Goal: Task Accomplishment & Management: Complete application form

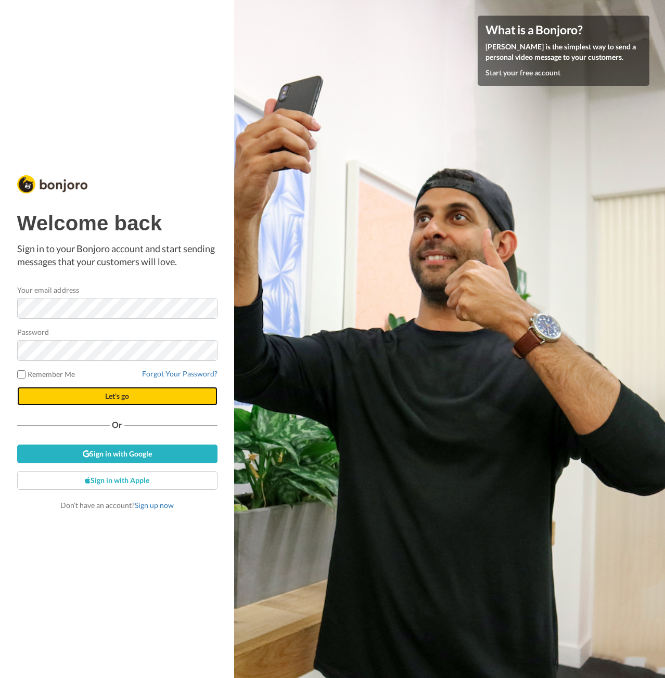
click at [82, 394] on button "Let's go" at bounding box center [117, 396] width 200 height 19
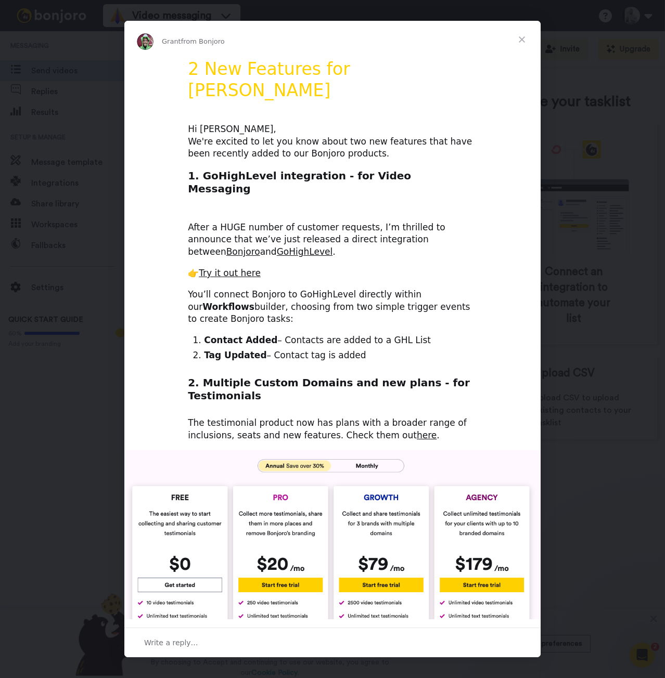
click at [522, 38] on span "Close" at bounding box center [521, 39] width 37 height 37
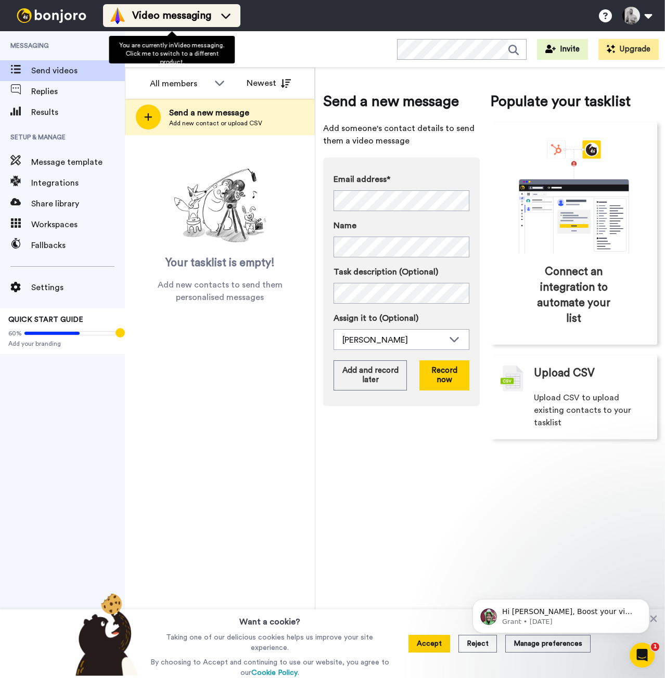
click at [211, 16] on span "Video messaging" at bounding box center [171, 15] width 79 height 15
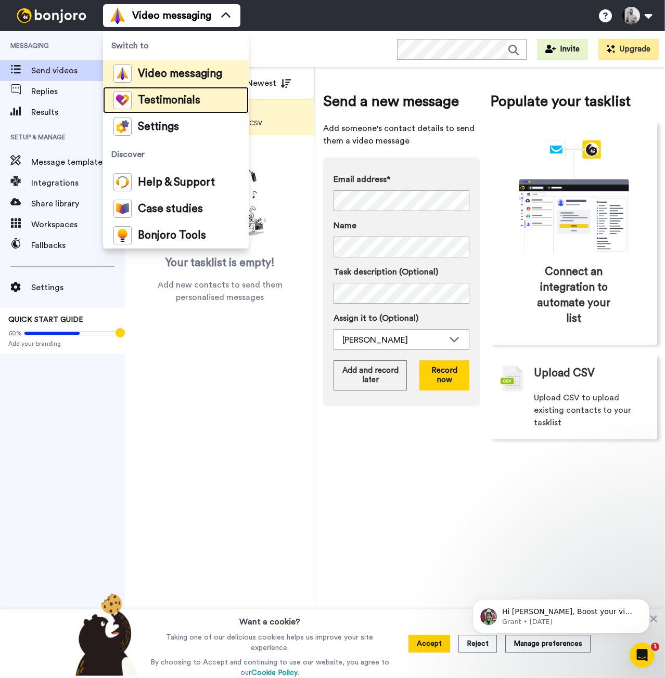
click at [157, 100] on span "Testimonials" at bounding box center [169, 100] width 62 height 10
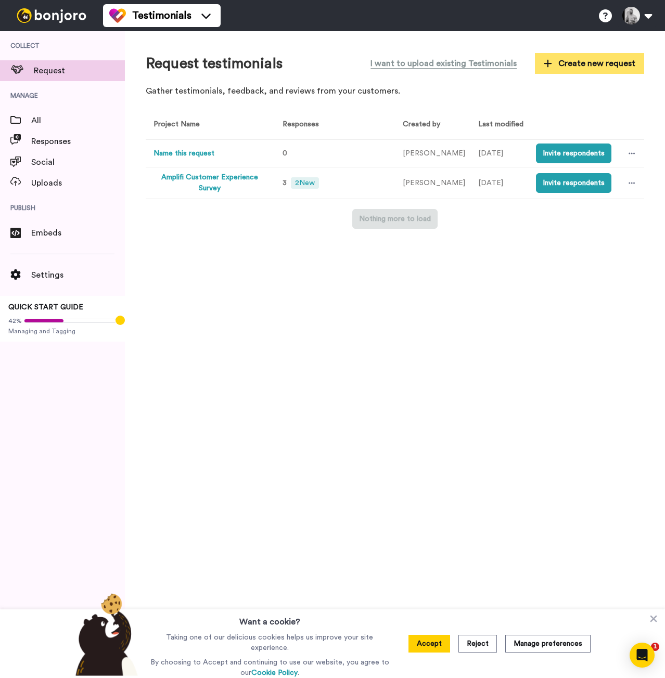
click at [589, 66] on span "Create new request" at bounding box center [590, 63] width 92 height 12
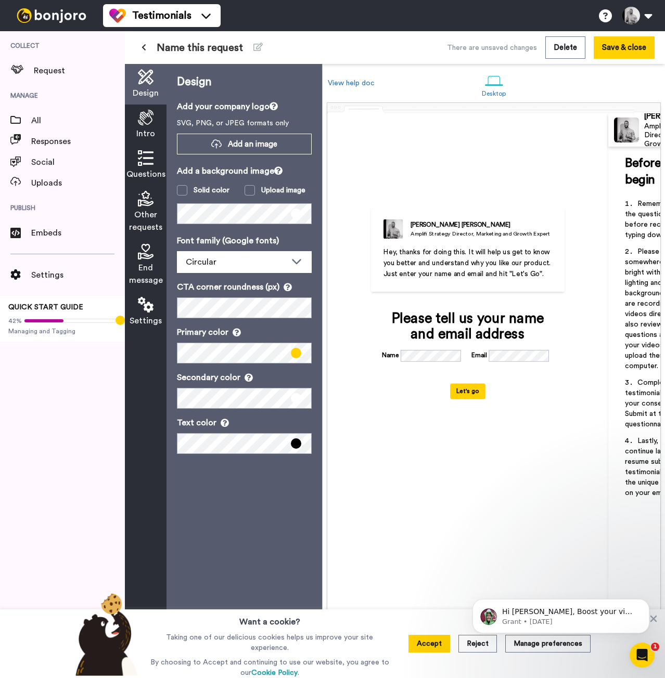
click at [145, 124] on icon at bounding box center [146, 118] width 16 height 16
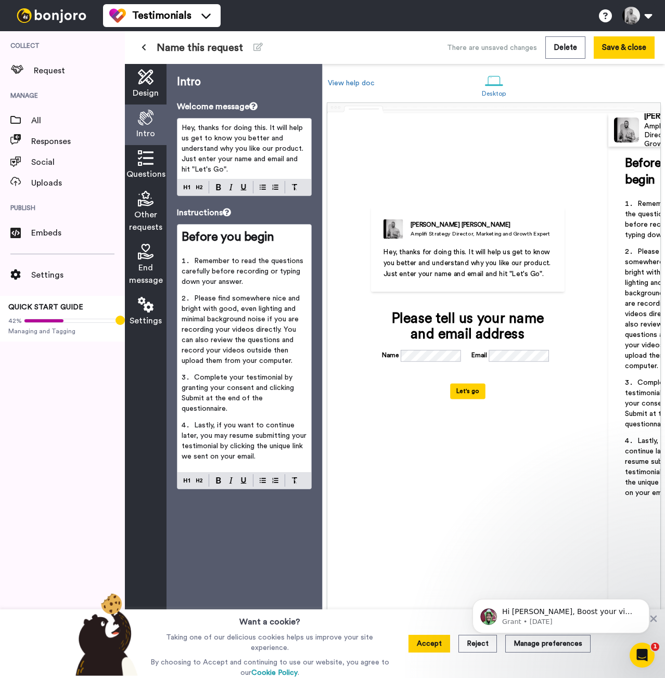
scroll to position [104, 0]
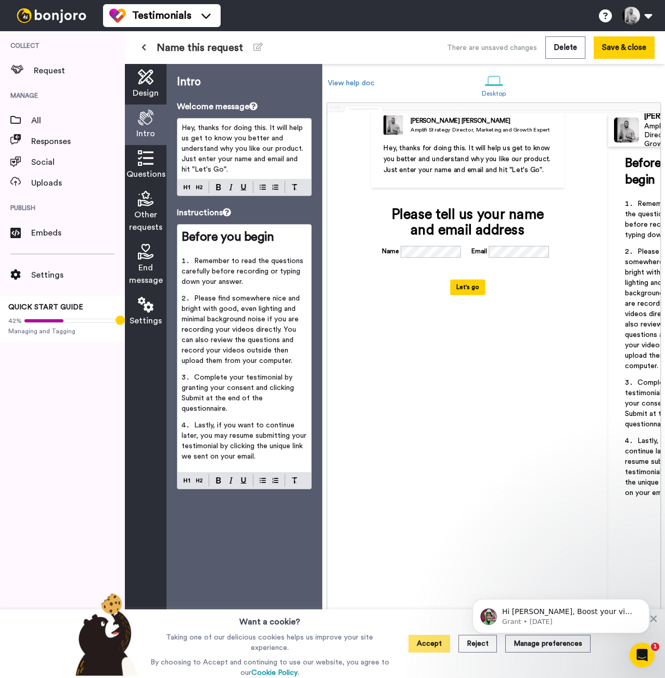
click at [431, 645] on button "Accept" at bounding box center [429, 644] width 42 height 18
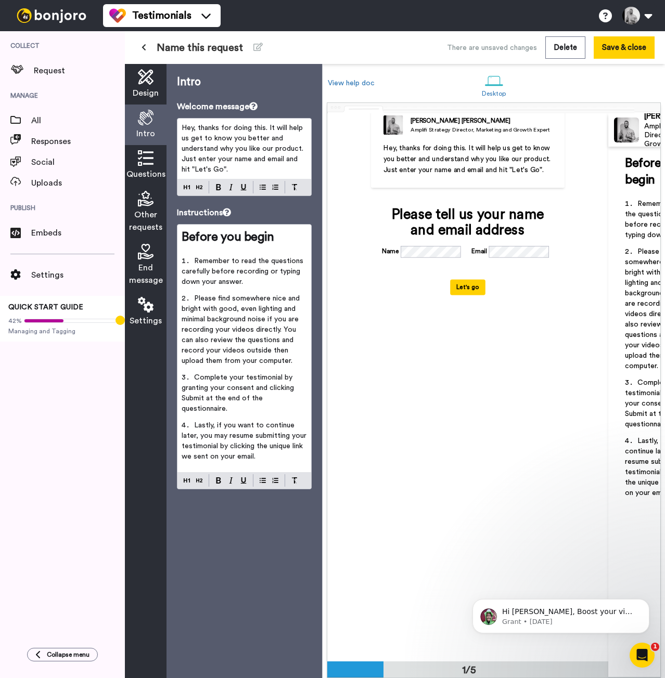
scroll to position [0, 0]
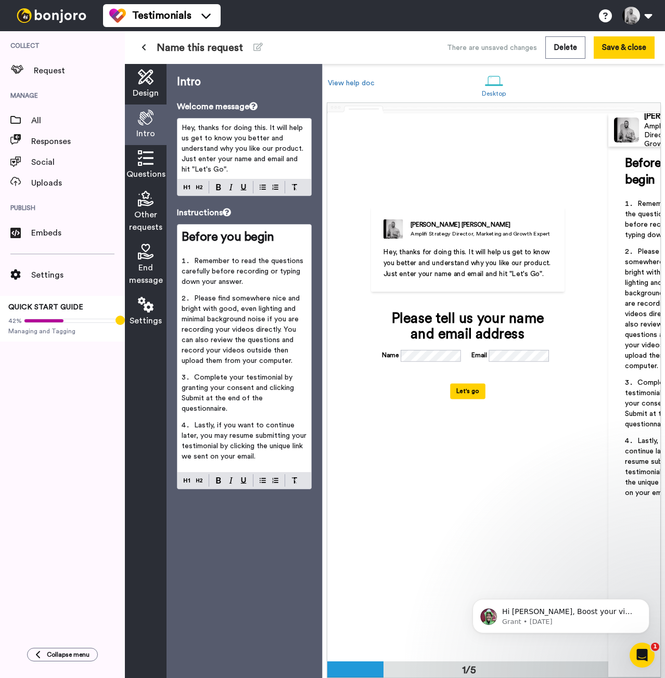
click at [218, 44] on span "Name this request" at bounding box center [200, 48] width 86 height 15
click at [259, 48] on icon at bounding box center [257, 47] width 9 height 8
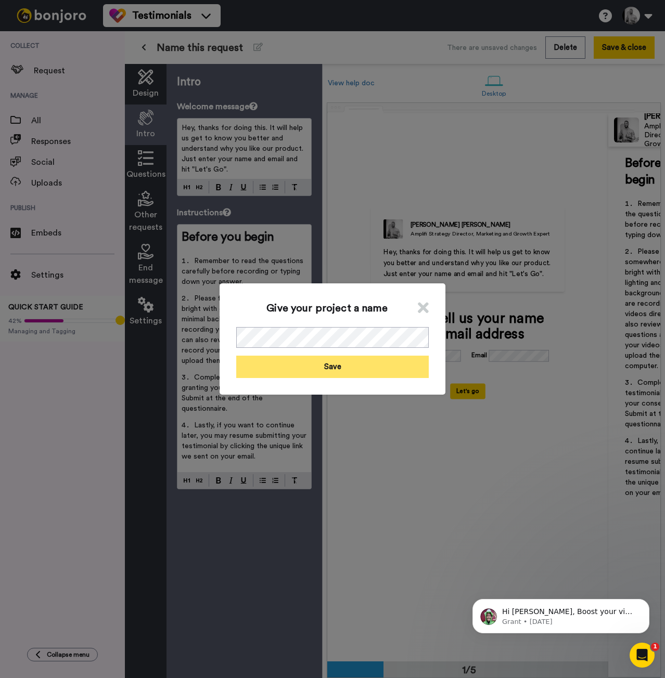
click at [378, 369] on button "Save" at bounding box center [332, 367] width 192 height 22
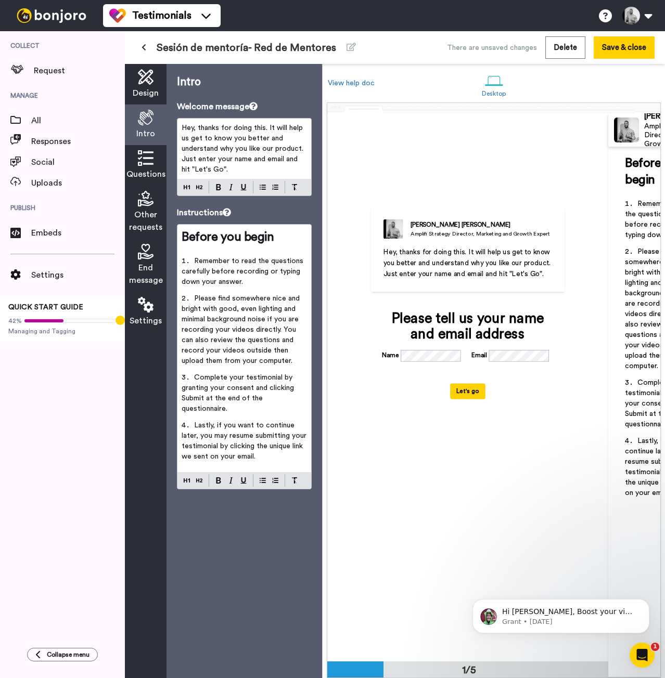
click at [145, 158] on icon at bounding box center [146, 158] width 16 height 16
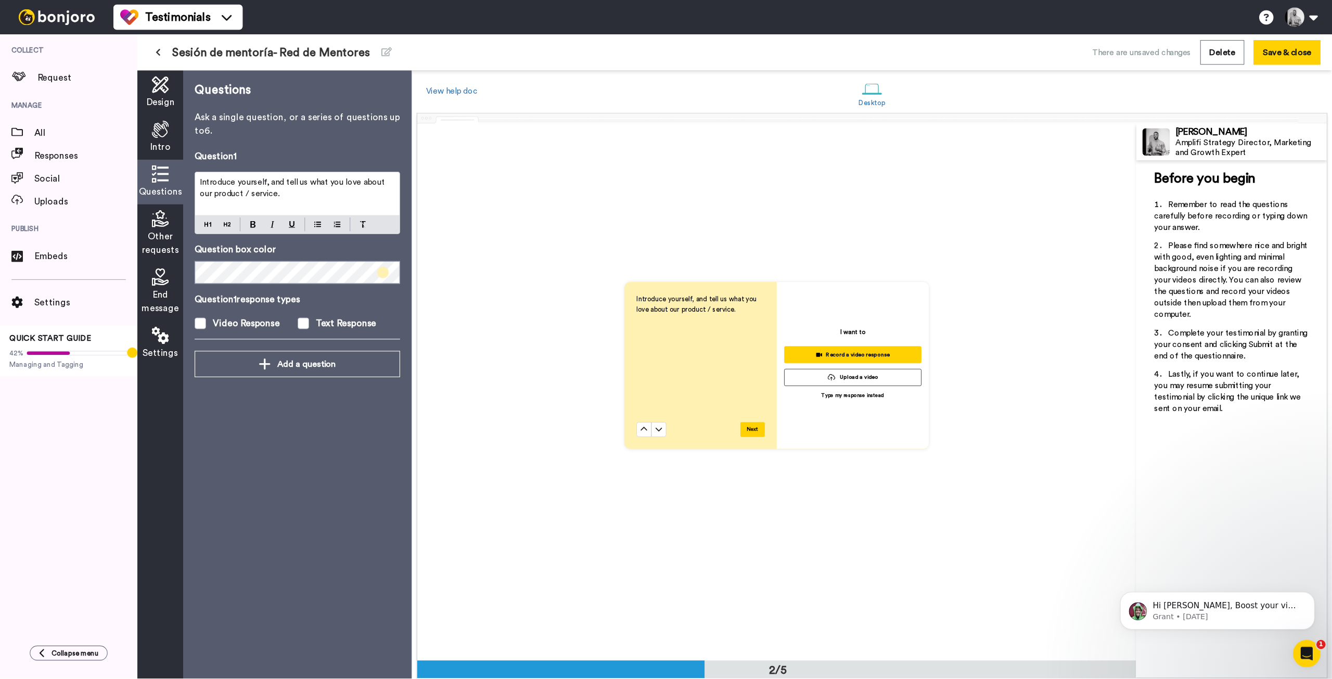
scroll to position [512, 0]
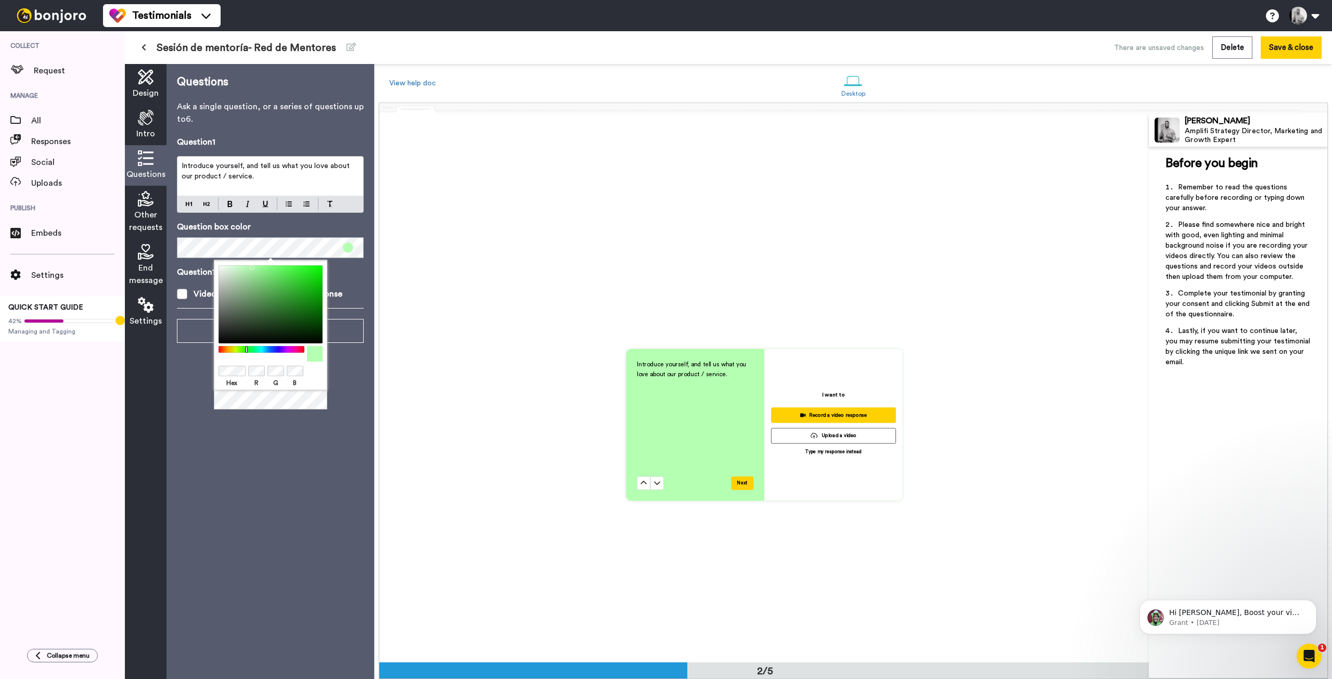
drag, startPoint x: 229, startPoint y: 347, endPoint x: 247, endPoint y: 344, distance: 17.4
click at [247, 344] on div "Hex R G B" at bounding box center [270, 326] width 113 height 130
click at [340, 412] on div "Questions Ask a single question, or a series of questions up to 6 . Question 1 …" at bounding box center [270, 371] width 208 height 615
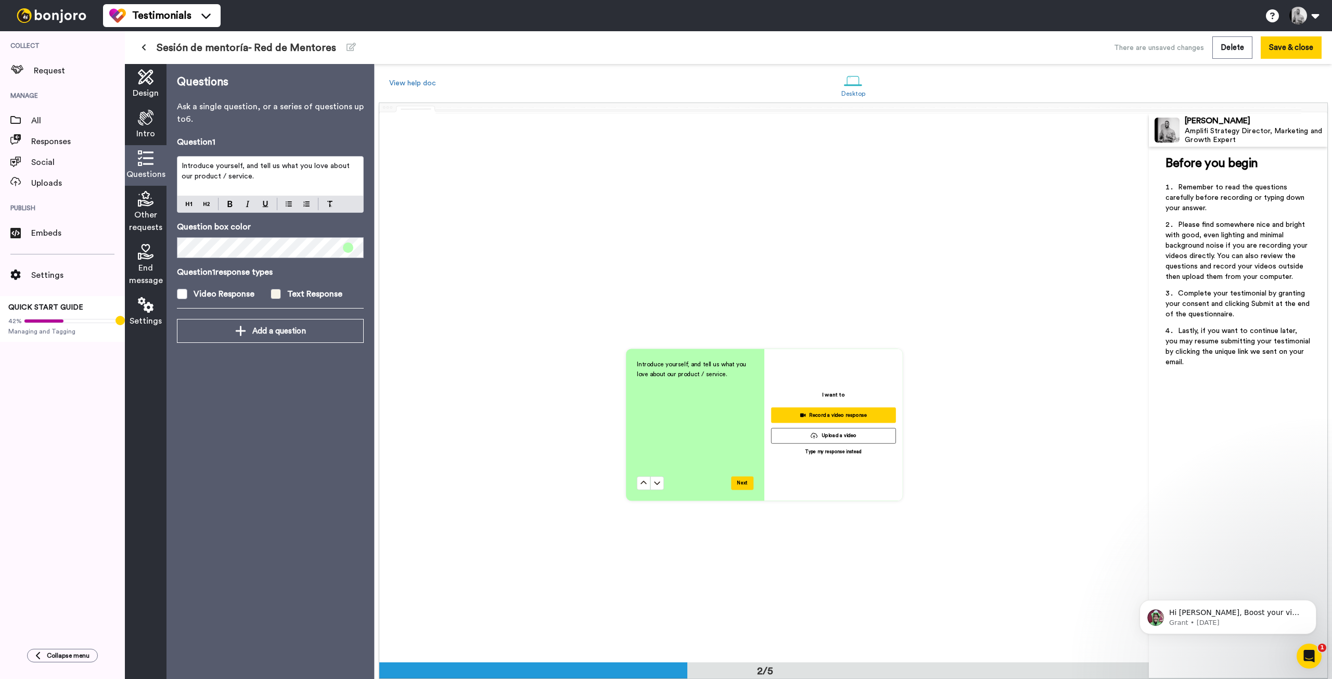
click at [276, 296] on span at bounding box center [275, 294] width 10 height 10
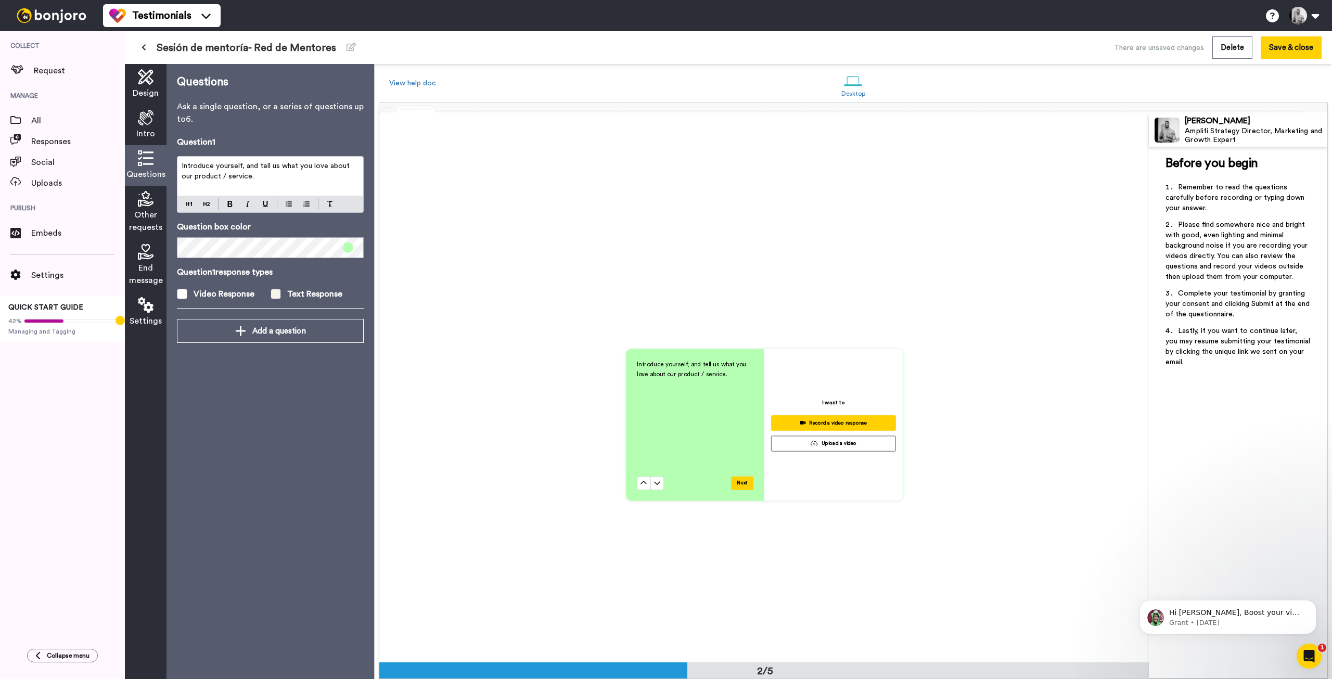
click at [276, 296] on span at bounding box center [275, 294] width 10 height 10
click at [148, 200] on icon at bounding box center [146, 199] width 16 height 16
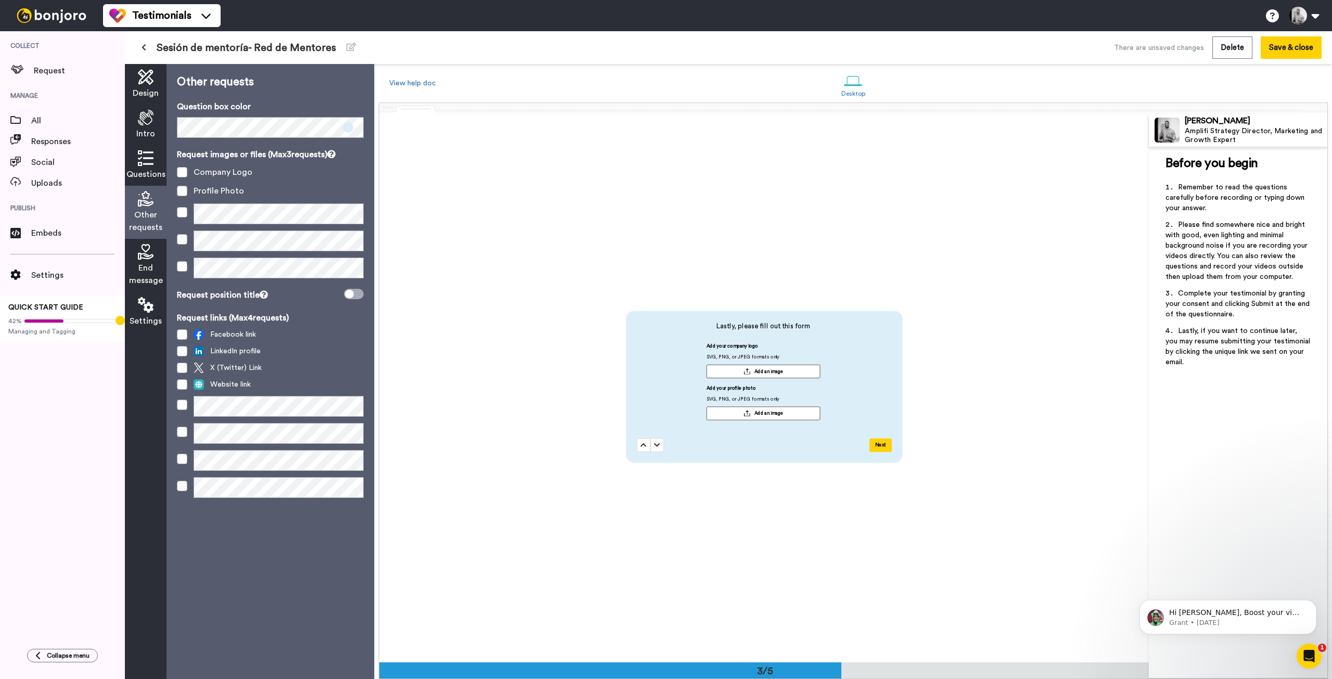
scroll to position [1099, 0]
click at [182, 169] on span at bounding box center [182, 172] width 10 height 10
click at [183, 195] on span at bounding box center [182, 191] width 10 height 10
click at [179, 336] on span at bounding box center [182, 334] width 10 height 10
click at [183, 350] on span at bounding box center [182, 351] width 10 height 10
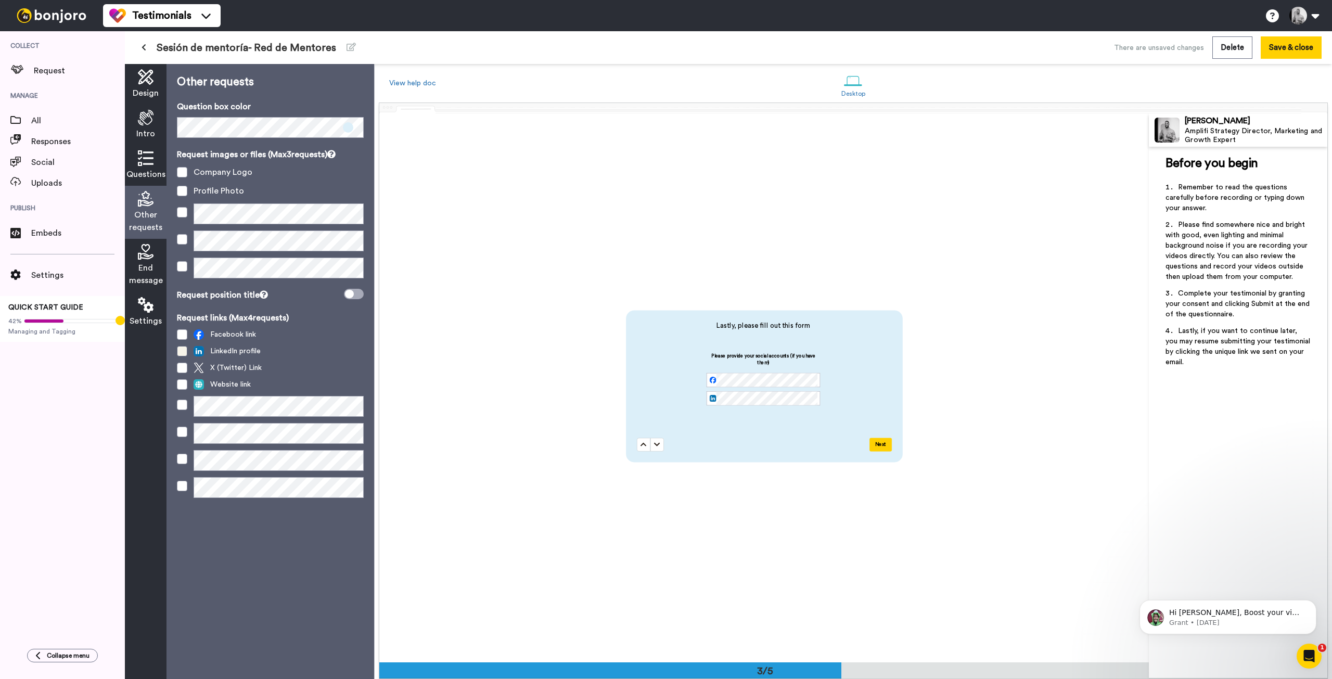
click at [183, 350] on span at bounding box center [182, 351] width 10 height 10
click at [183, 337] on span at bounding box center [182, 334] width 10 height 10
click at [354, 293] on icon at bounding box center [349, 294] width 9 height 8
click at [354, 293] on span at bounding box center [354, 294] width 20 height 10
click at [152, 267] on span "End message" at bounding box center [146, 274] width 34 height 25
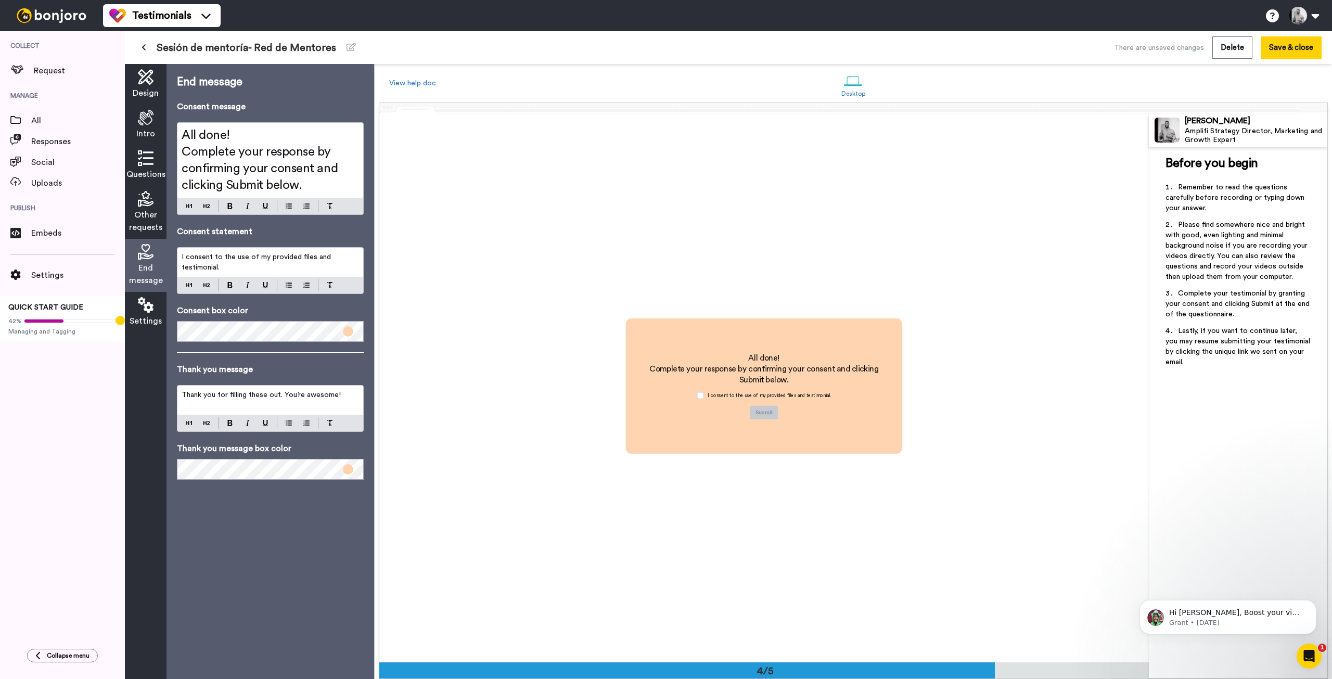
scroll to position [1648, 0]
click at [145, 121] on icon at bounding box center [146, 118] width 16 height 16
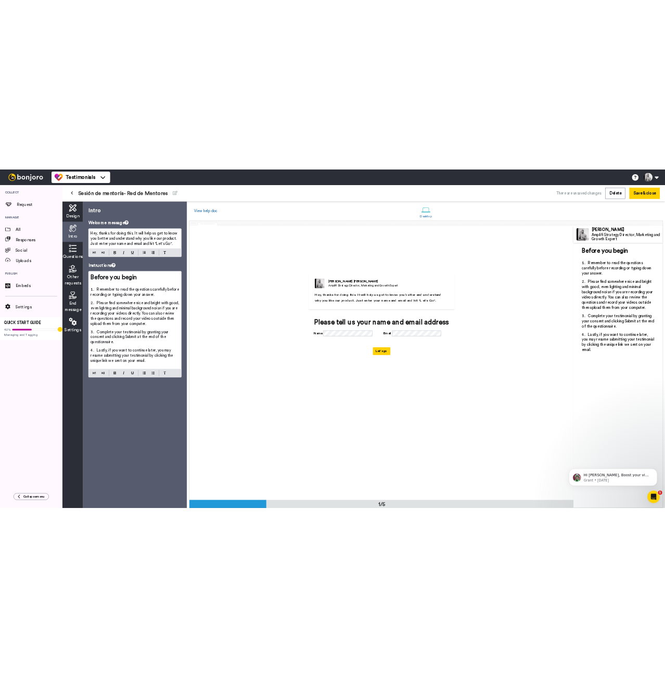
scroll to position [0, 0]
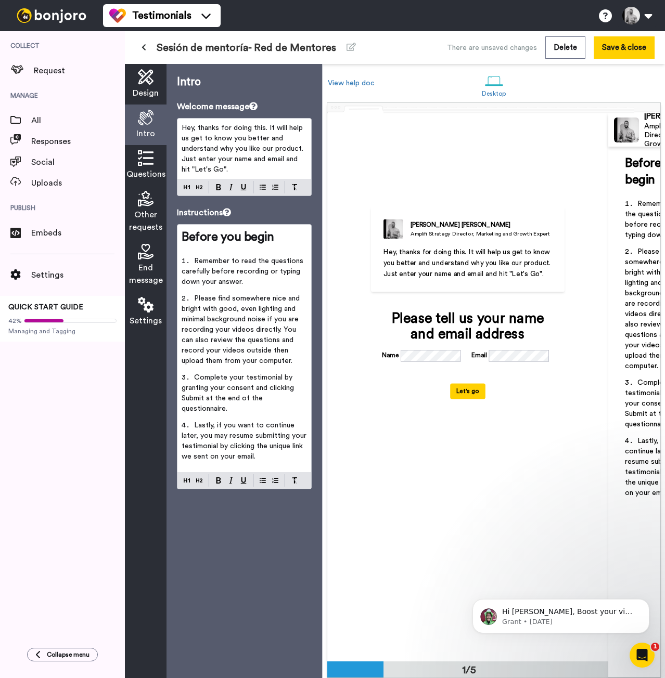
click at [239, 152] on p "Hey, thanks for doing this. It will help us get to know you better and understa…" at bounding box center [244, 149] width 125 height 52
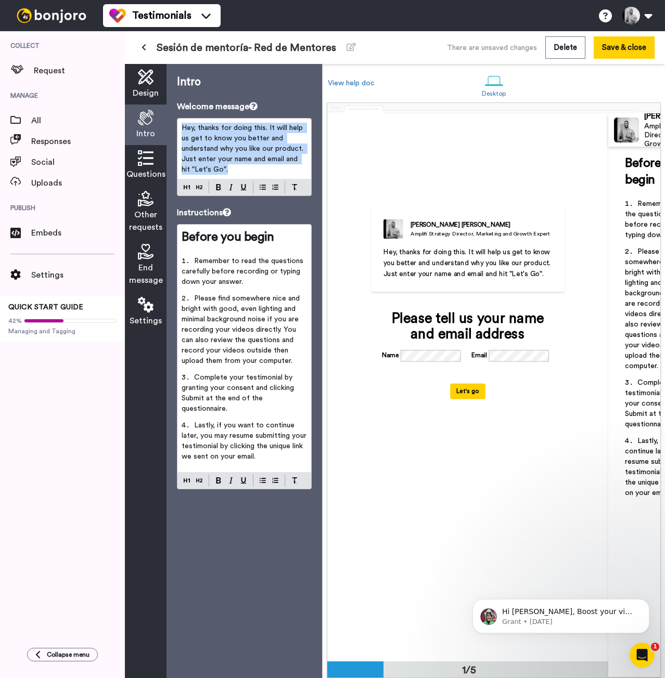
click at [239, 152] on p "Hey, thanks for doing this. It will help us get to know you better and understa…" at bounding box center [244, 149] width 125 height 52
copy span "Hey, thanks for doing this. It will help us get to know you better and understa…"
click at [237, 152] on p "Hey, thanks for doing this. It will help us get to know you better and understa…" at bounding box center [244, 149] width 125 height 52
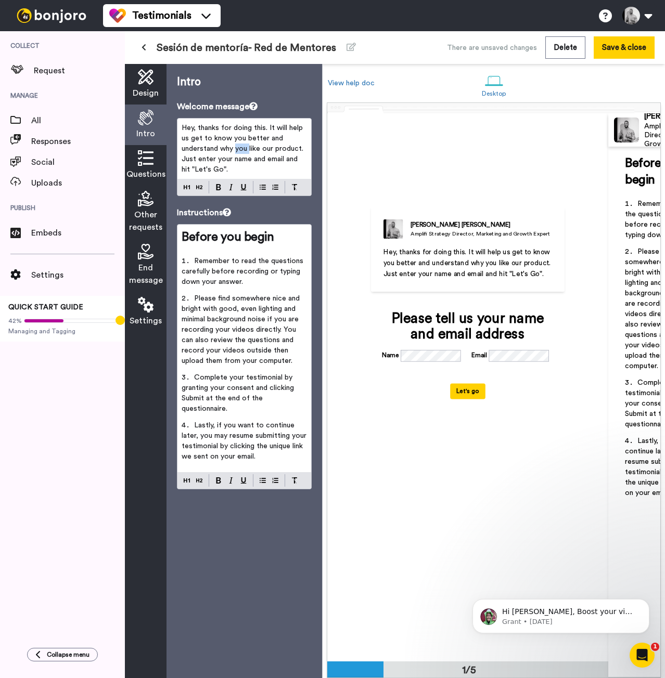
click at [237, 152] on p "Hey, thanks for doing this. It will help us get to know you better and understa…" at bounding box center [244, 149] width 125 height 52
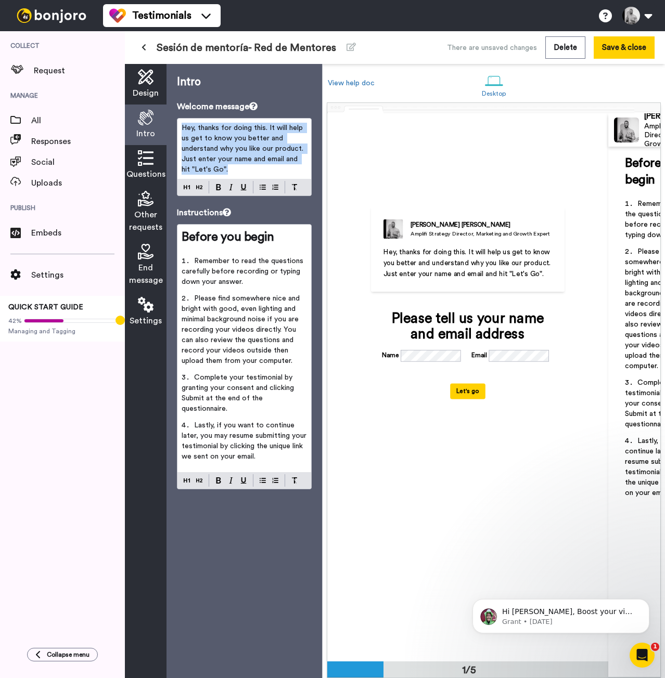
click at [237, 152] on p "Hey, thanks for doing this. It will help us get to know you better and understa…" at bounding box center [244, 149] width 125 height 52
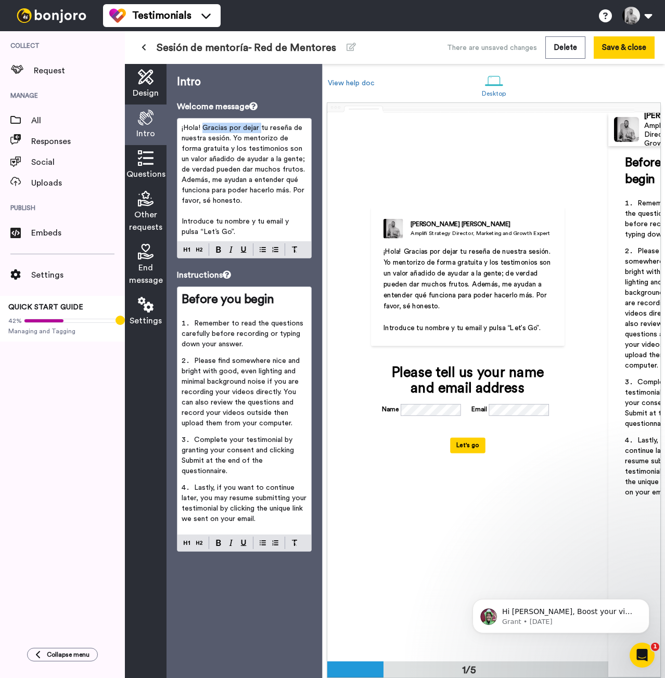
drag, startPoint x: 202, startPoint y: 128, endPoint x: 260, endPoint y: 122, distance: 58.6
click at [260, 123] on p "¡Hola! Gracias por dejar tu reseña de nuestra sesión. Yo mentorizo de forma gra…" at bounding box center [244, 164] width 125 height 83
click at [254, 397] on li "Please find somewhere nice and bright with good, even lighting and minimal back…" at bounding box center [244, 395] width 125 height 79
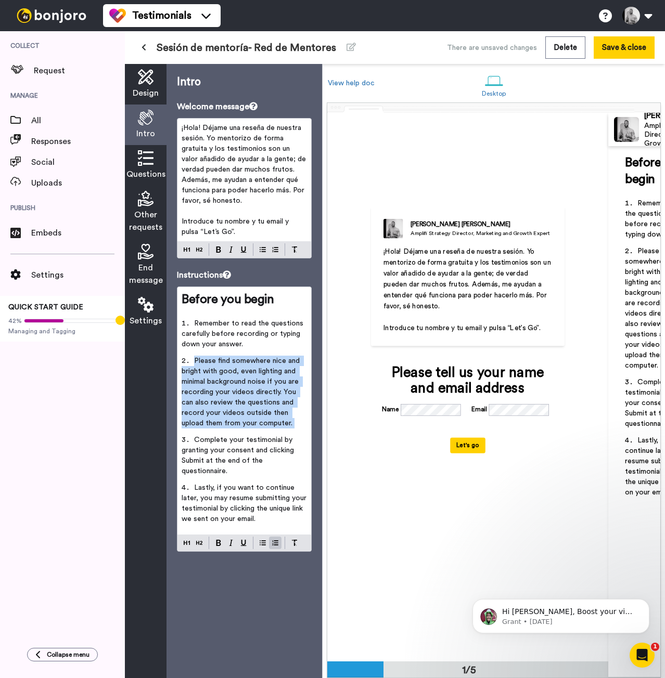
click at [254, 397] on li "Please find somewhere nice and bright with good, even lighting and minimal back…" at bounding box center [244, 395] width 125 height 79
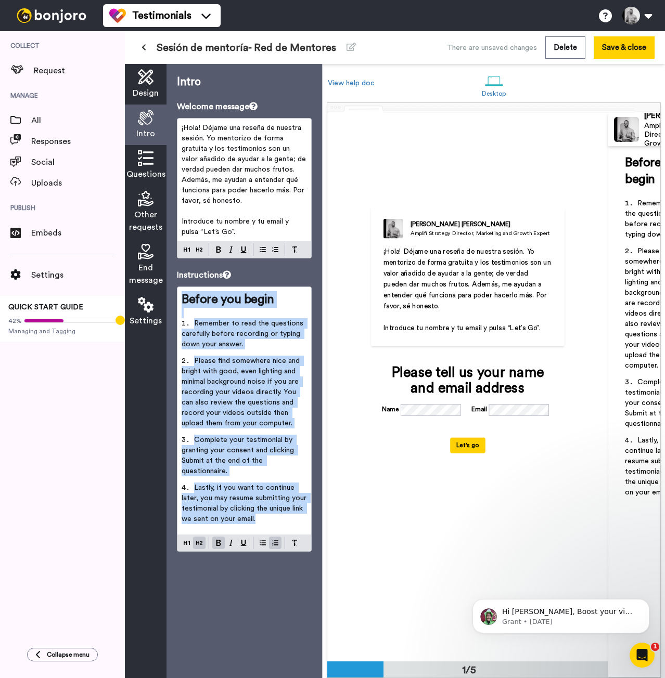
copy div "Before you begin ﻿ Remember to read the questions carefully before recording or…"
click at [221, 439] on span "Complete your testimonial by granting your consent and clicking Submit at the e…" at bounding box center [239, 455] width 114 height 38
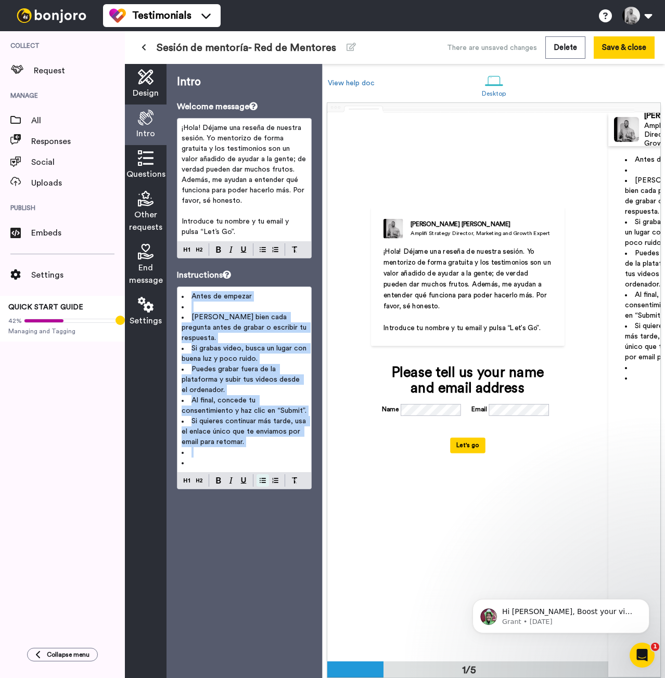
click at [267, 472] on div at bounding box center [244, 480] width 134 height 17
click at [218, 458] on li "﻿" at bounding box center [244, 463] width 125 height 10
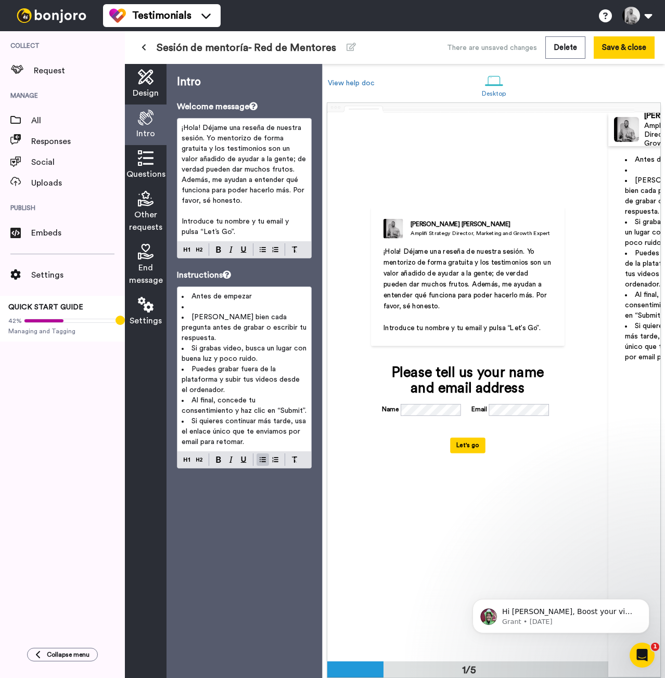
click at [188, 309] on li "﻿" at bounding box center [244, 307] width 125 height 10
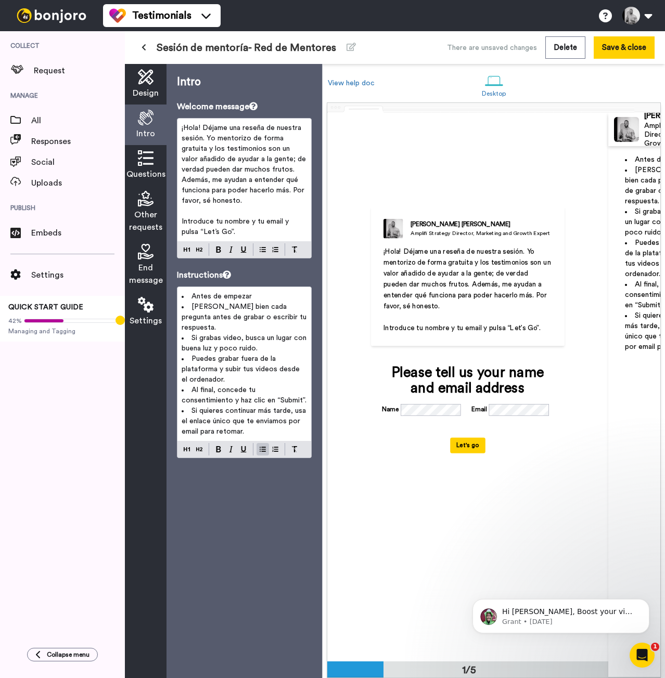
click at [188, 308] on li "[PERSON_NAME] cada pregunta antes [PERSON_NAME] o escribir tu respuesta." at bounding box center [244, 317] width 125 height 31
click at [265, 445] on img at bounding box center [263, 449] width 6 height 8
click at [256, 292] on p "Antes de empezar" at bounding box center [244, 296] width 125 height 10
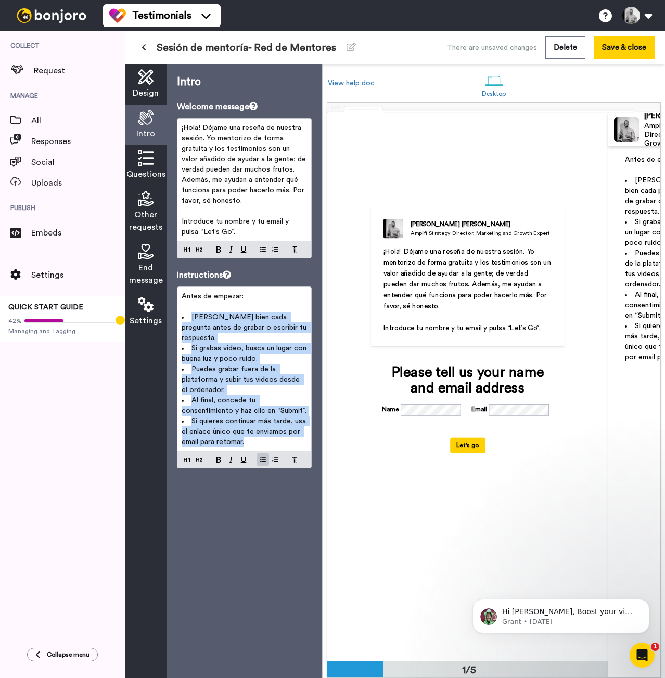
drag, startPoint x: 256, startPoint y: 428, endPoint x: 169, endPoint y: 318, distance: 140.7
click at [169, 318] on div "Intro Welcome message ¡Hola! Déjame una reseña de nuestra sesión. Yo mentorizo …" at bounding box center [244, 371] width 156 height 614
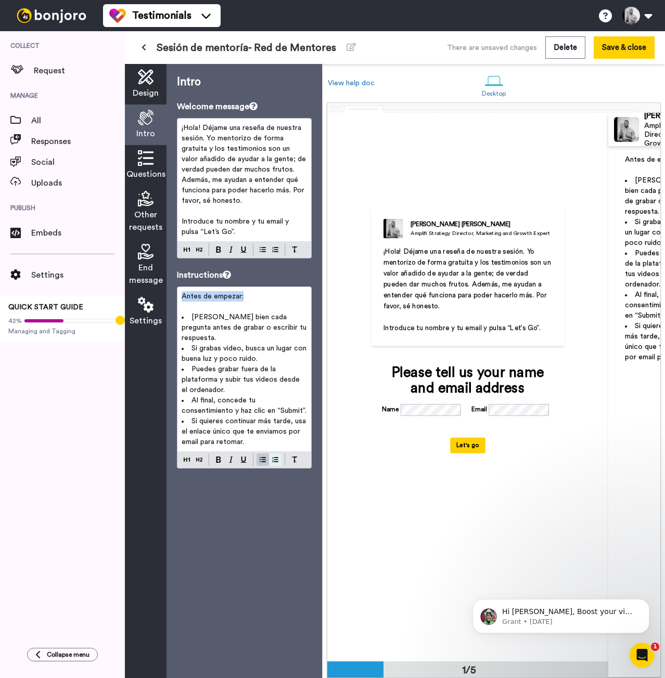
click at [277, 448] on div "Antes de empezar: ﻿ Lee bien cada pregunta antes de grabar o escribir tu respue…" at bounding box center [244, 378] width 135 height 182
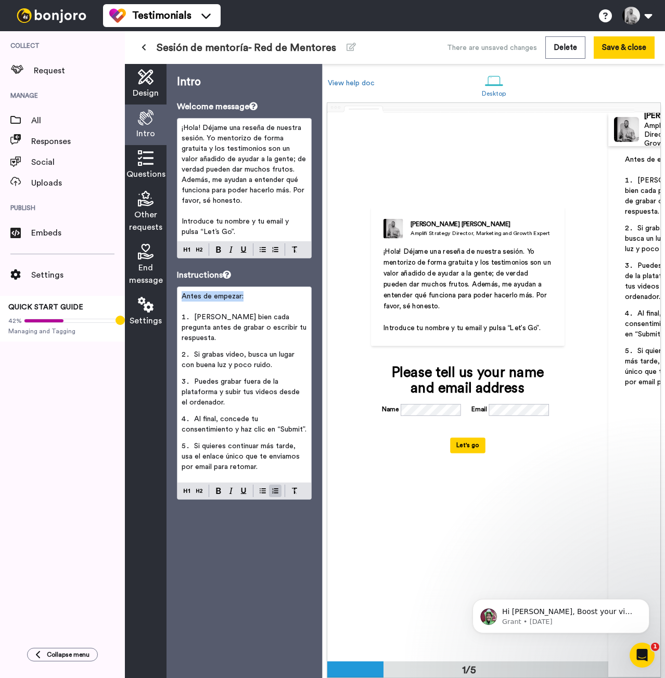
click at [277, 453] on li "Si quieres continuar más tarde, usa el enlace único que te enviamos por email p…" at bounding box center [244, 459] width 125 height 37
click at [143, 157] on icon at bounding box center [146, 158] width 16 height 16
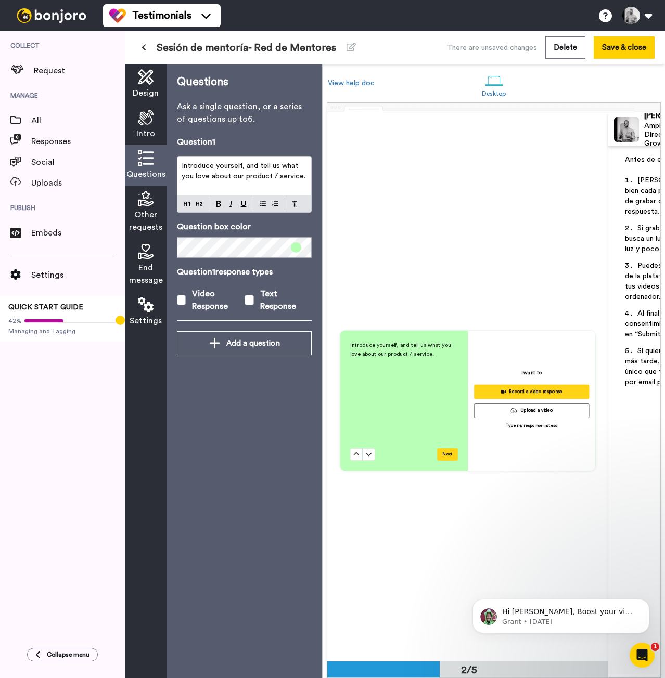
scroll to position [536, 0]
click at [281, 178] on span "Introduce yourself, and tell us what you love about our product / service." at bounding box center [244, 171] width 124 height 18
click at [274, 175] on span "Introduce yourself, and tell us what you love about our product / service." at bounding box center [244, 171] width 124 height 18
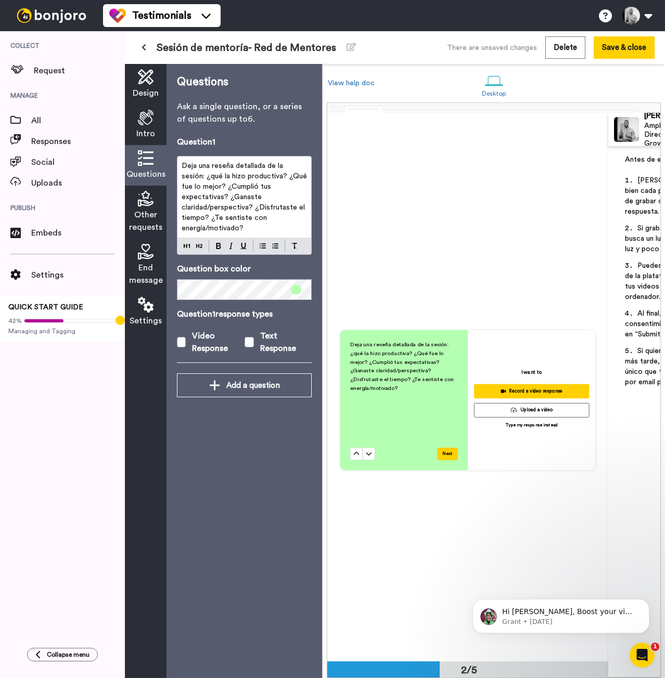
click at [204, 179] on span "Deja una reseña detallada de la sesión: ¿qué la hizo productiva? ¿Qué fue lo me…" at bounding box center [245, 197] width 127 height 70
click at [267, 186] on span "¿qué la hizo productiva? ¿Qué fue lo mejor? ¿Cumplió tus expectativas? ¿Ganaste…" at bounding box center [244, 207] width 125 height 49
click at [263, 188] on span "¿qué la hizo productiva? ¿Qué fue lo mejor? ¿Cumplió tus expectativas? ¿Ganaste…" at bounding box center [244, 207] width 125 height 49
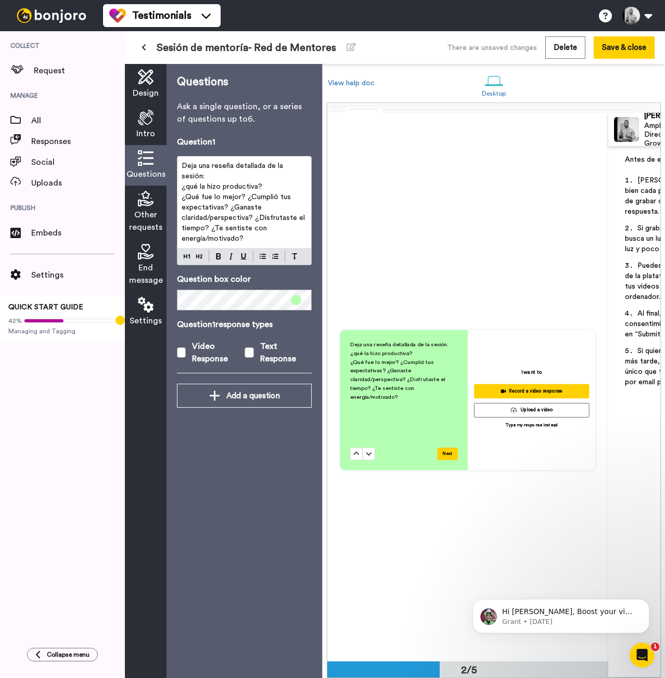
click at [245, 198] on span "¿Qué fue lo mejor? ¿Cumplió tus expectativas? ¿Ganaste claridad/perspectiva? ¿D…" at bounding box center [244, 217] width 125 height 49
click at [275, 211] on span "¿Cumplió tus expectativas? ¿Ganaste claridad/perspectiva? ¿Disfrutaste el tiemp…" at bounding box center [245, 223] width 127 height 38
click at [259, 231] on p "¿Ganaste claridad/perspectiva? ¿Disfrutaste el tiempo? ¿Te sentiste con energía…" at bounding box center [244, 228] width 125 height 31
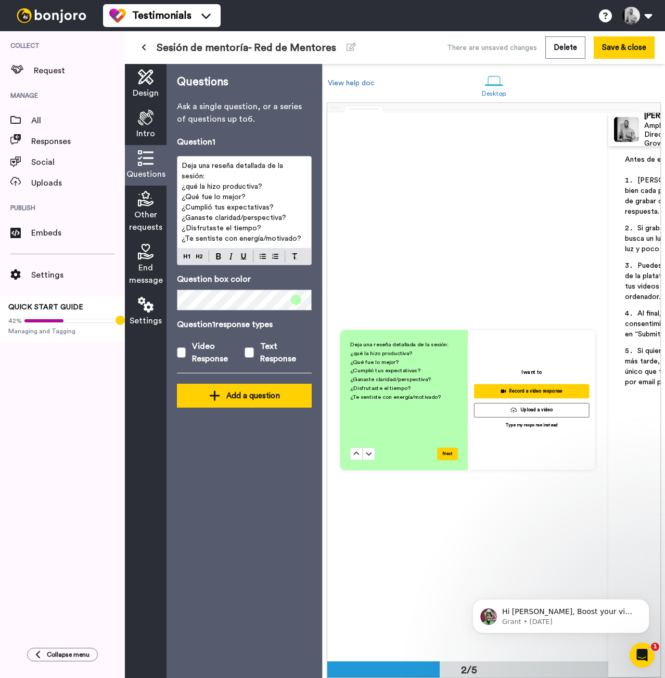
click at [276, 397] on div "Add a question" at bounding box center [244, 396] width 118 height 12
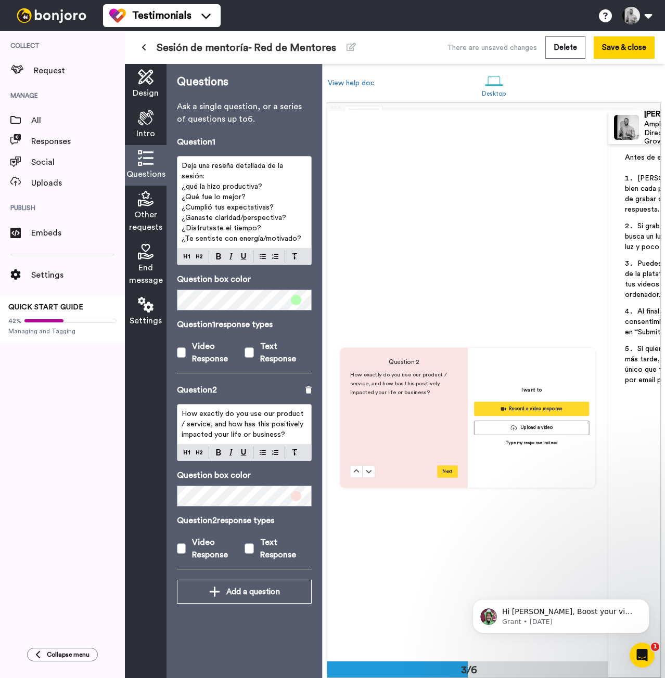
scroll to position [1071, 0]
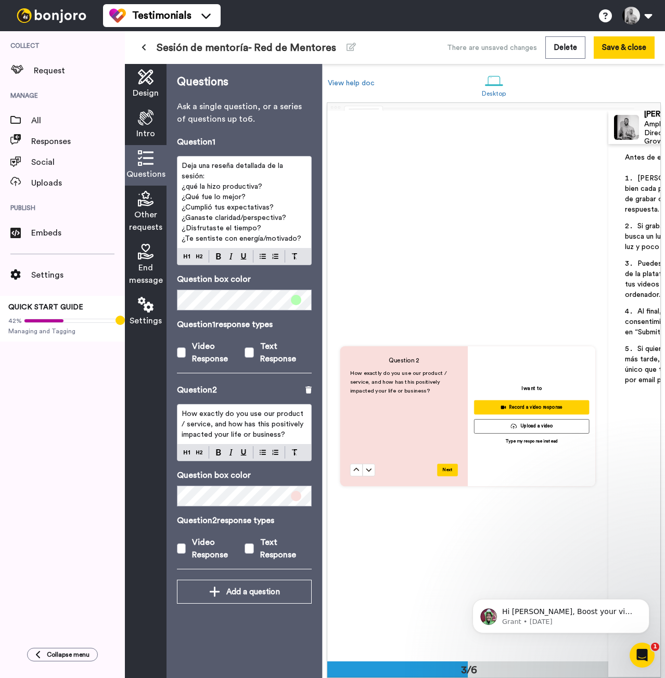
click at [238, 521] on p "Question 2 response types" at bounding box center [244, 520] width 135 height 12
click at [241, 429] on p "How exactly do you use our product / service, and how has this positively impac…" at bounding box center [244, 424] width 125 height 31
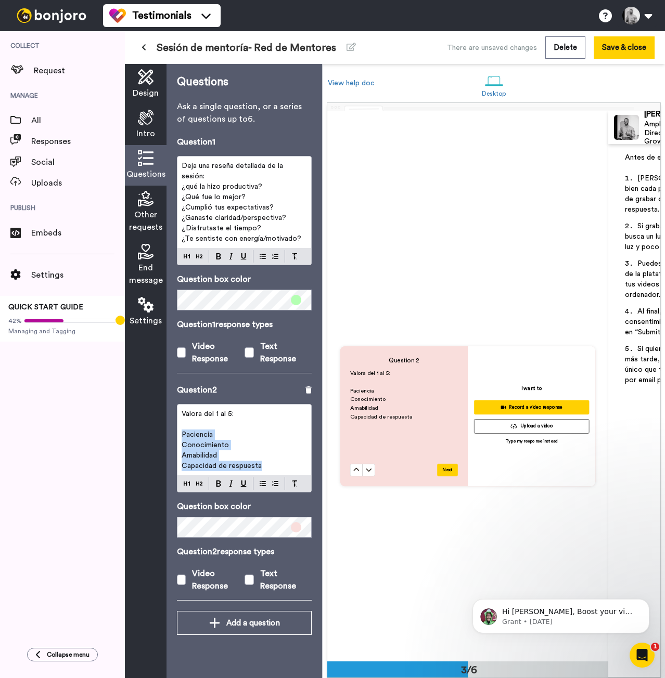
drag, startPoint x: 275, startPoint y: 466, endPoint x: 179, endPoint y: 433, distance: 100.5
click at [179, 433] on div "Valora del 1 al 5: ﻿ Paciencia Conocimiento Amabilidad Capacidad de respuesta" at bounding box center [244, 440] width 134 height 71
click at [264, 486] on img at bounding box center [263, 484] width 6 height 8
click at [186, 581] on label "Video Response" at bounding box center [211, 579] width 68 height 25
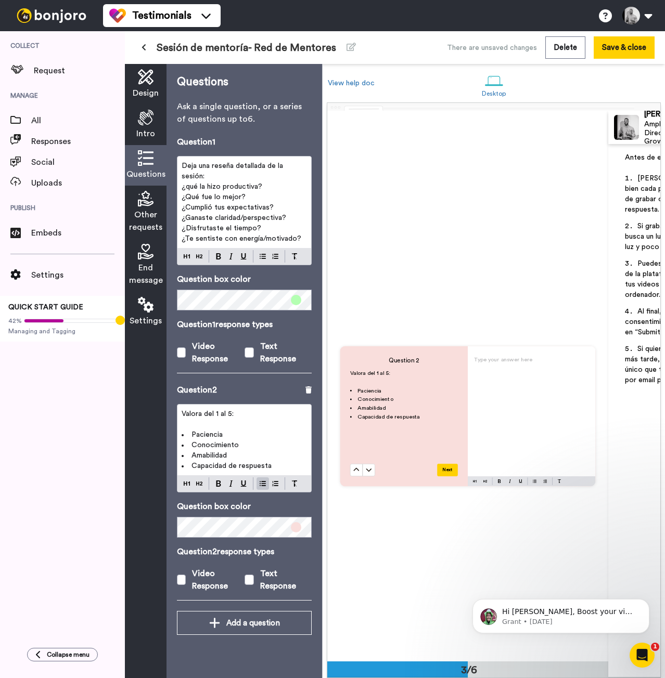
click at [298, 528] on span at bounding box center [296, 527] width 10 height 10
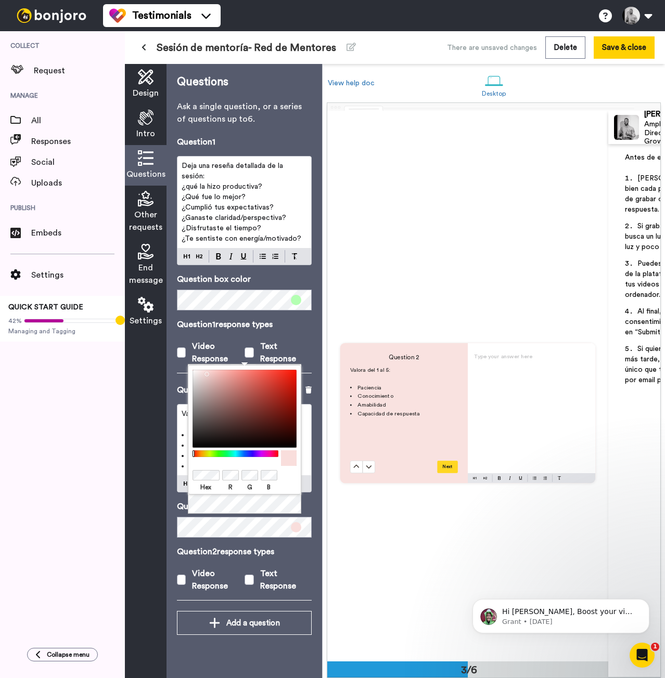
scroll to position [1074, 0]
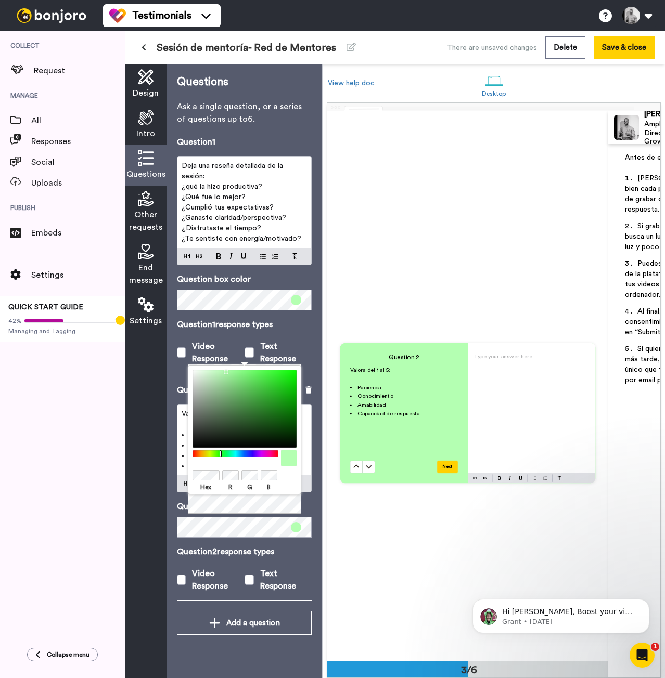
click at [376, 562] on div "Question 2 Valora del 1 al 5: ﻿ Paciencia Conocimiento Amabilidad Capacidad de …" at bounding box center [467, 413] width 281 height 550
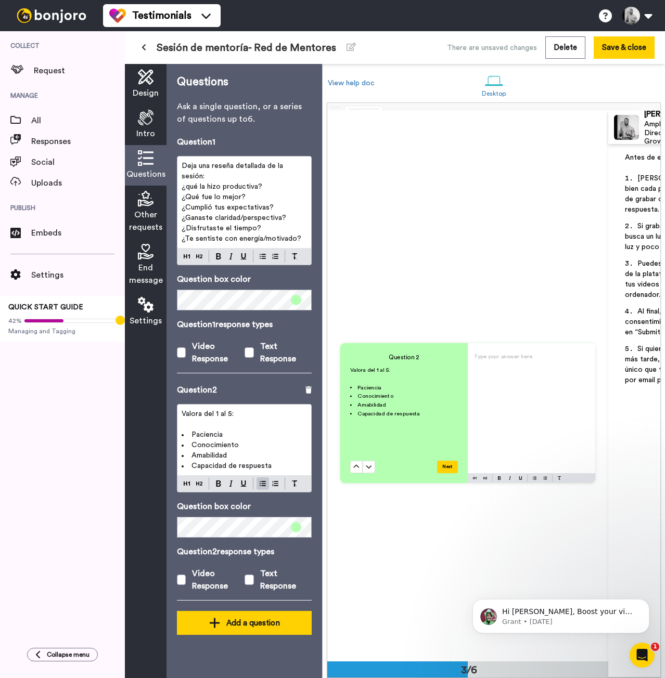
click at [258, 617] on div "Add a question" at bounding box center [244, 623] width 118 height 12
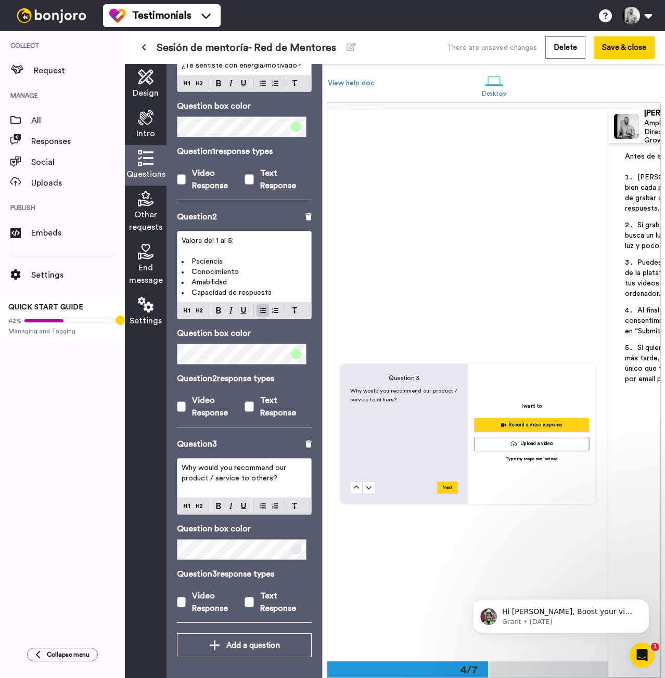
scroll to position [1611, 0]
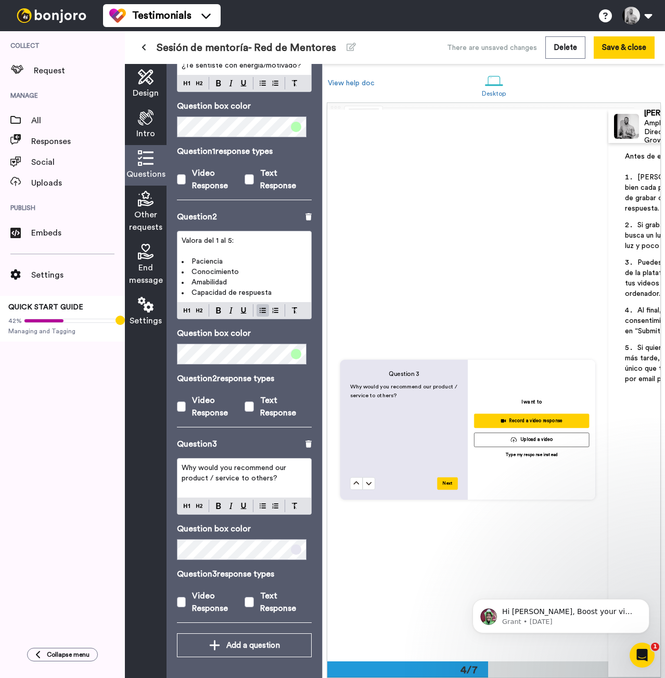
click at [269, 476] on span "Why would you recommend our product / service to others?" at bounding box center [235, 473] width 107 height 18
click at [270, 475] on span "Why would you recommend our product / service to others?" at bounding box center [235, 473] width 107 height 18
copy span "Why would you recommend our product / service to others?"
click at [280, 470] on p "Why would you recommend our product / service to others?" at bounding box center [244, 473] width 125 height 21
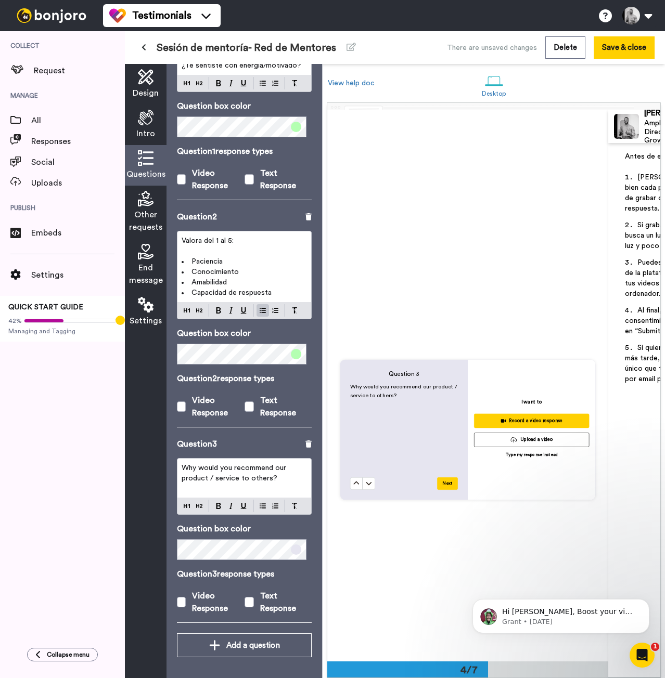
click at [280, 470] on p "Why would you recommend our product / service to others?" at bounding box center [244, 473] width 125 height 21
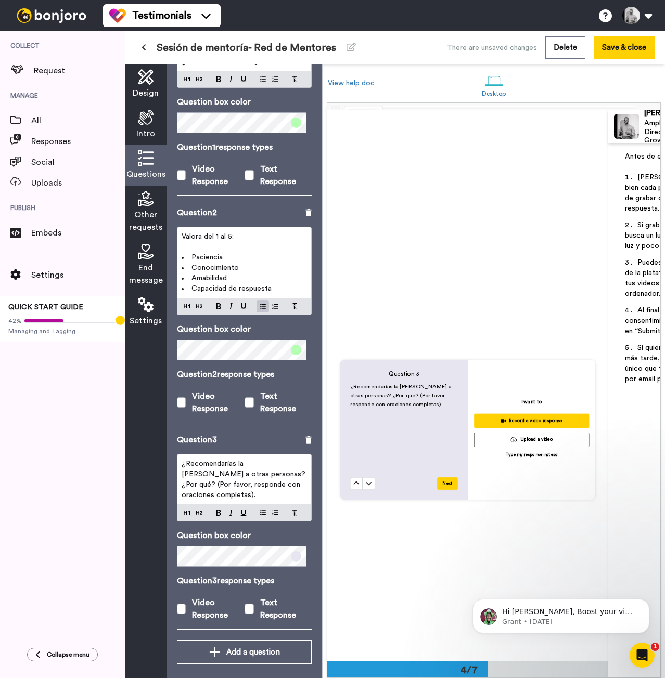
click at [259, 482] on span "¿Recomendarías la mentoría de Ryan a otras personas? ¿Por qué? (Por favor, resp…" at bounding box center [245, 479] width 126 height 38
click at [294, 352] on span at bounding box center [296, 350] width 10 height 10
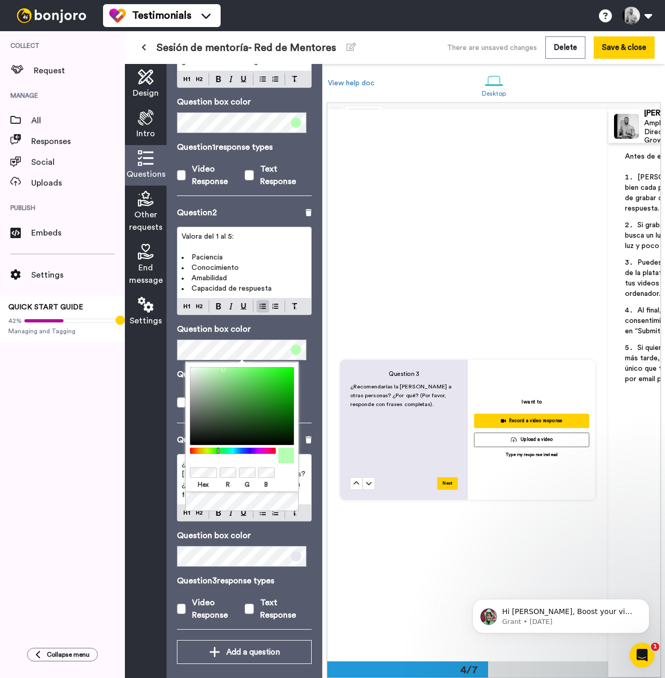
click at [298, 493] on div "Hex R G B" at bounding box center [241, 438] width 113 height 150
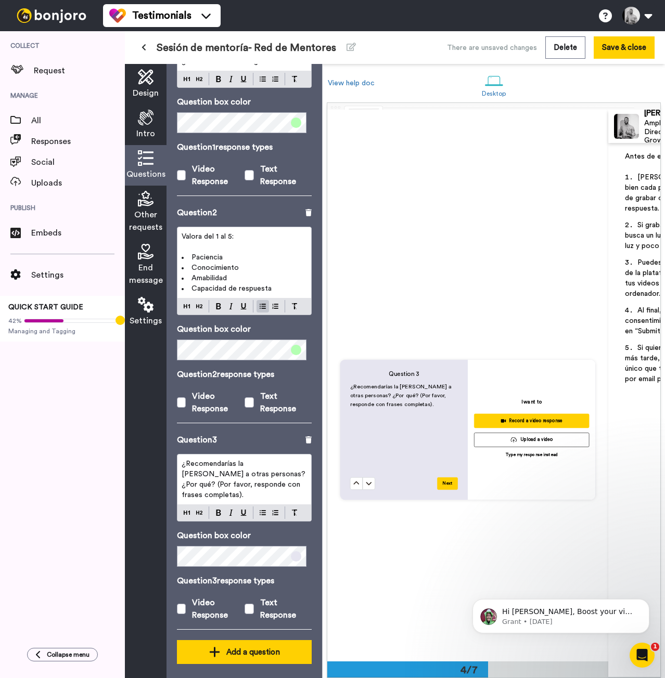
click at [244, 648] on div "Add a question" at bounding box center [244, 652] width 118 height 12
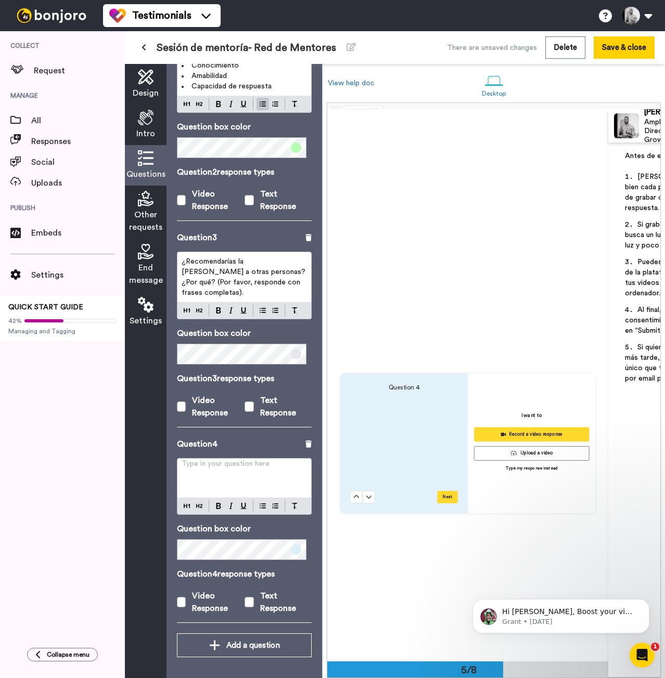
scroll to position [2152, 0]
click at [242, 469] on div "Type in your question here ﻿" at bounding box center [244, 478] width 134 height 39
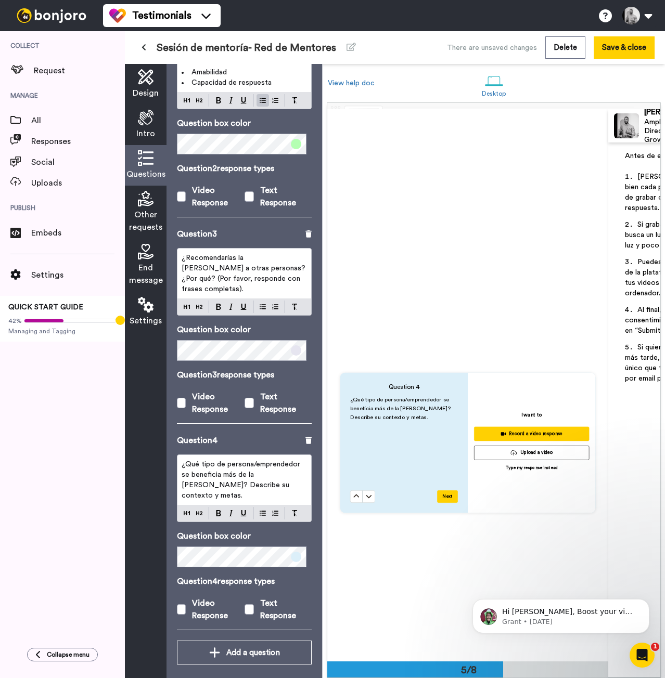
click at [213, 438] on p "Question 4" at bounding box center [197, 440] width 41 height 12
click at [145, 204] on icon at bounding box center [146, 199] width 16 height 16
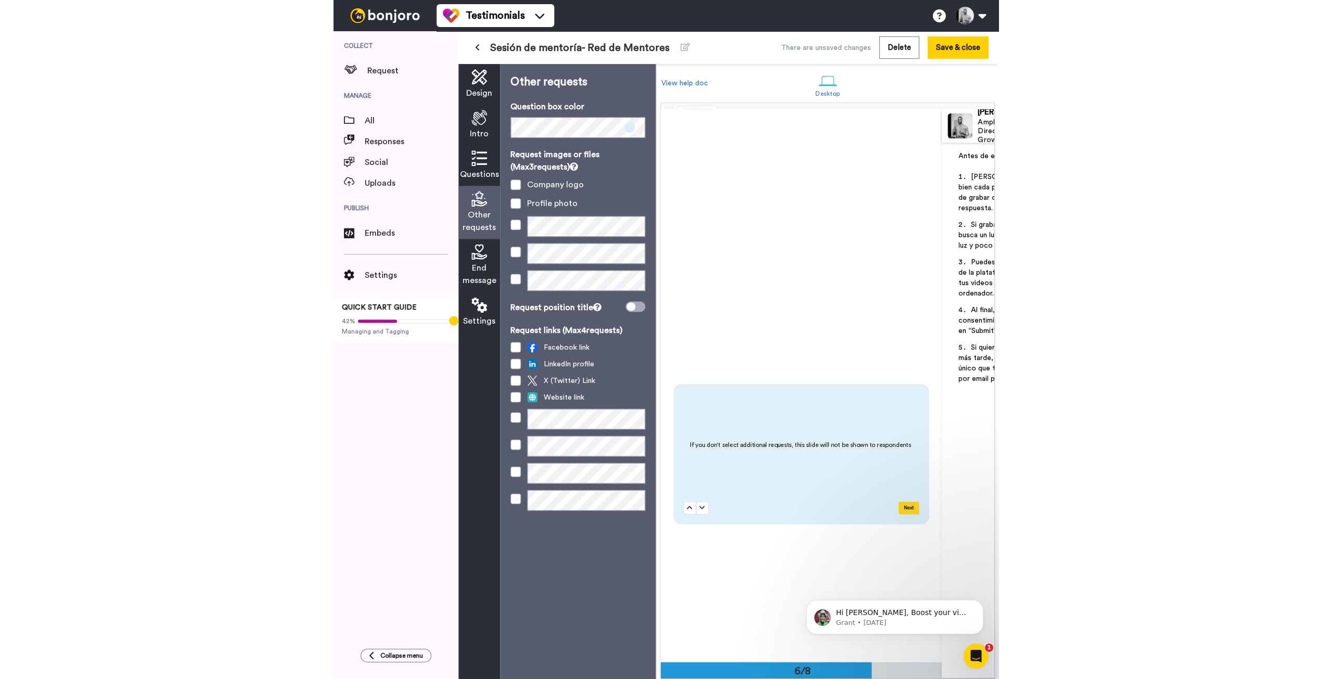
scroll to position [2694, 0]
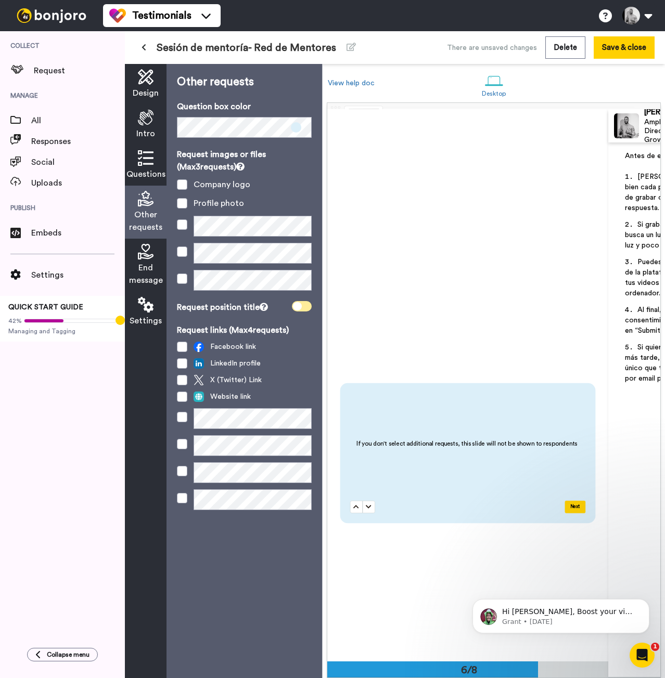
click at [303, 309] on span at bounding box center [302, 306] width 20 height 10
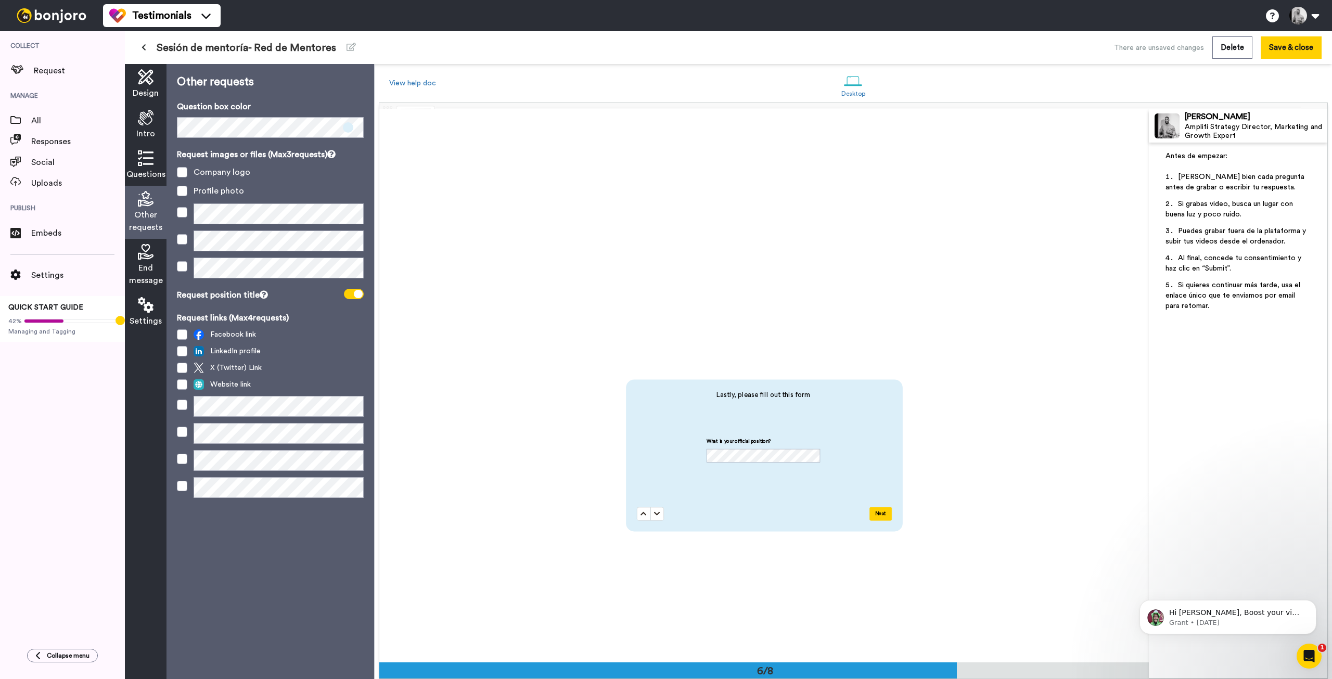
click at [238, 295] on div "Request position title" at bounding box center [222, 295] width 91 height 12
click at [354, 292] on span at bounding box center [354, 294] width 20 height 10
click at [187, 171] on span at bounding box center [182, 172] width 10 height 10
click at [145, 250] on icon at bounding box center [146, 252] width 16 height 16
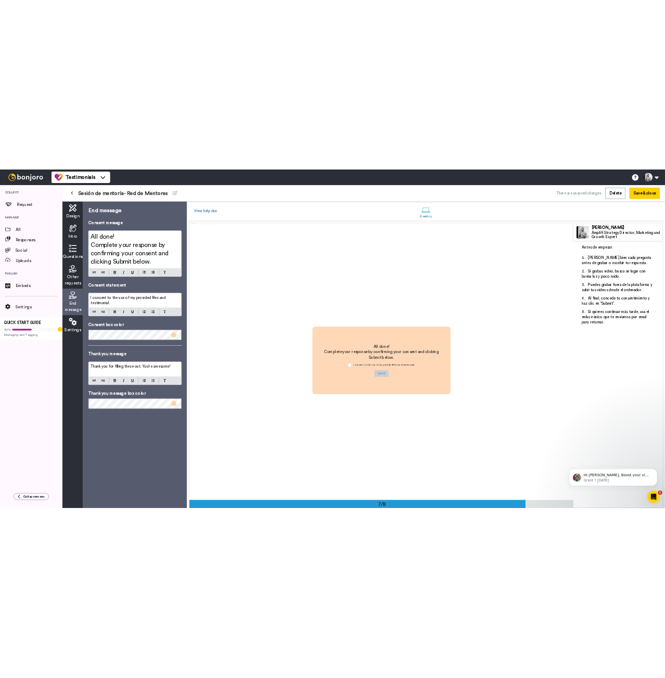
scroll to position [3320, 0]
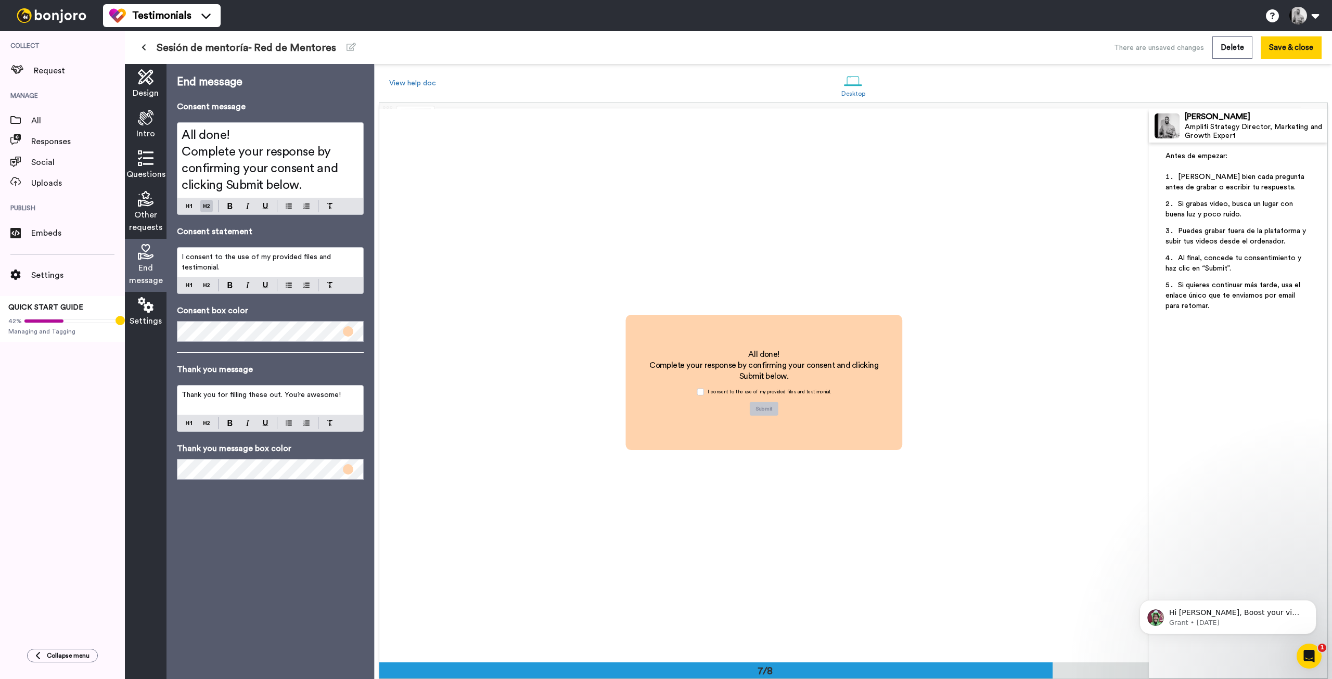
click at [256, 157] on span "Complete your response by confirming your consent and clicking Submit below." at bounding box center [261, 169] width 159 height 46
copy div "All done! Complete your response by confirming your consent and clicking Submit…"
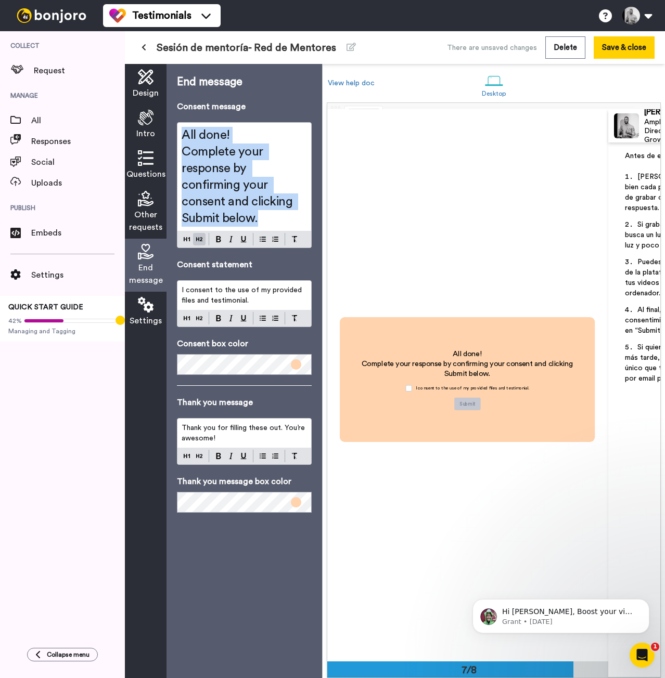
click at [240, 297] on span "I consent to the use of my provided files and testimonial." at bounding box center [243, 296] width 122 height 18
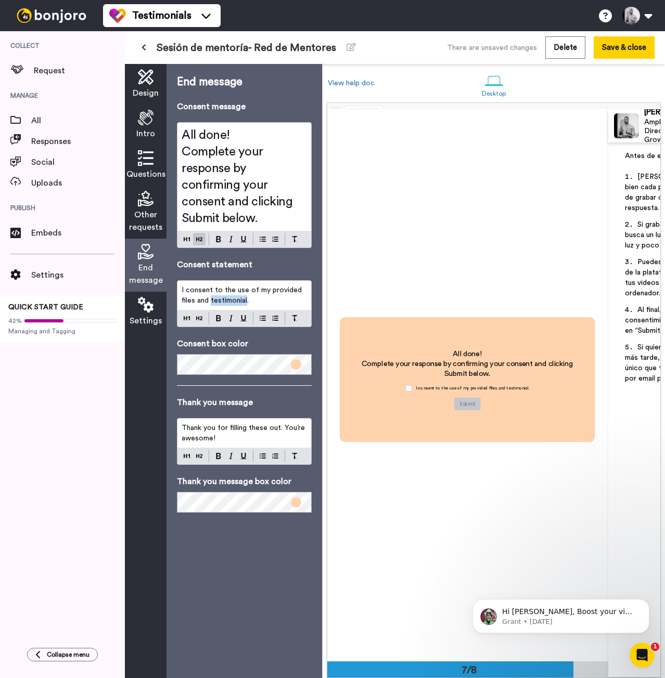
click at [240, 297] on span "I consent to the use of my provided files and testimonial." at bounding box center [243, 296] width 122 height 18
copy span "I consent to the use of my provided files and testimonial."
click at [240, 171] on span "Complete your response by confirming your consent and clicking Submit below." at bounding box center [239, 185] width 114 height 79
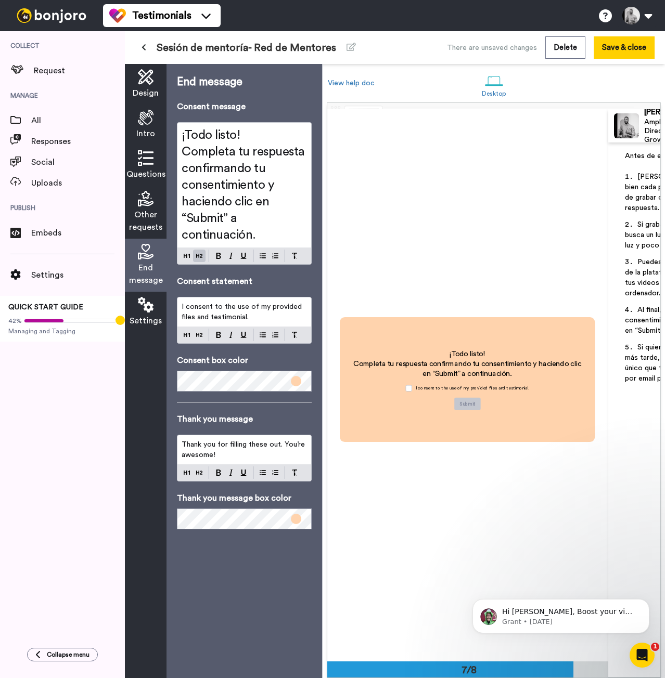
click at [233, 316] on span "I consent to the use of my provided files and testimonial." at bounding box center [243, 312] width 122 height 18
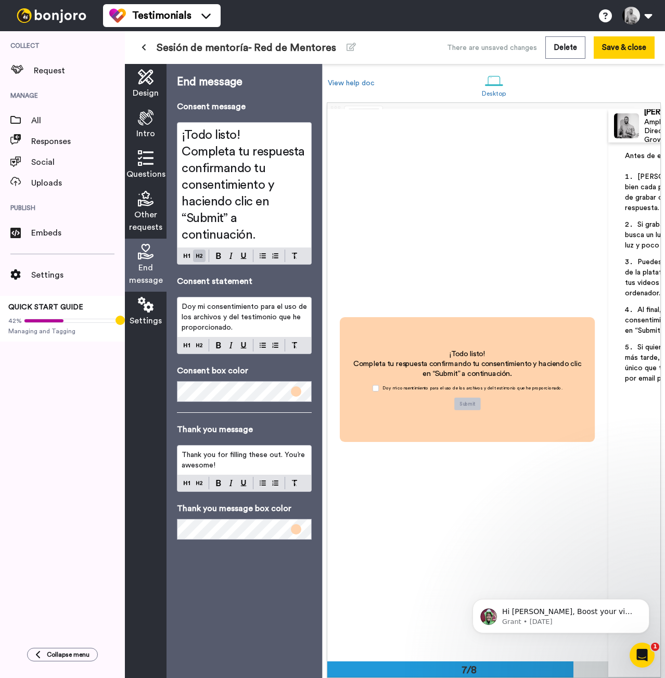
click at [231, 466] on p "Thank you for filling these out. You’re awesome!" at bounding box center [244, 460] width 125 height 21
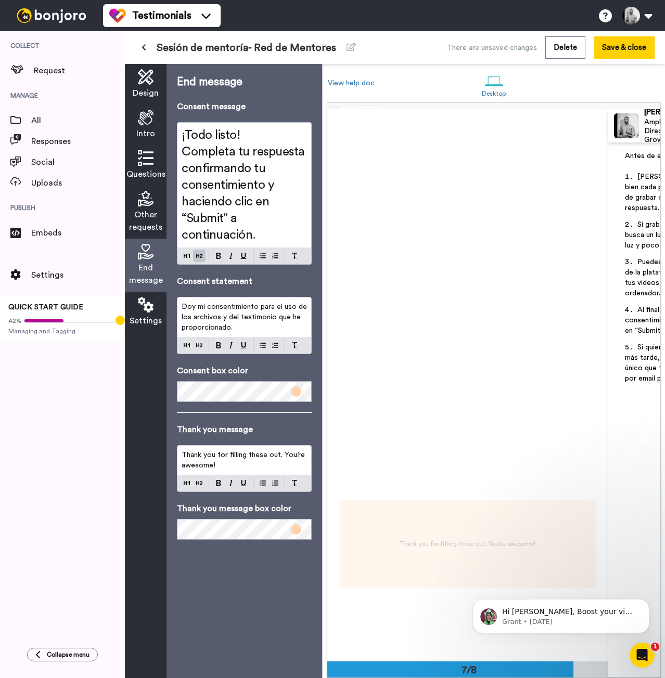
click at [231, 466] on p "Thank you for filling these out. You’re awesome!" at bounding box center [244, 460] width 125 height 21
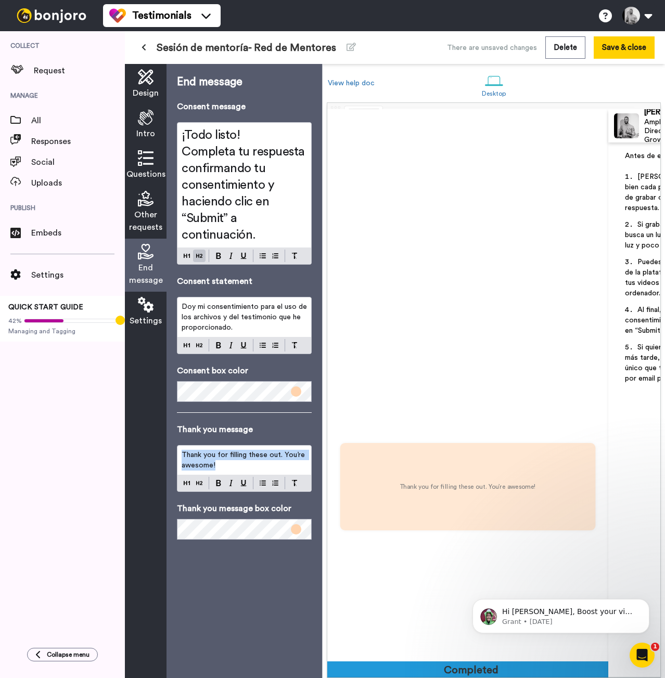
click at [231, 466] on p "Thank you for filling these out. You’re awesome!" at bounding box center [244, 460] width 125 height 21
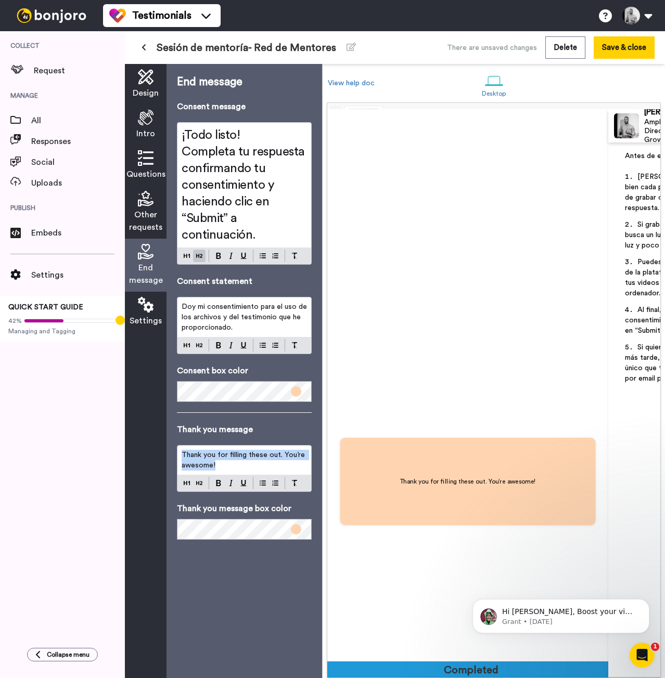
scroll to position [3771, 0]
copy span "Thank you for filling these out. You’re awesome!"
click at [230, 463] on p "Thank you for filling these out. You’re awesome!" at bounding box center [244, 460] width 125 height 21
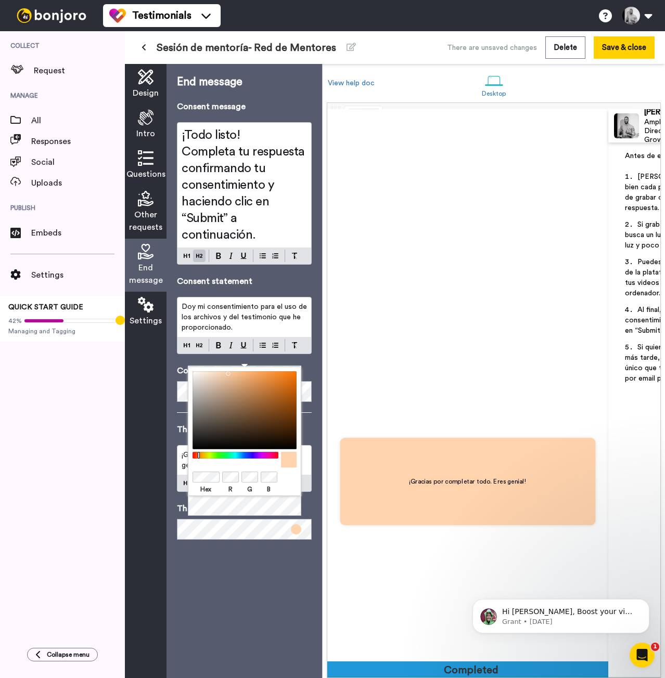
click at [294, 529] on span at bounding box center [296, 529] width 10 height 10
click at [200, 456] on div at bounding box center [234, 455] width 89 height 7
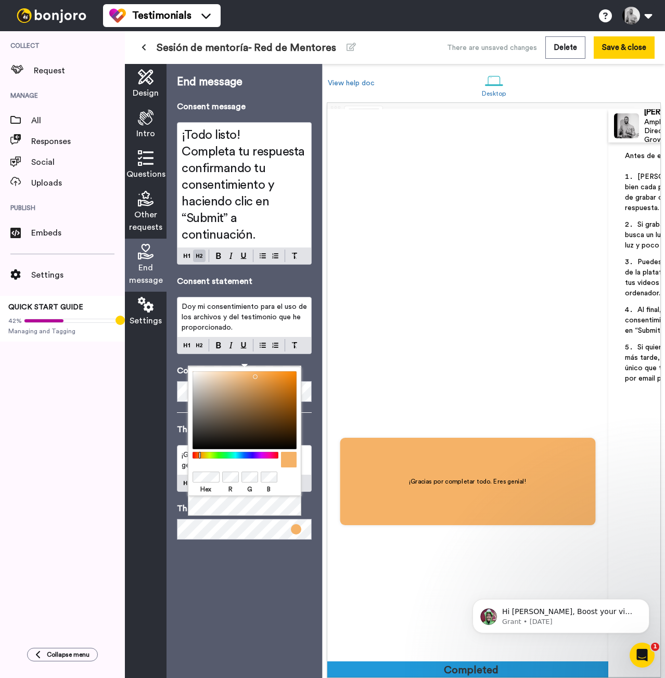
drag, startPoint x: 277, startPoint y: 379, endPoint x: 253, endPoint y: 374, distance: 24.3
click at [253, 374] on div at bounding box center [244, 410] width 104 height 78
click at [266, 562] on div "End message Consent message ¡Todo listo! Completa tu respuesta confirmando tu c…" at bounding box center [244, 371] width 156 height 614
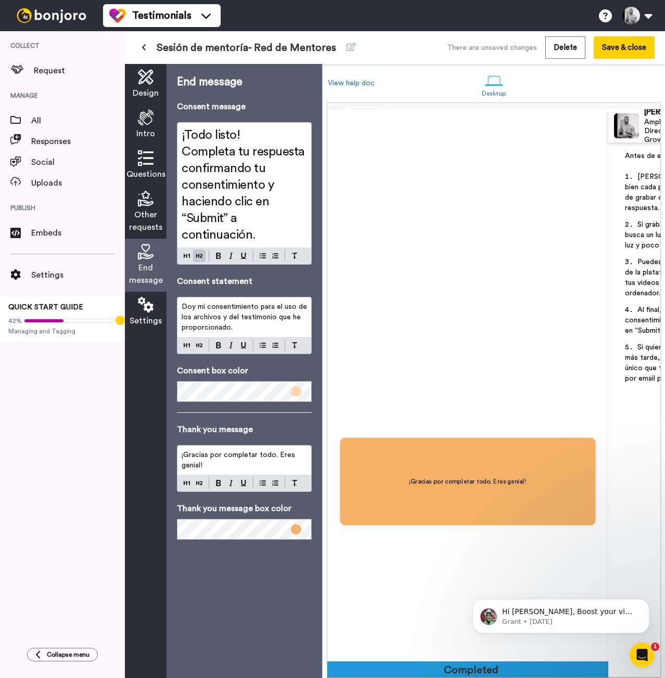
click at [146, 307] on icon at bounding box center [146, 305] width 16 height 16
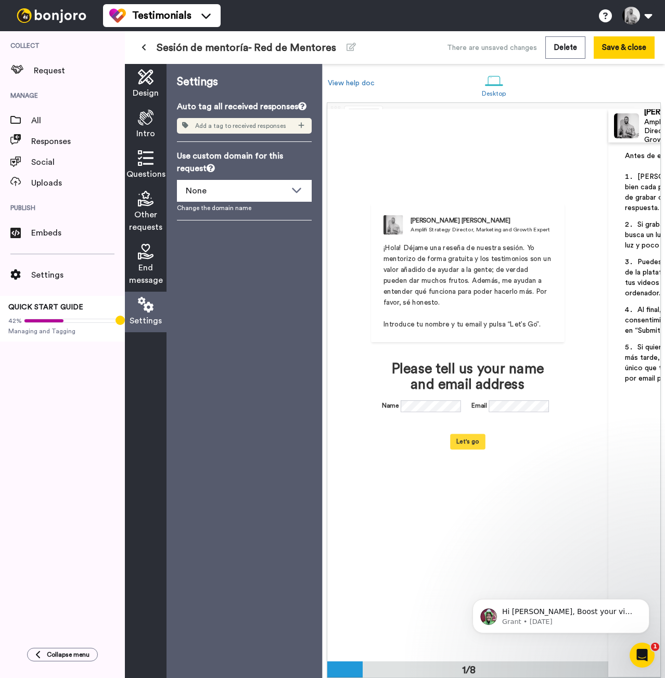
scroll to position [0, 0]
click at [261, 127] on span "Add a tag to received responses" at bounding box center [240, 126] width 91 height 8
click at [303, 126] on icon at bounding box center [301, 125] width 6 height 7
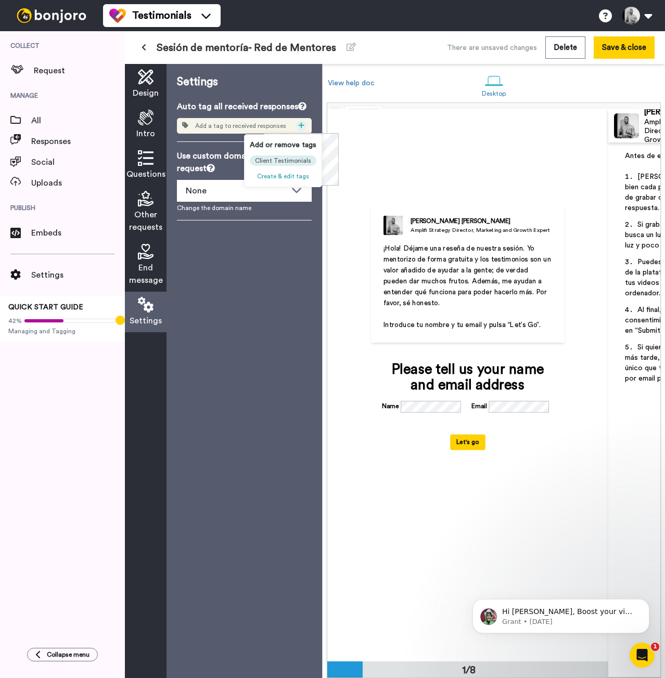
click at [292, 176] on span "Create & edit tags" at bounding box center [283, 176] width 52 height 6
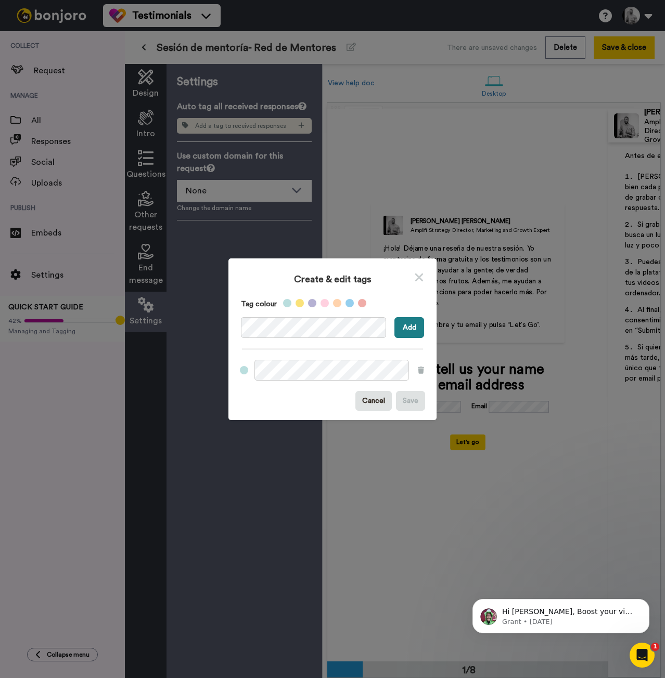
click at [406, 325] on button "Add" at bounding box center [409, 327] width 30 height 21
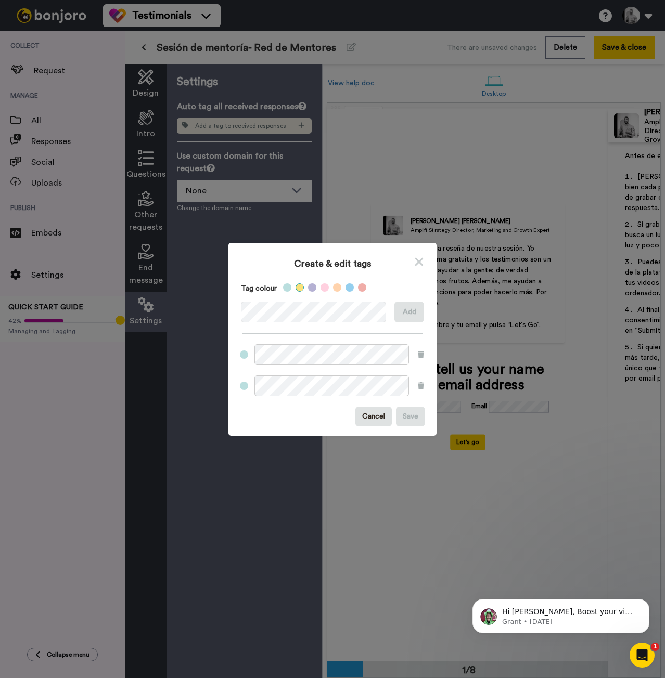
click at [295, 286] on label at bounding box center [299, 287] width 8 height 8
click at [240, 356] on label at bounding box center [244, 355] width 8 height 8
click at [240, 355] on label at bounding box center [244, 355] width 8 height 8
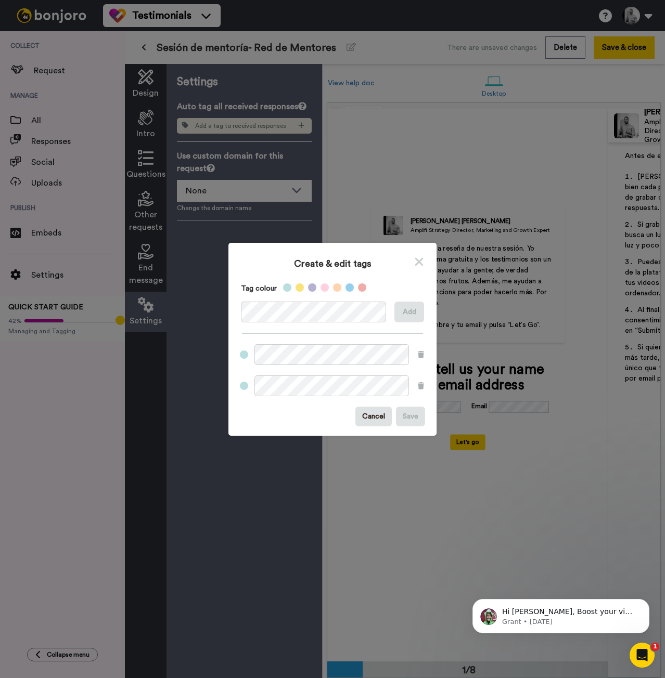
click at [415, 262] on icon at bounding box center [419, 261] width 8 height 8
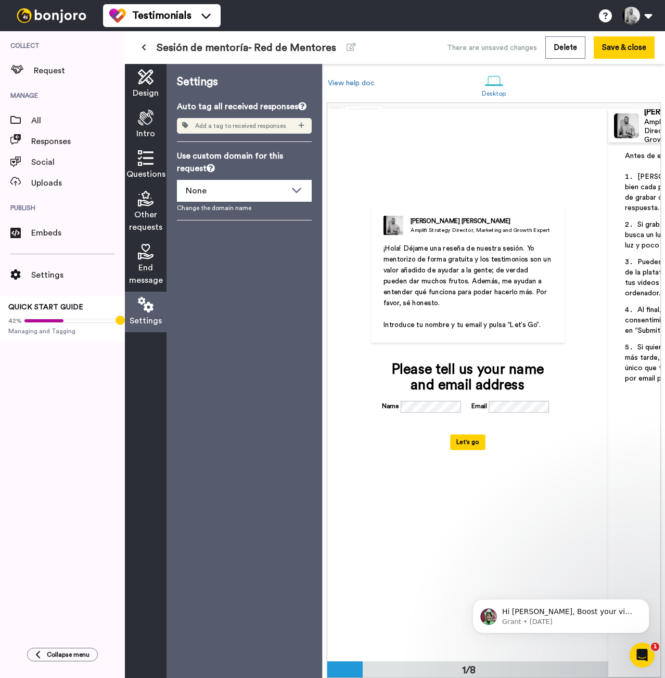
click at [213, 127] on span "Add a tag to received responses" at bounding box center [240, 126] width 91 height 8
click at [290, 190] on div "None" at bounding box center [244, 190] width 134 height 21
click at [266, 213] on li "None" at bounding box center [244, 213] width 135 height 17
click at [234, 210] on link "Change the domain name" at bounding box center [244, 208] width 135 height 8
click at [304, 126] on icon at bounding box center [301, 125] width 6 height 7
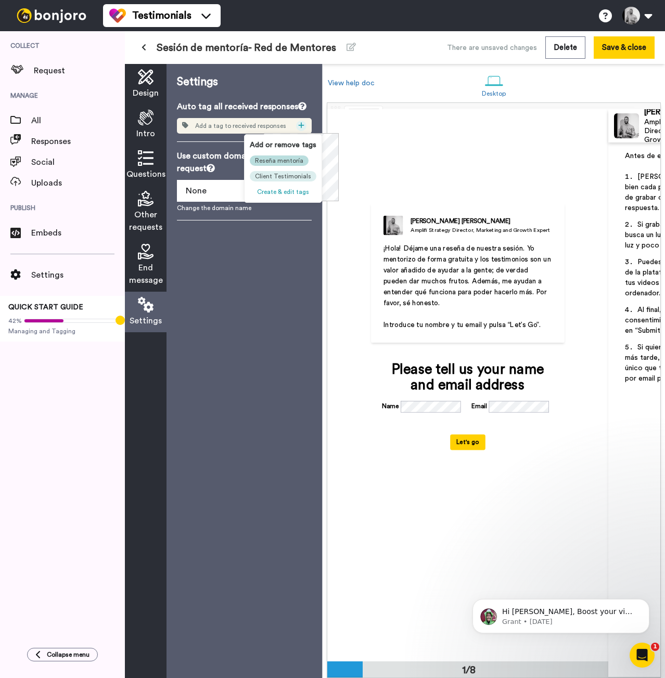
click at [298, 161] on span "Reseña mentoría" at bounding box center [279, 161] width 48 height 8
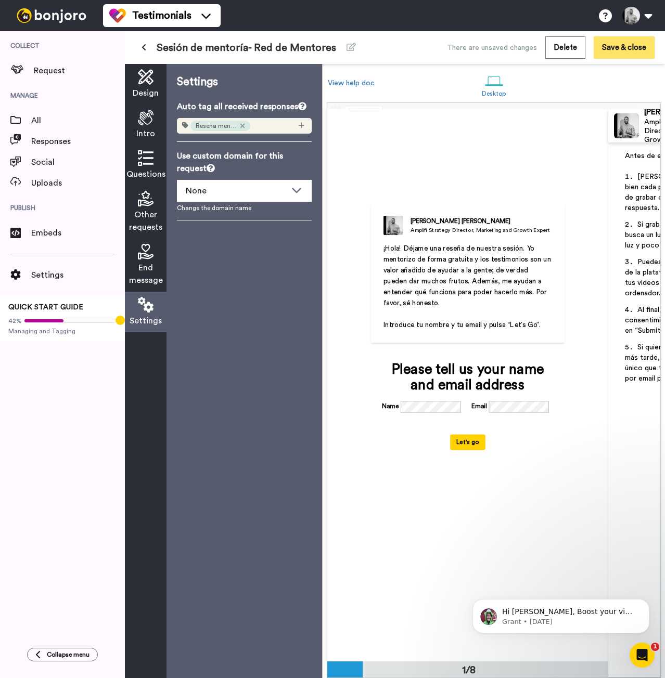
click at [632, 49] on button "Save & close" at bounding box center [623, 47] width 61 height 22
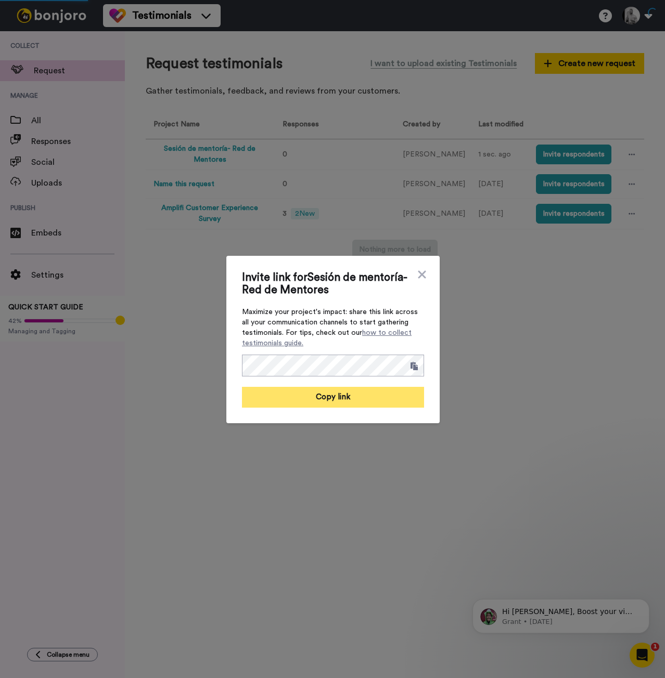
click at [373, 400] on button "Copy link" at bounding box center [333, 397] width 182 height 21
click at [500, 360] on div "Invite link for Sesión de mentoría- Red de Mentores Maximize your project's imp…" at bounding box center [332, 339] width 665 height 678
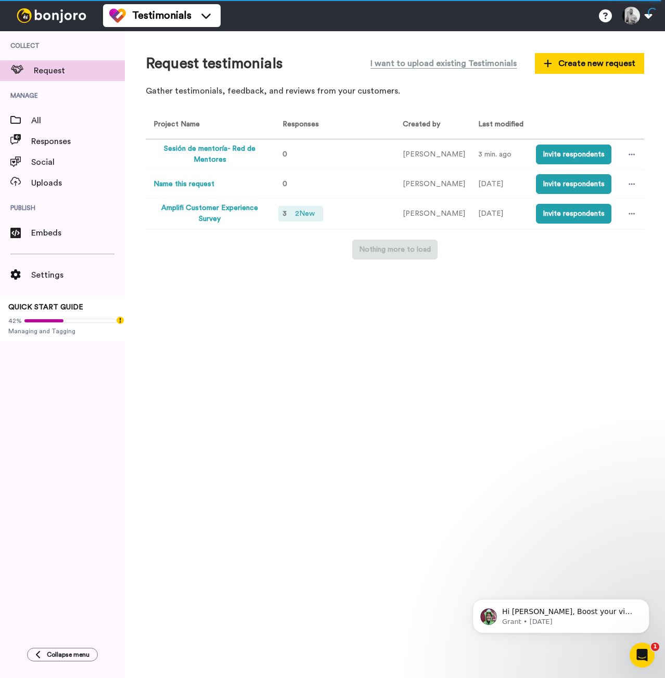
click at [311, 210] on span "2 New" at bounding box center [305, 213] width 28 height 11
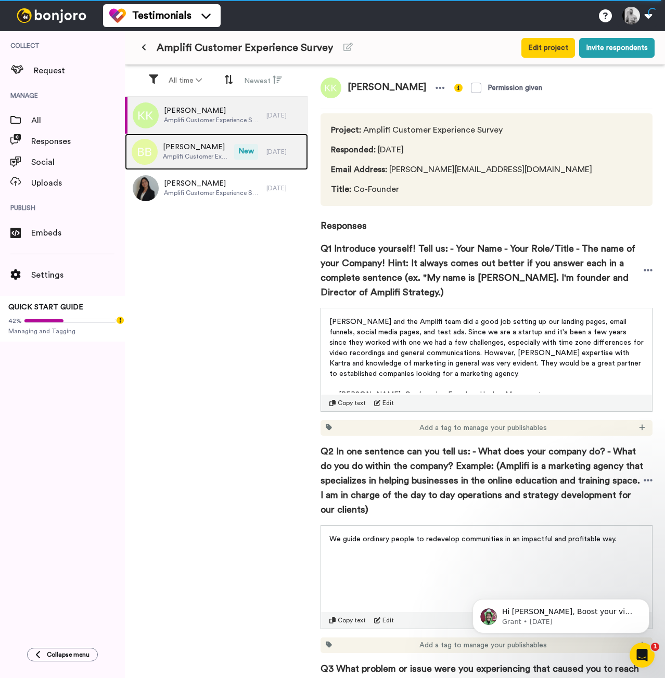
click at [208, 149] on span "Bruce Bishop" at bounding box center [196, 147] width 66 height 10
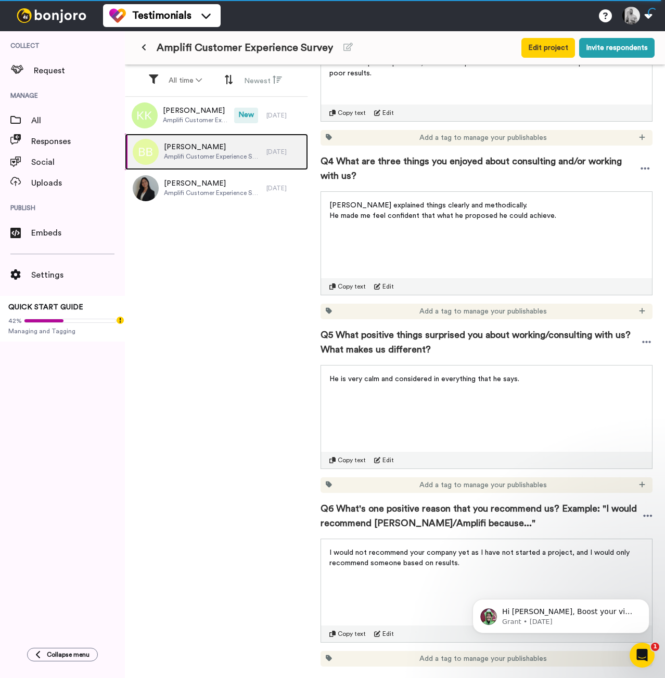
scroll to position [707, 0]
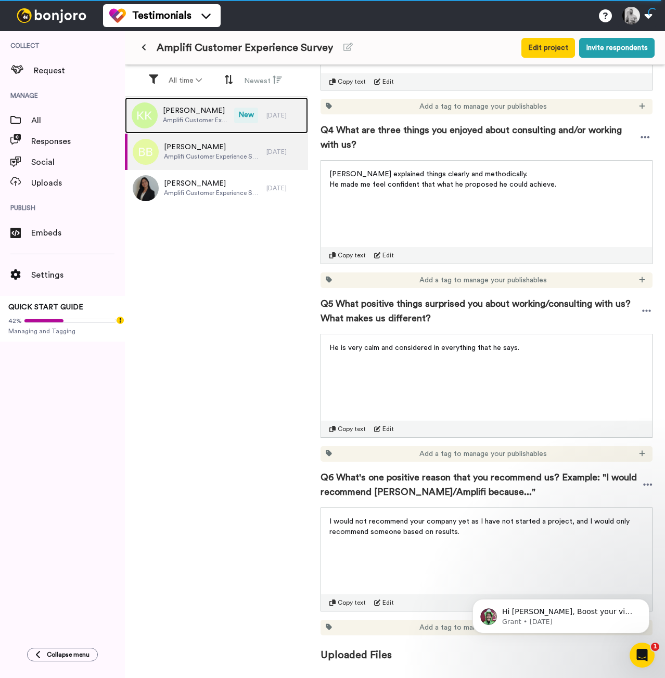
click at [208, 109] on span "Kristi Kandel" at bounding box center [196, 111] width 66 height 10
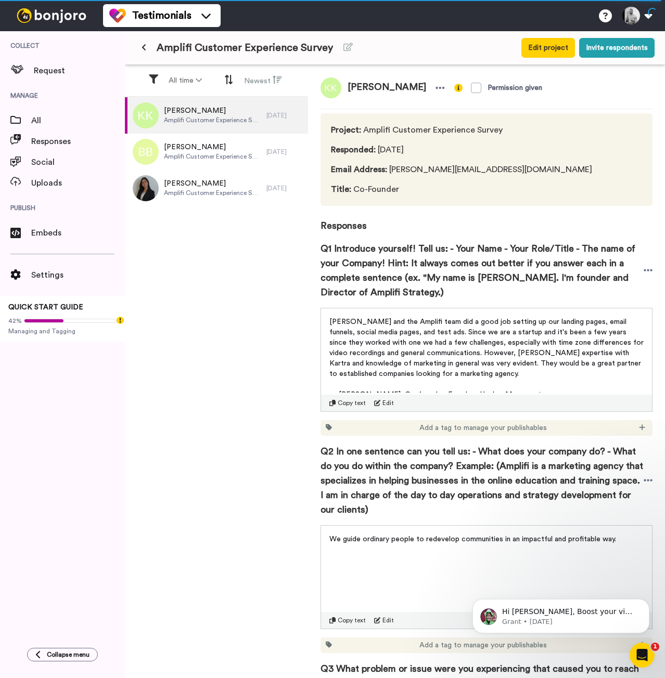
click at [528, 369] on p "Ryan and the Amplifi team did a good job setting up our landing pages, email fu…" at bounding box center [486, 348] width 314 height 62
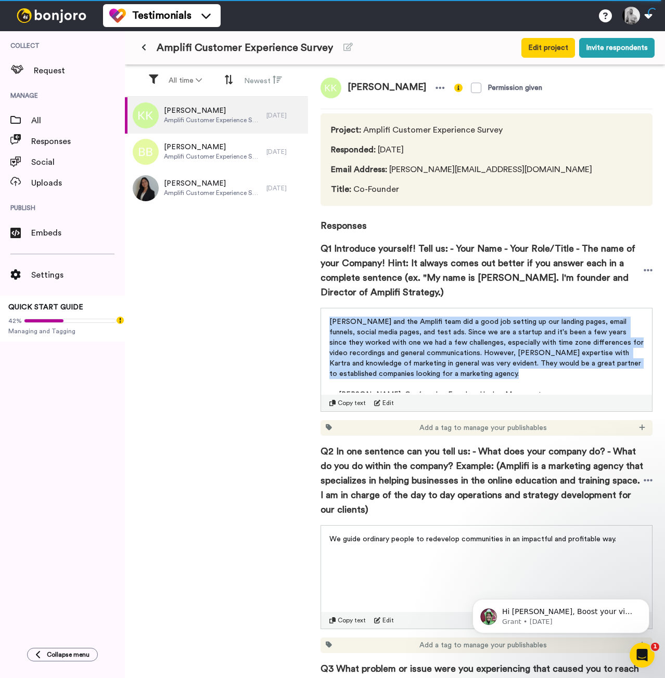
click at [528, 369] on p "Ryan and the Amplifi team did a good job setting up our landing pages, email fu…" at bounding box center [486, 348] width 314 height 62
click at [58, 118] on span "All" at bounding box center [78, 120] width 94 height 12
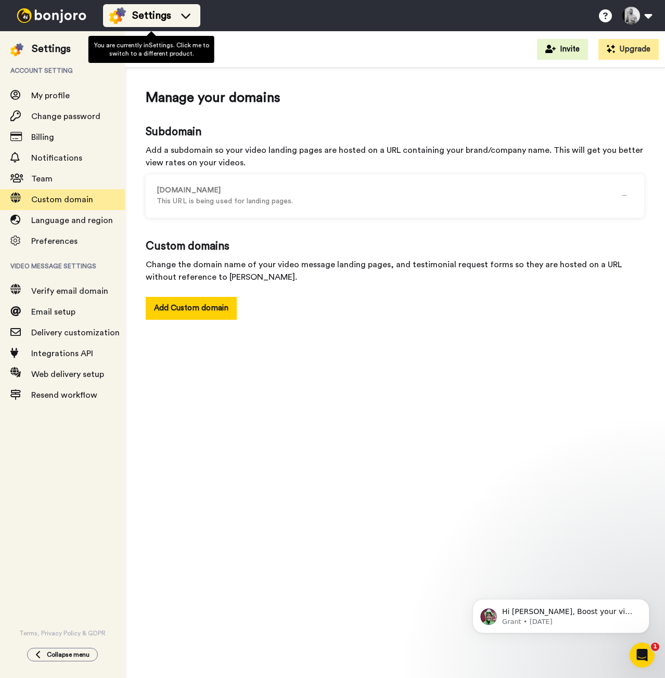
click at [173, 20] on div "Settings" at bounding box center [151, 15] width 85 height 17
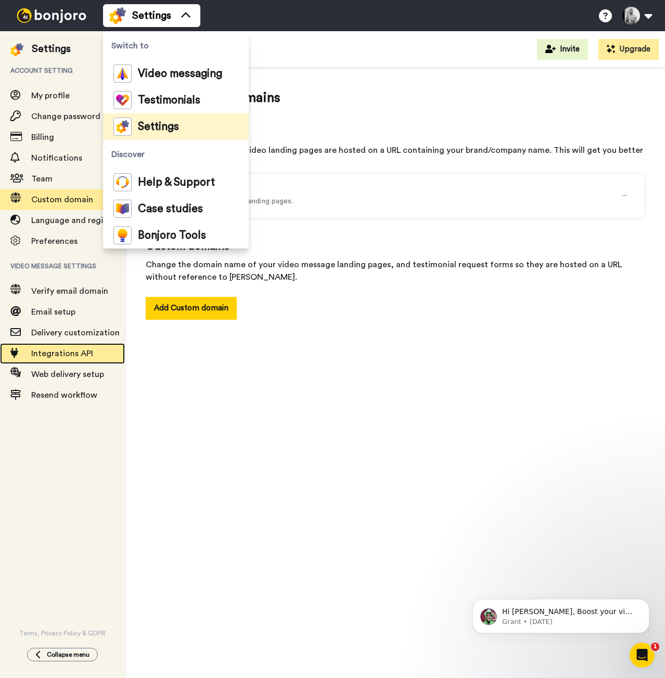
click at [70, 355] on span "Integrations API" at bounding box center [62, 354] width 62 height 8
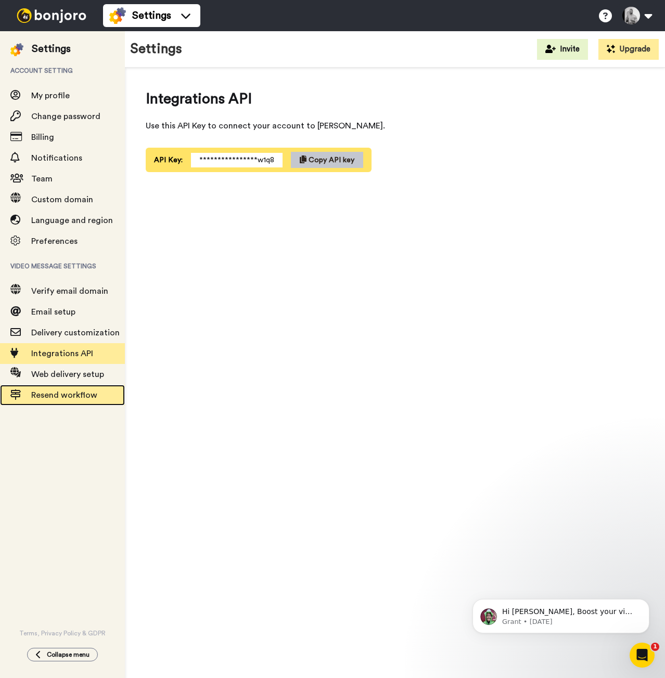
click at [72, 390] on span "Resend workflow" at bounding box center [78, 395] width 94 height 12
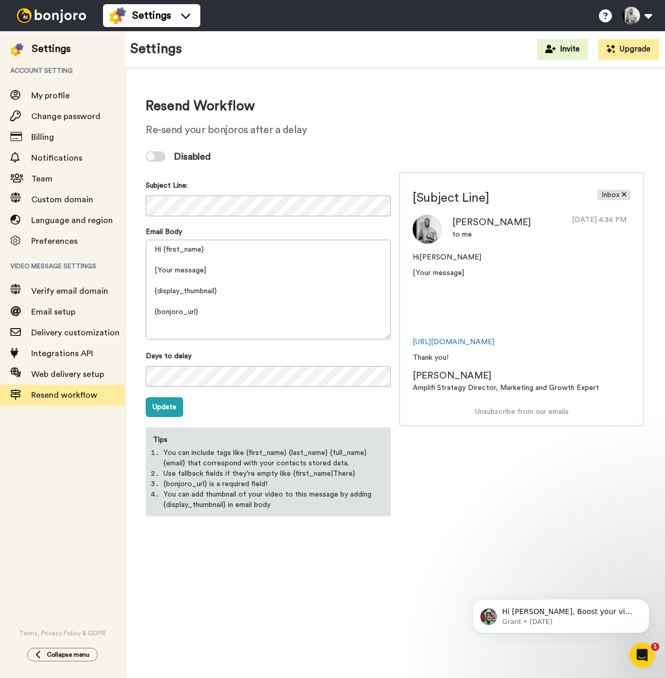
click at [153, 156] on div at bounding box center [151, 156] width 8 height 8
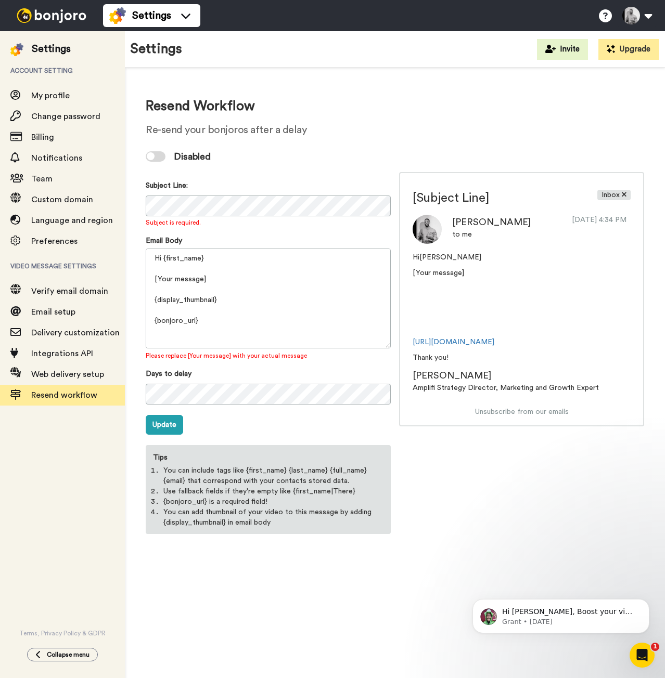
click at [153, 156] on div at bounding box center [151, 156] width 8 height 8
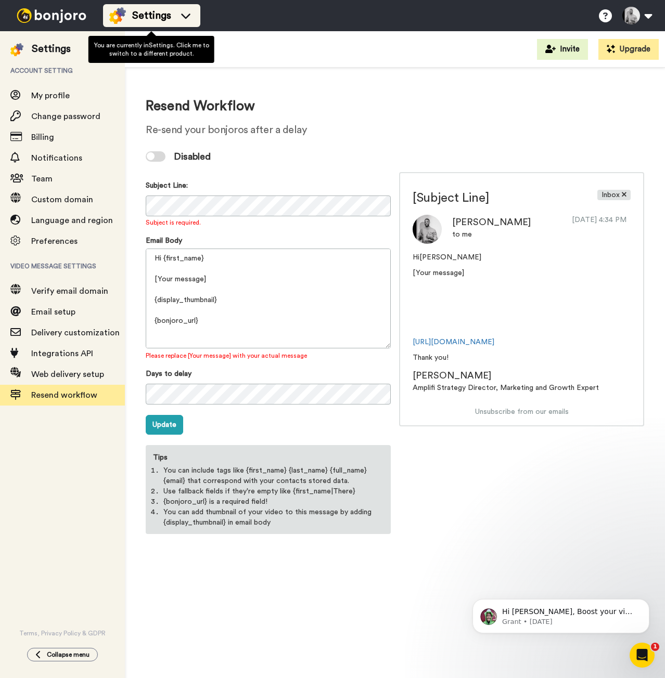
click at [173, 9] on div "Settings" at bounding box center [151, 15] width 85 height 17
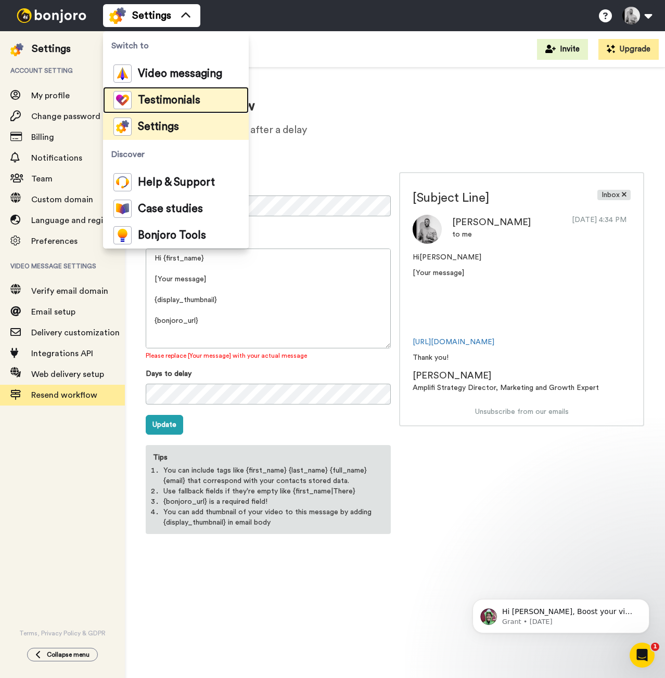
click at [171, 98] on span "Testimonials" at bounding box center [169, 100] width 62 height 10
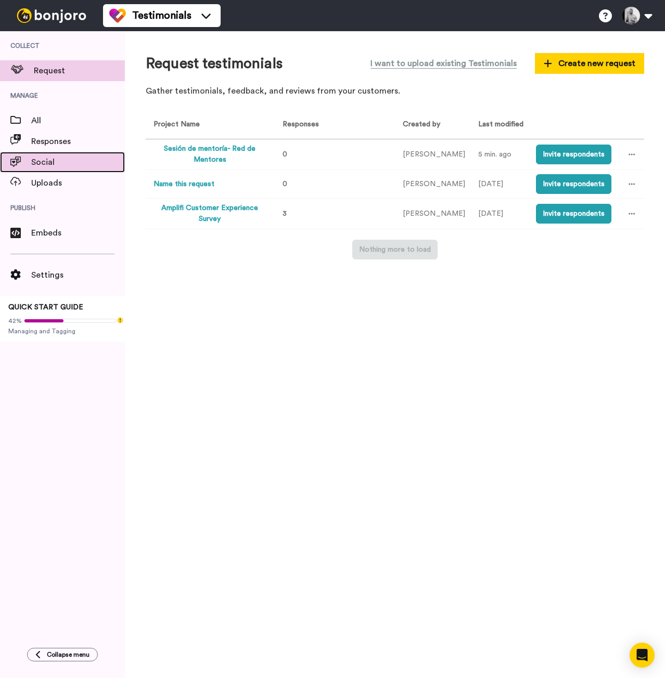
click at [44, 162] on span "Social" at bounding box center [78, 162] width 94 height 12
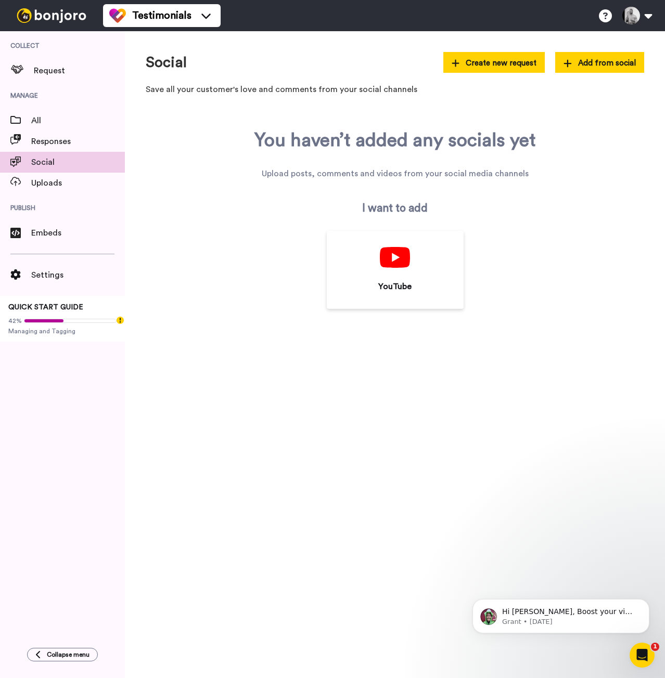
click at [509, 69] on button "Create new request" at bounding box center [494, 62] width 102 height 21
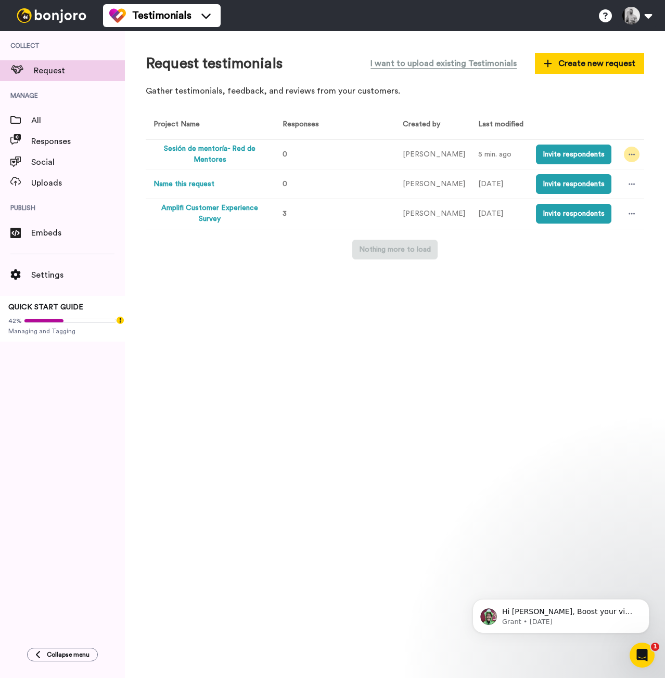
click at [628, 157] on icon at bounding box center [631, 154] width 6 height 7
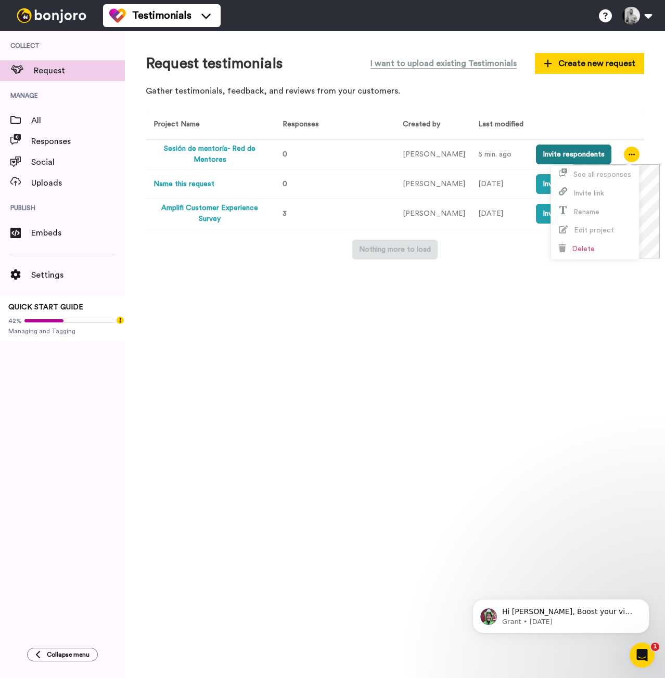
click at [576, 151] on button "Invite respondents" at bounding box center [573, 155] width 75 height 20
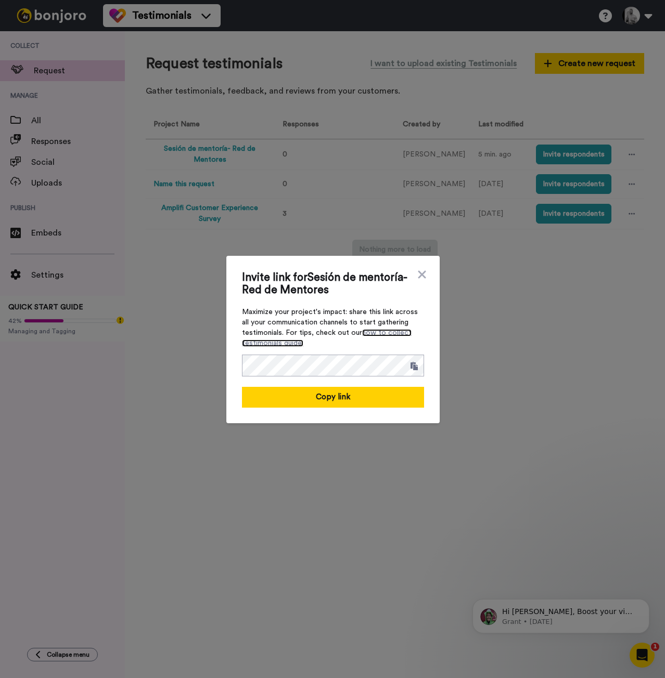
click at [376, 331] on link "how to collect testimonials guide." at bounding box center [327, 338] width 170 height 18
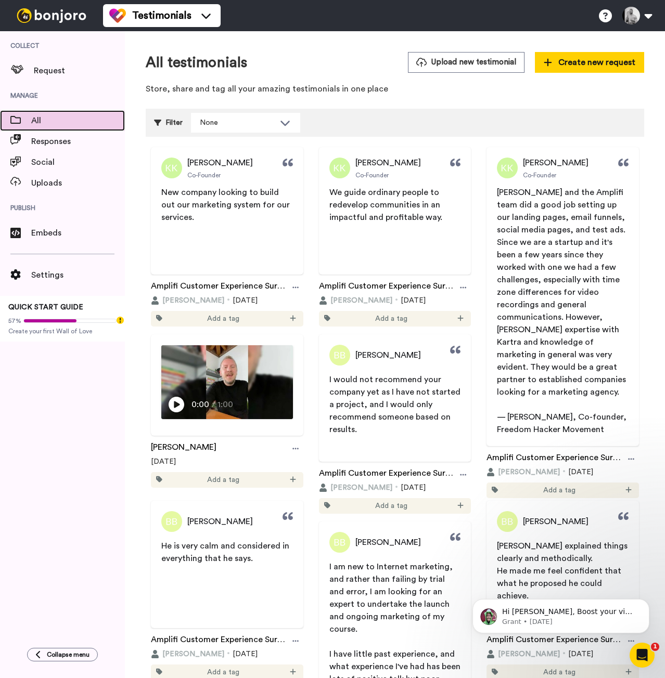
click at [51, 119] on span "All" at bounding box center [78, 120] width 94 height 12
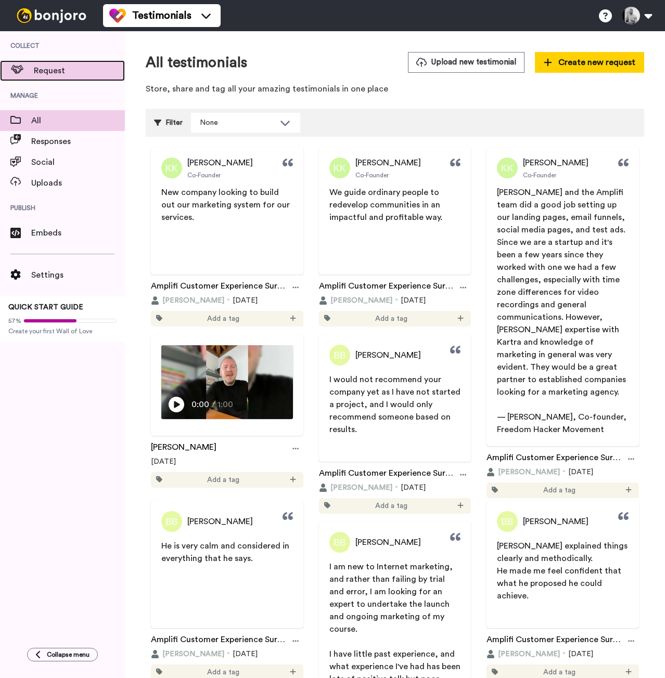
click at [54, 71] on span "Request" at bounding box center [79, 70] width 91 height 12
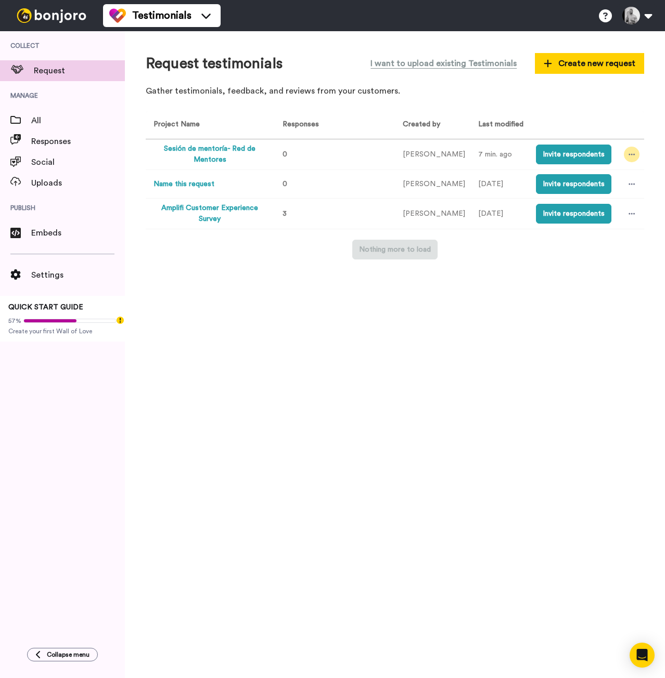
click at [631, 151] on div at bounding box center [632, 155] width 16 height 16
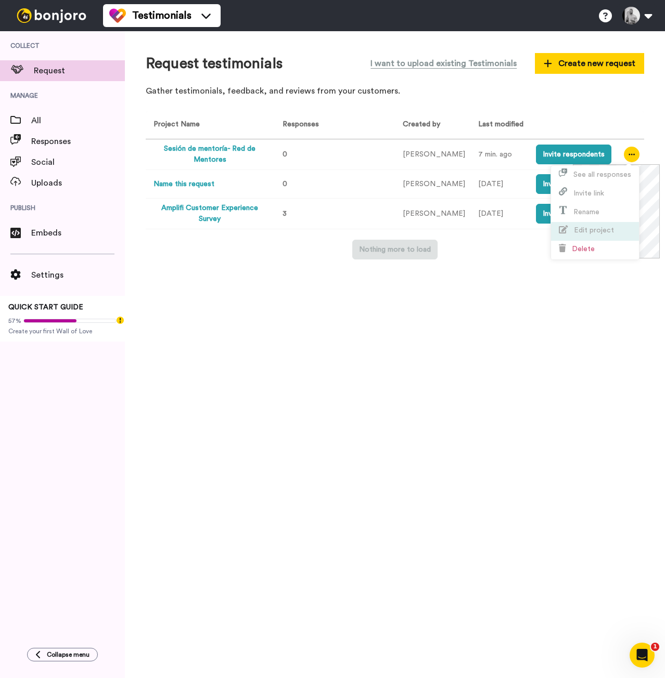
click at [584, 234] on li "Edit project" at bounding box center [595, 231] width 88 height 19
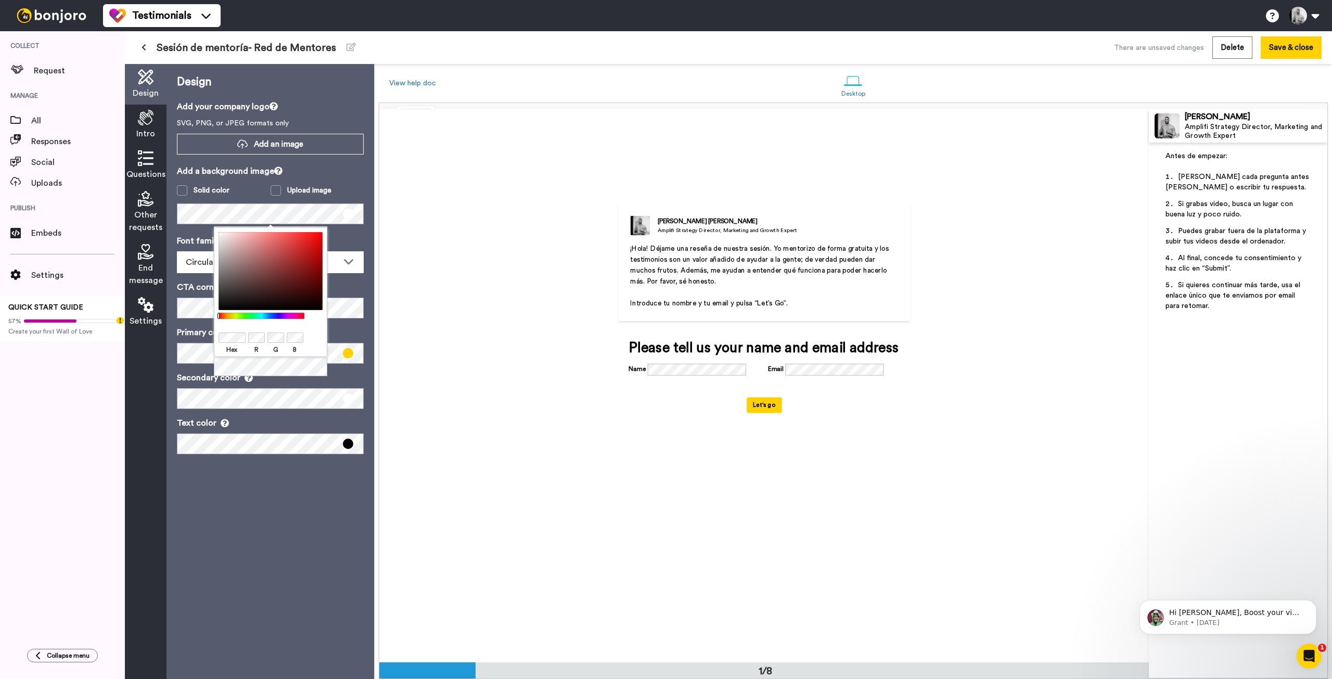
click at [229, 315] on div at bounding box center [260, 316] width 89 height 7
click at [231, 317] on div at bounding box center [260, 316] width 89 height 7
click at [282, 238] on div at bounding box center [270, 271] width 104 height 78
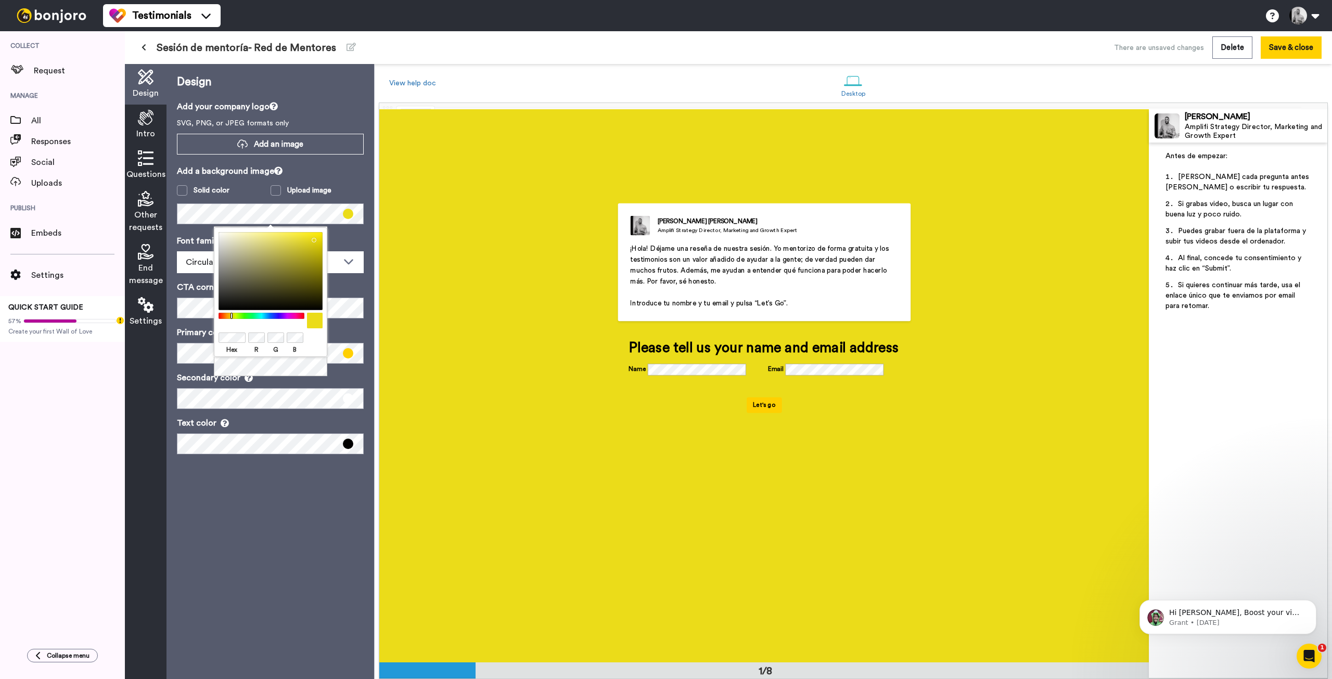
drag, startPoint x: 282, startPoint y: 238, endPoint x: 303, endPoint y: 251, distance: 24.5
click at [311, 241] on div at bounding box center [270, 271] width 104 height 78
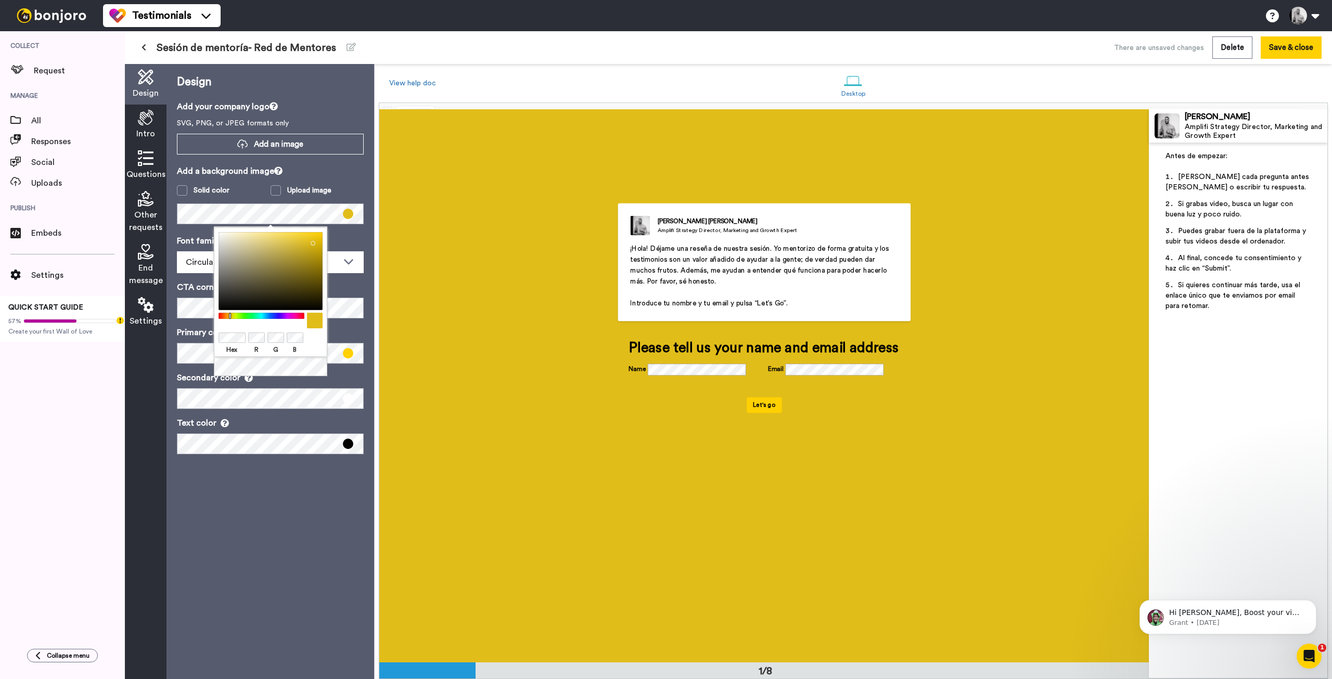
click at [230, 313] on div at bounding box center [260, 316] width 89 height 7
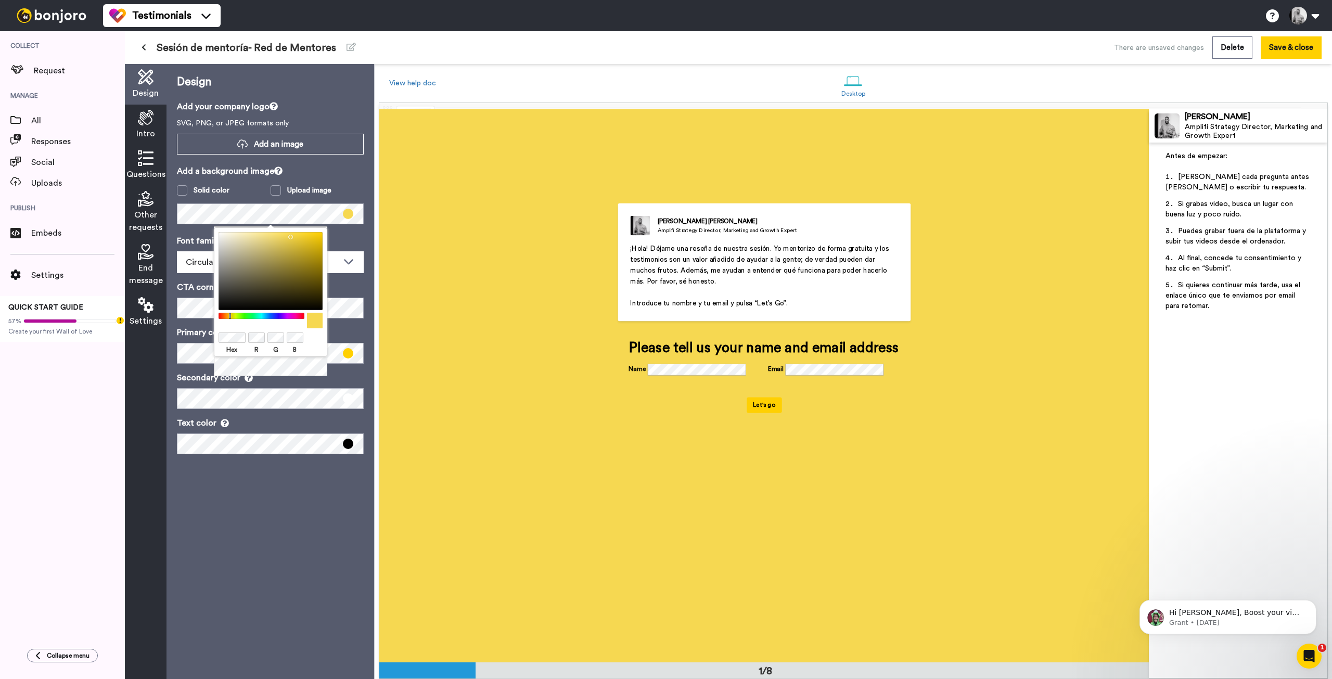
drag, startPoint x: 309, startPoint y: 242, endPoint x: 288, endPoint y: 235, distance: 22.0
click at [288, 235] on div at bounding box center [270, 271] width 104 height 78
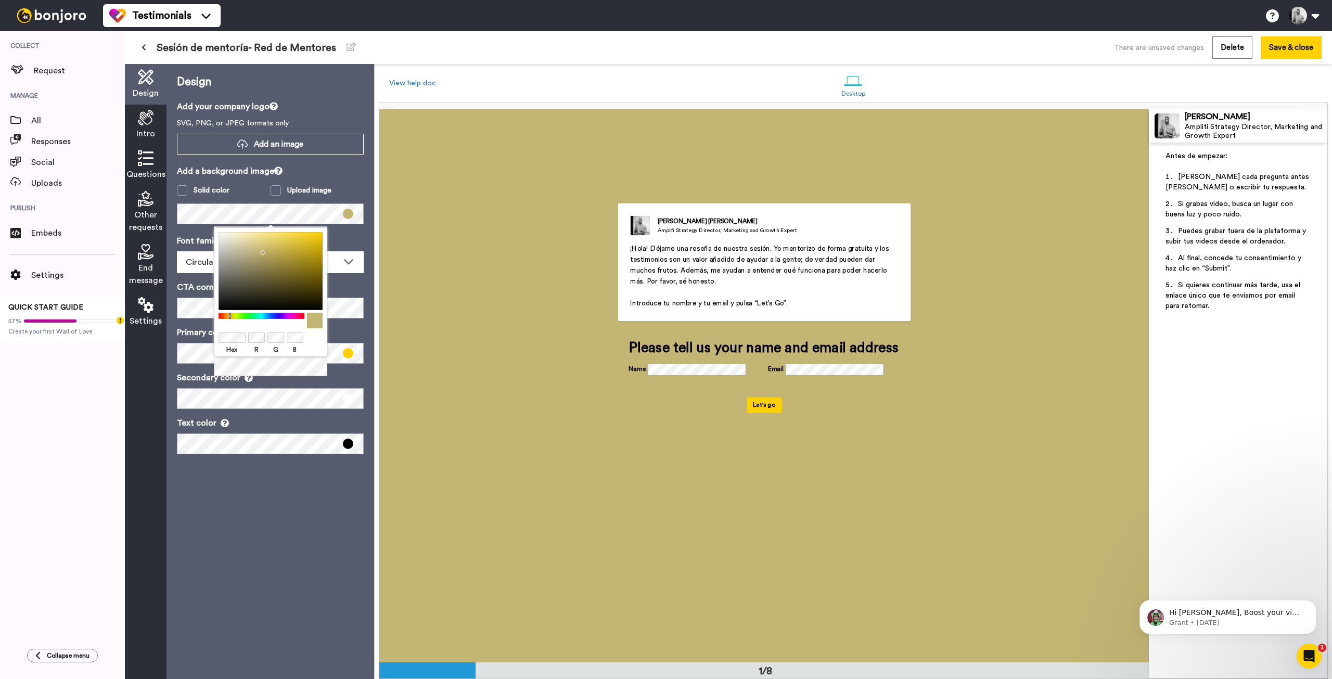
drag, startPoint x: 287, startPoint y: 235, endPoint x: 260, endPoint y: 250, distance: 31.2
click at [260, 250] on div at bounding box center [270, 271] width 104 height 78
click at [240, 315] on div at bounding box center [260, 316] width 89 height 7
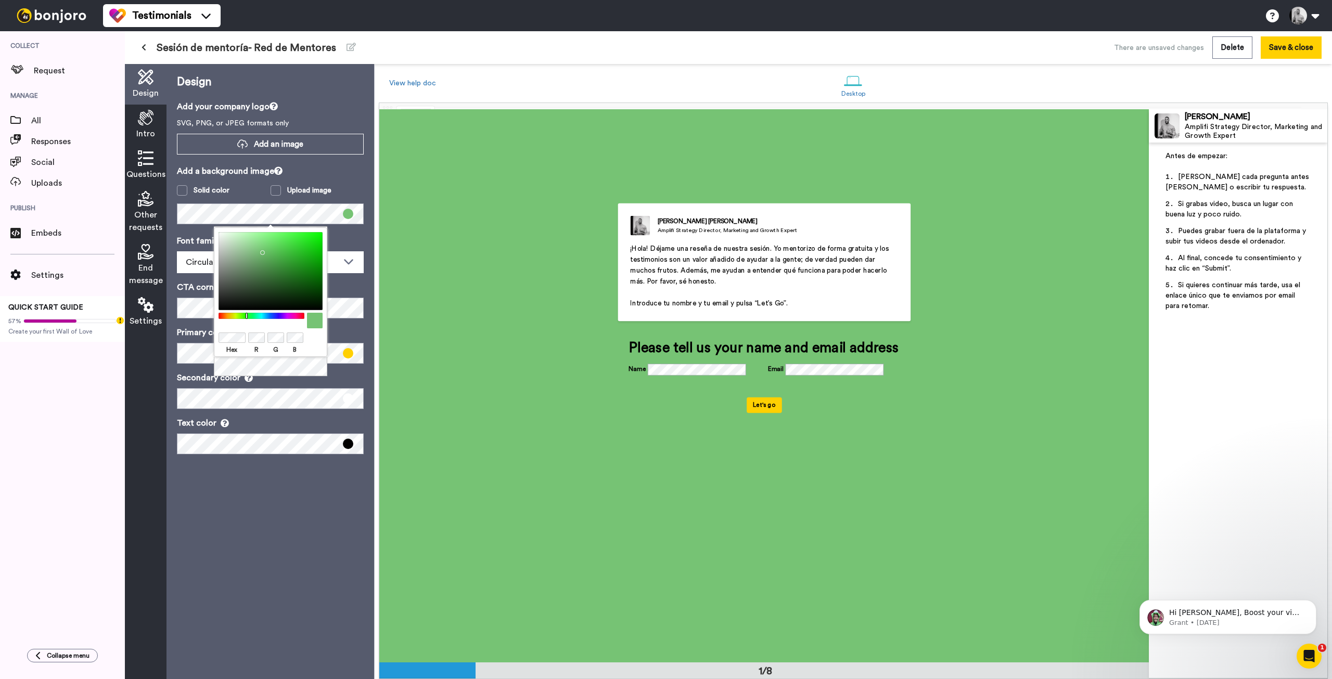
drag, startPoint x: 240, startPoint y: 316, endPoint x: 247, endPoint y: 316, distance: 6.2
click at [247, 316] on div at bounding box center [260, 316] width 89 height 7
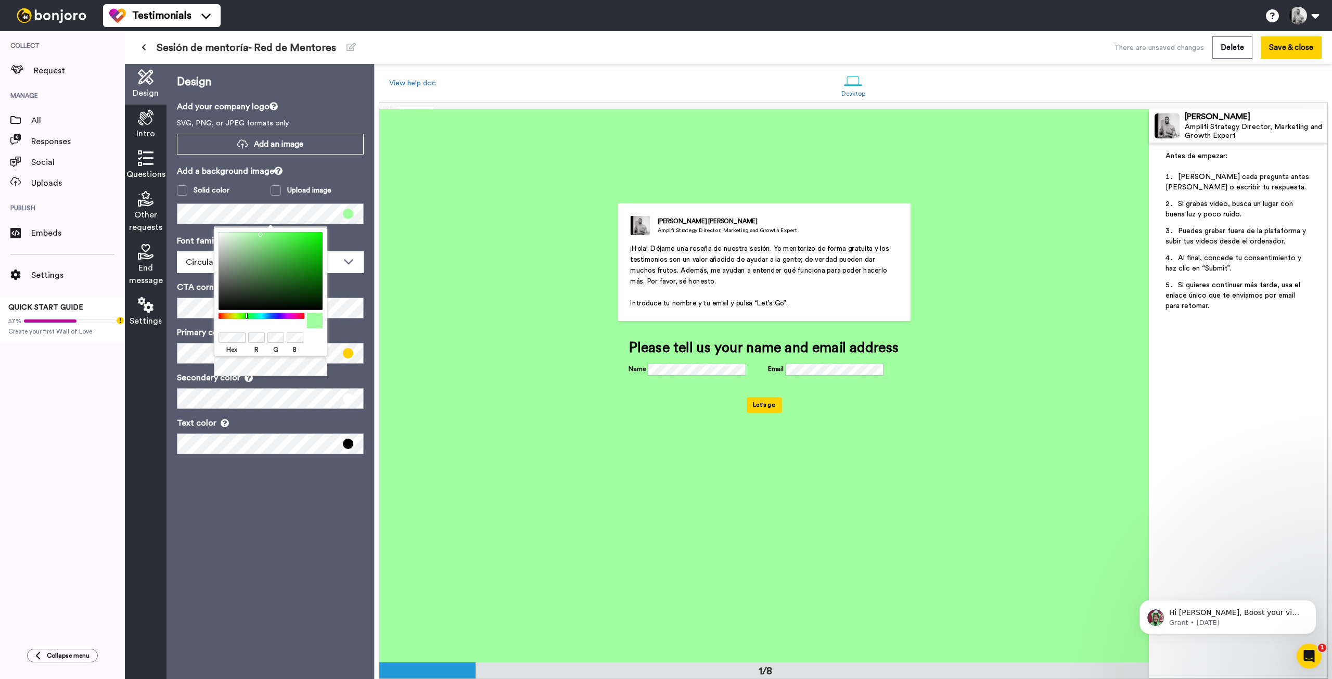
drag, startPoint x: 266, startPoint y: 256, endPoint x: 258, endPoint y: 229, distance: 27.6
click at [258, 229] on div "Hex R G B" at bounding box center [270, 292] width 113 height 130
click at [287, 479] on div "Design Add your company logo SVG, PNG, or JPEG formats only Add an image Add a …" at bounding box center [270, 371] width 208 height 615
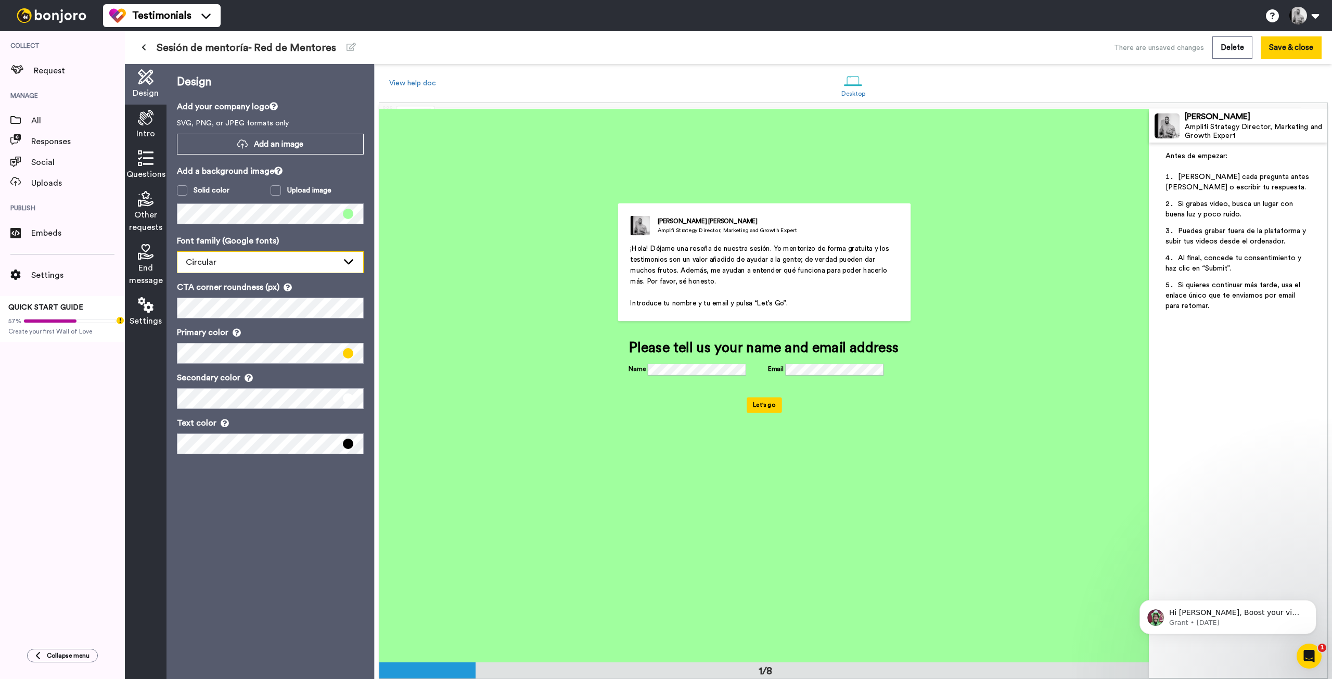
click at [339, 261] on div "Circular" at bounding box center [270, 262] width 186 height 21
click at [324, 165] on p "Add a background image" at bounding box center [270, 171] width 187 height 12
click at [296, 145] on span "Add an image" at bounding box center [278, 144] width 49 height 11
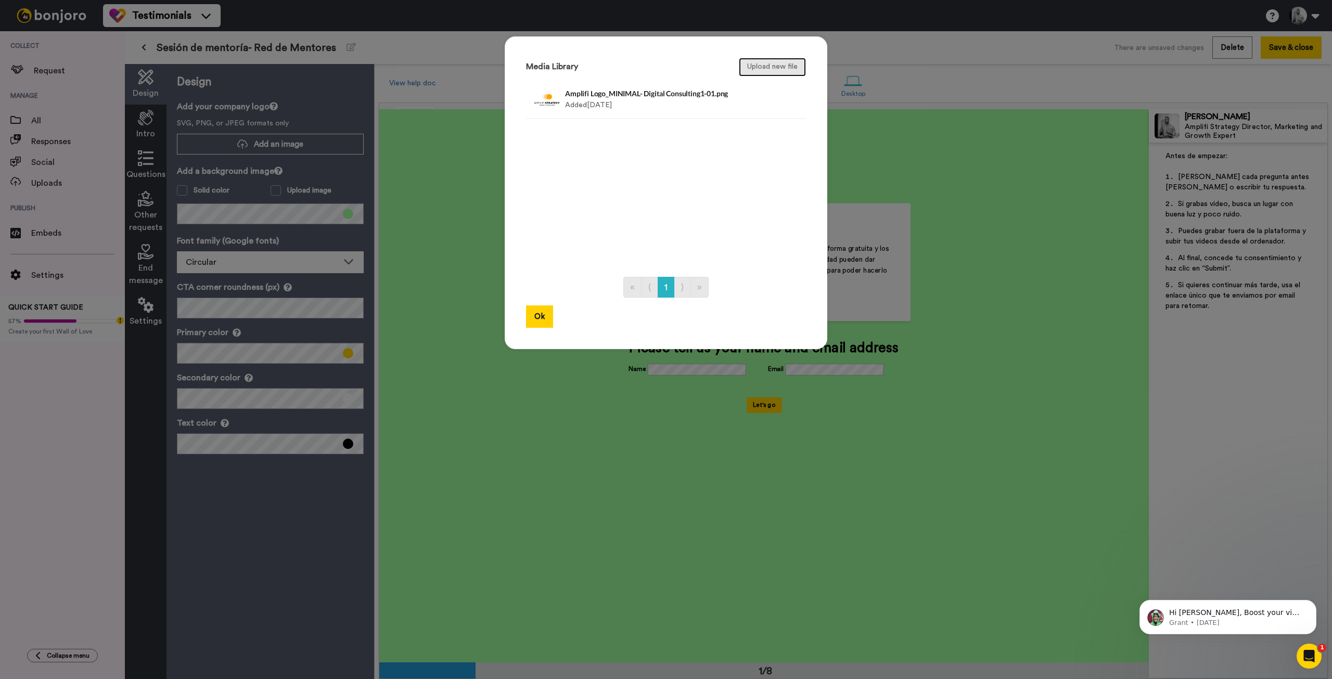
click at [664, 70] on button "Upload new file" at bounding box center [772, 67] width 67 height 19
click at [532, 314] on button "Ok" at bounding box center [539, 316] width 27 height 22
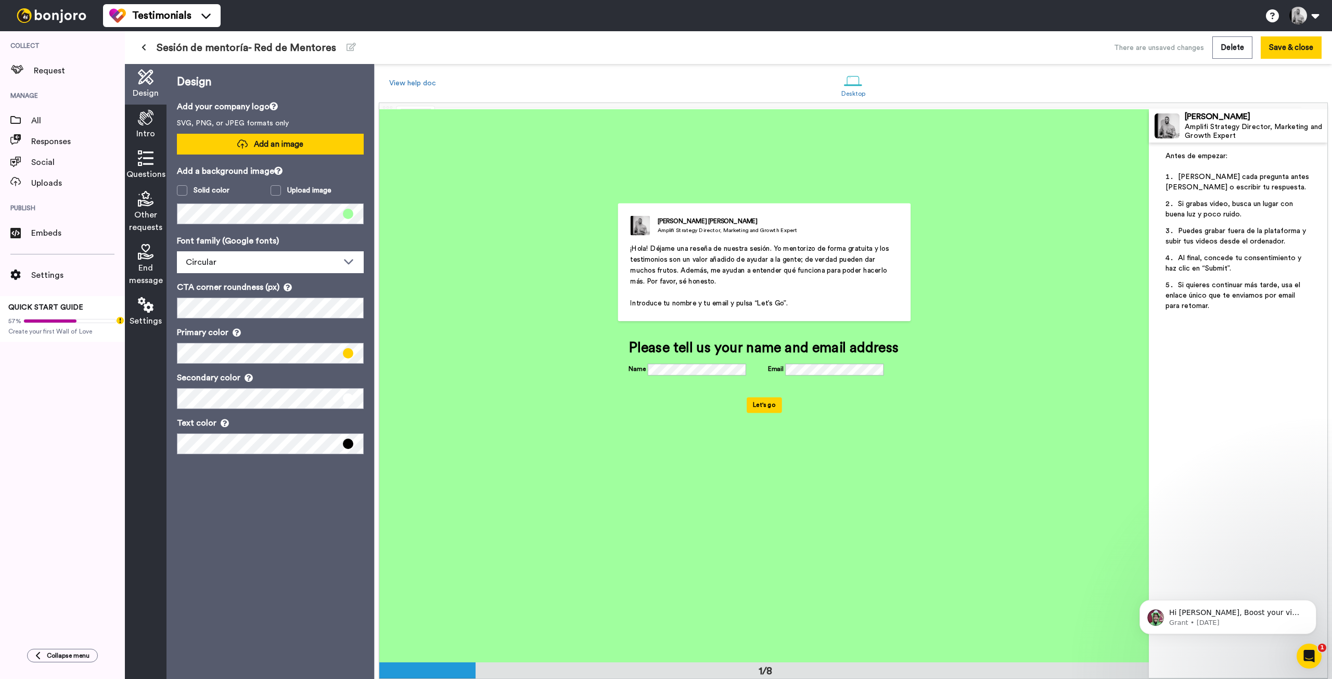
click at [292, 146] on span "Add an image" at bounding box center [278, 144] width 49 height 11
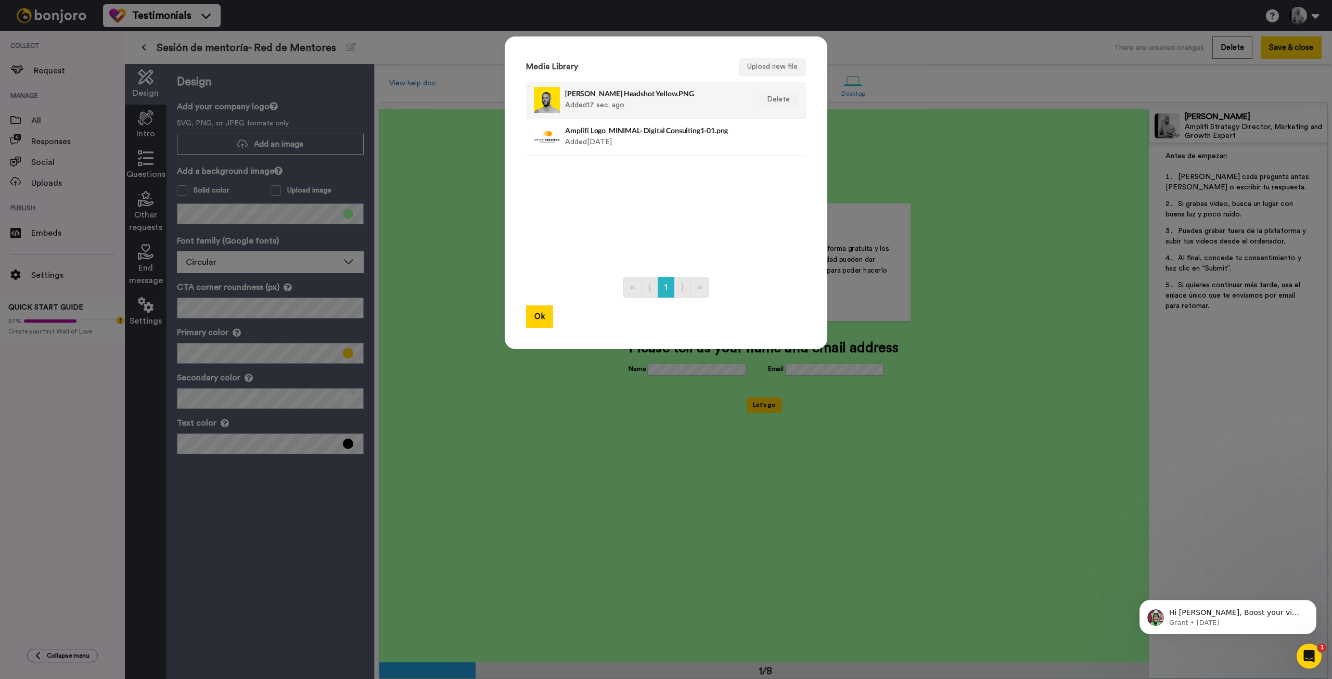
click at [658, 98] on div "[PERSON_NAME] Headshot Yellow.PNG Added 17 sec. ago" at bounding box center [654, 100] width 179 height 26
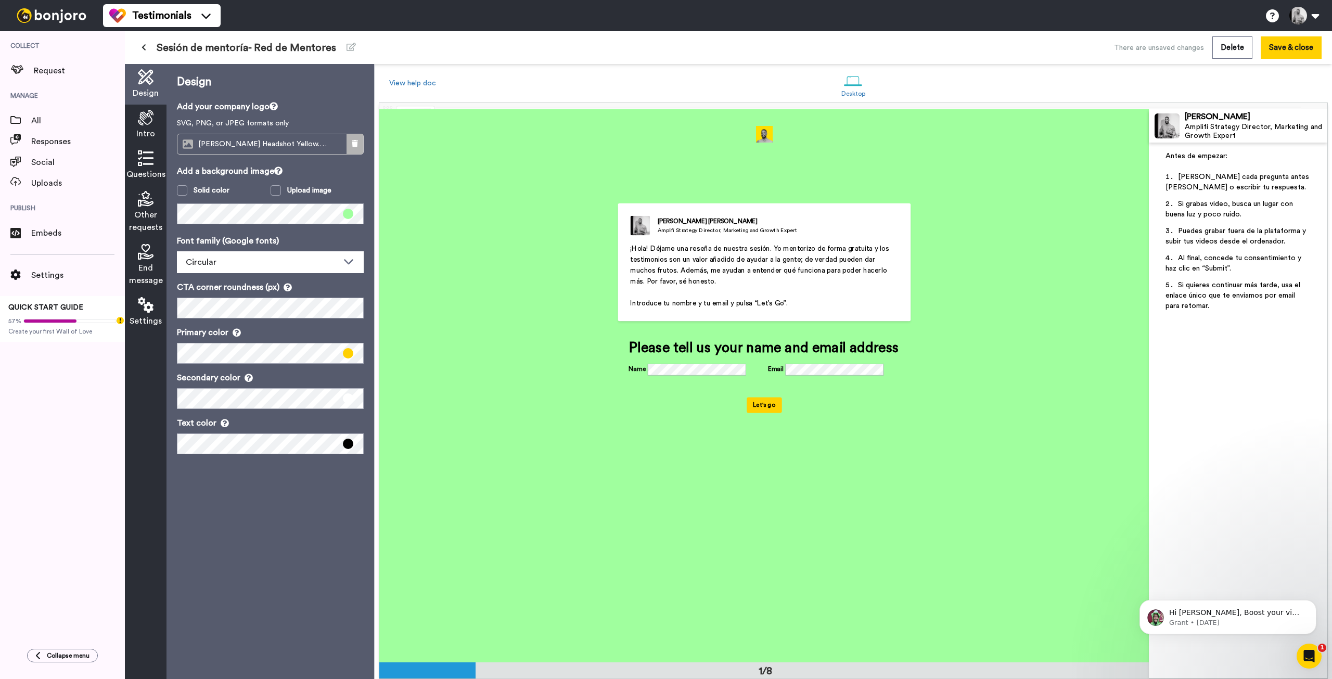
click at [355, 147] on button at bounding box center [354, 144] width 17 height 20
click at [289, 141] on span "Add an image" at bounding box center [278, 144] width 49 height 11
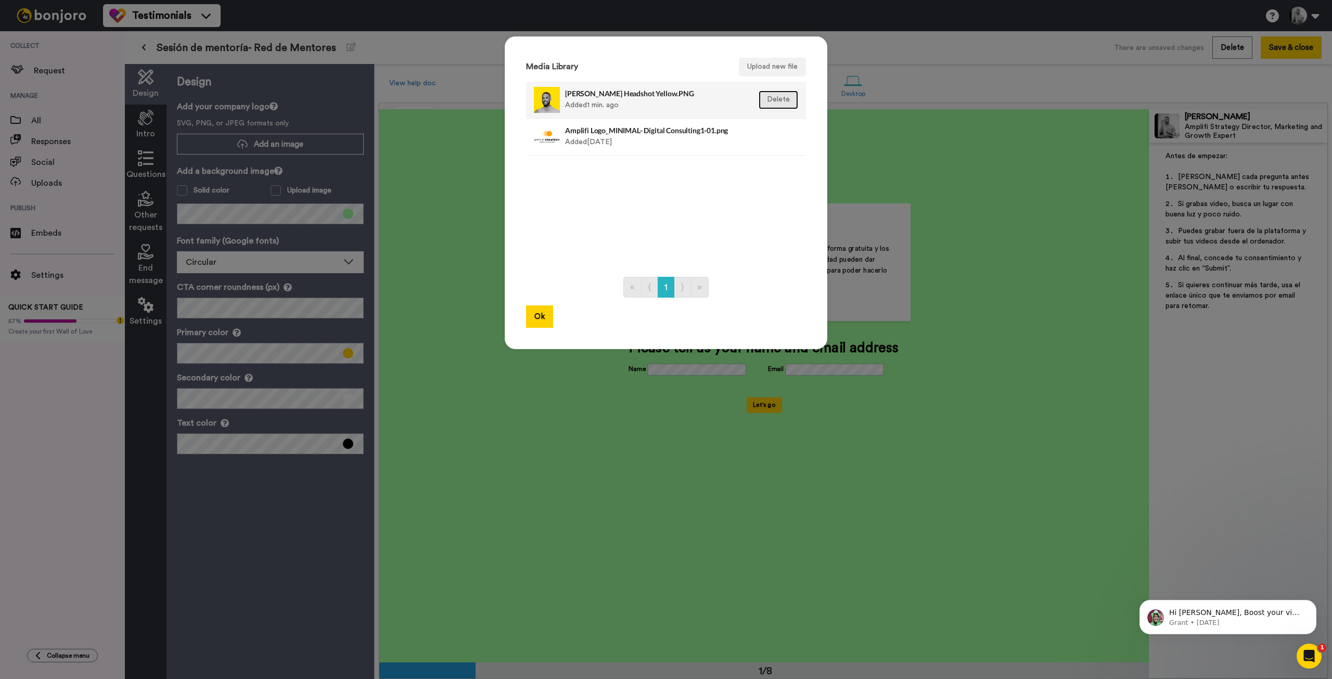
click at [664, 100] on button "Delete" at bounding box center [778, 100] width 40 height 19
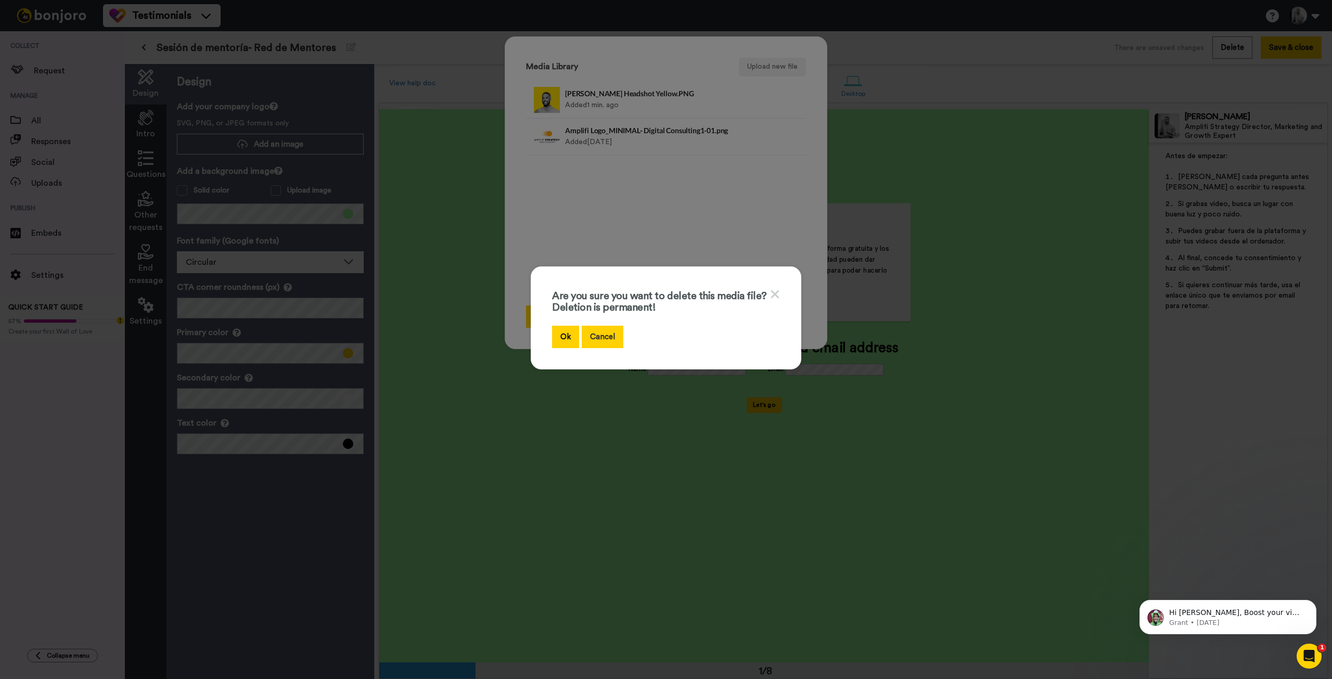
click at [600, 332] on button "Cancel" at bounding box center [602, 337] width 42 height 22
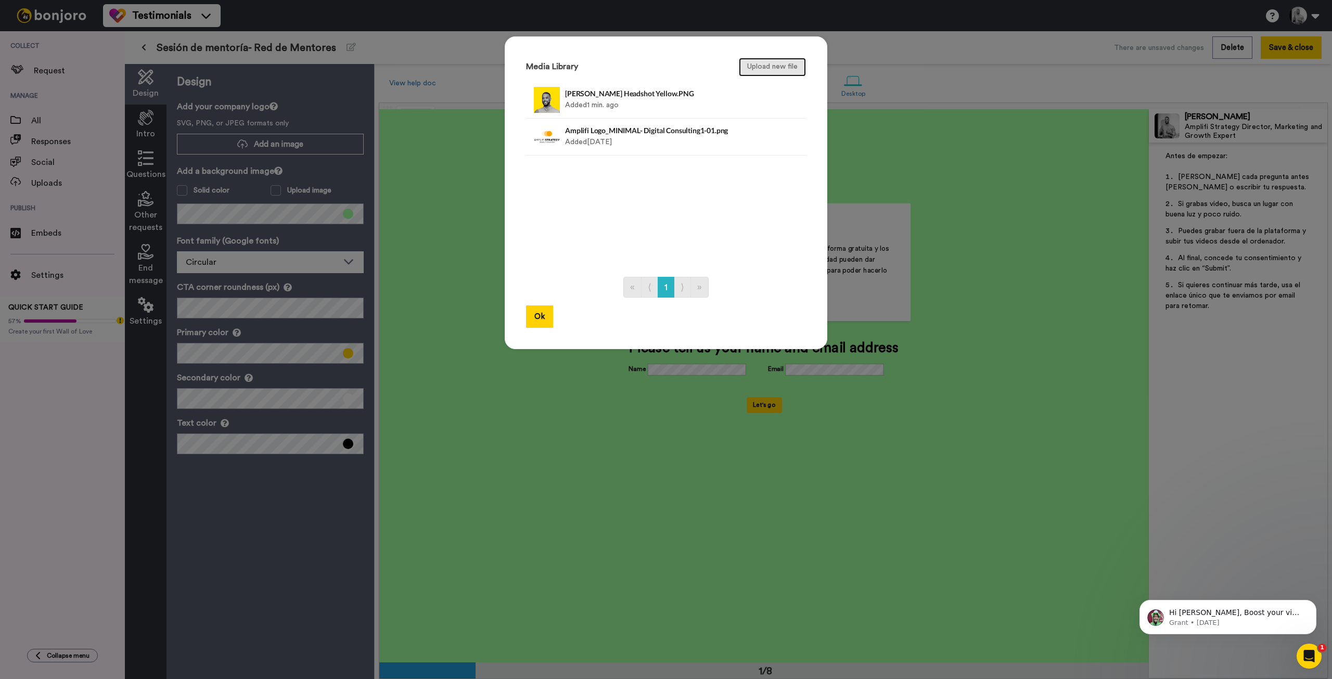
click at [664, 69] on button "Upload new file" at bounding box center [772, 67] width 67 height 19
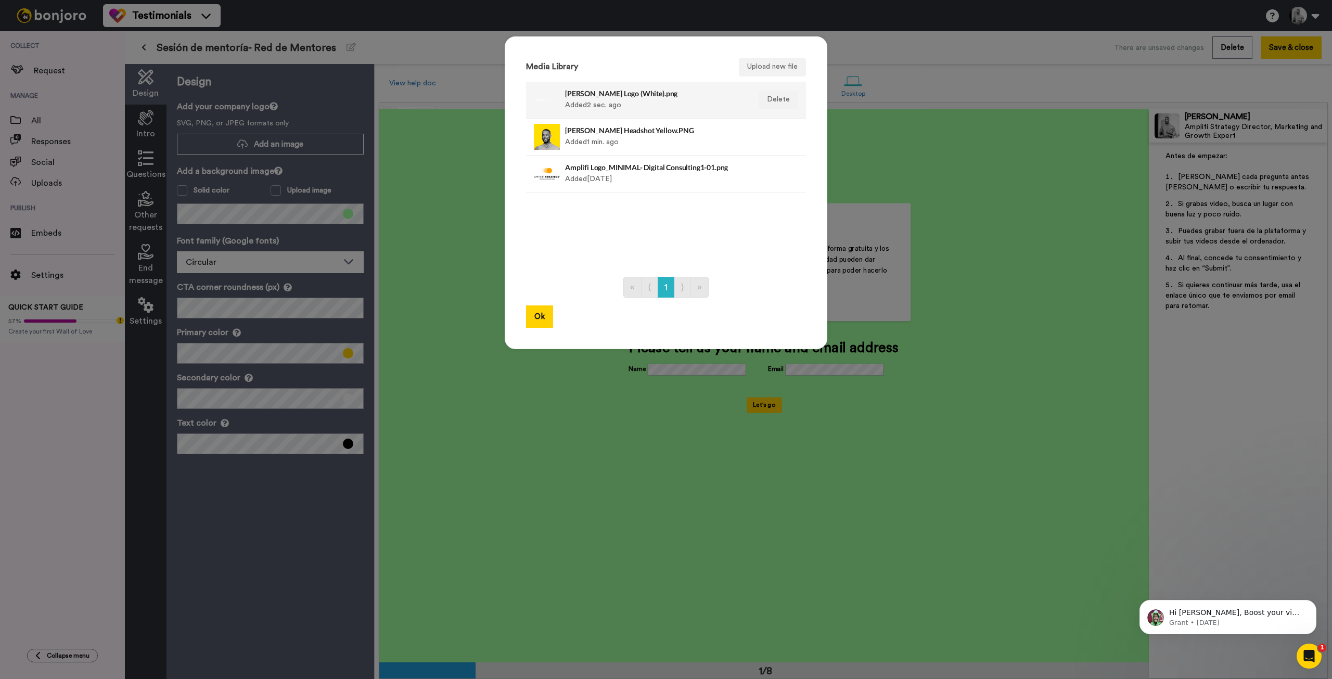
click at [621, 93] on h4 "[PERSON_NAME] Logo (White).png" at bounding box center [654, 93] width 179 height 8
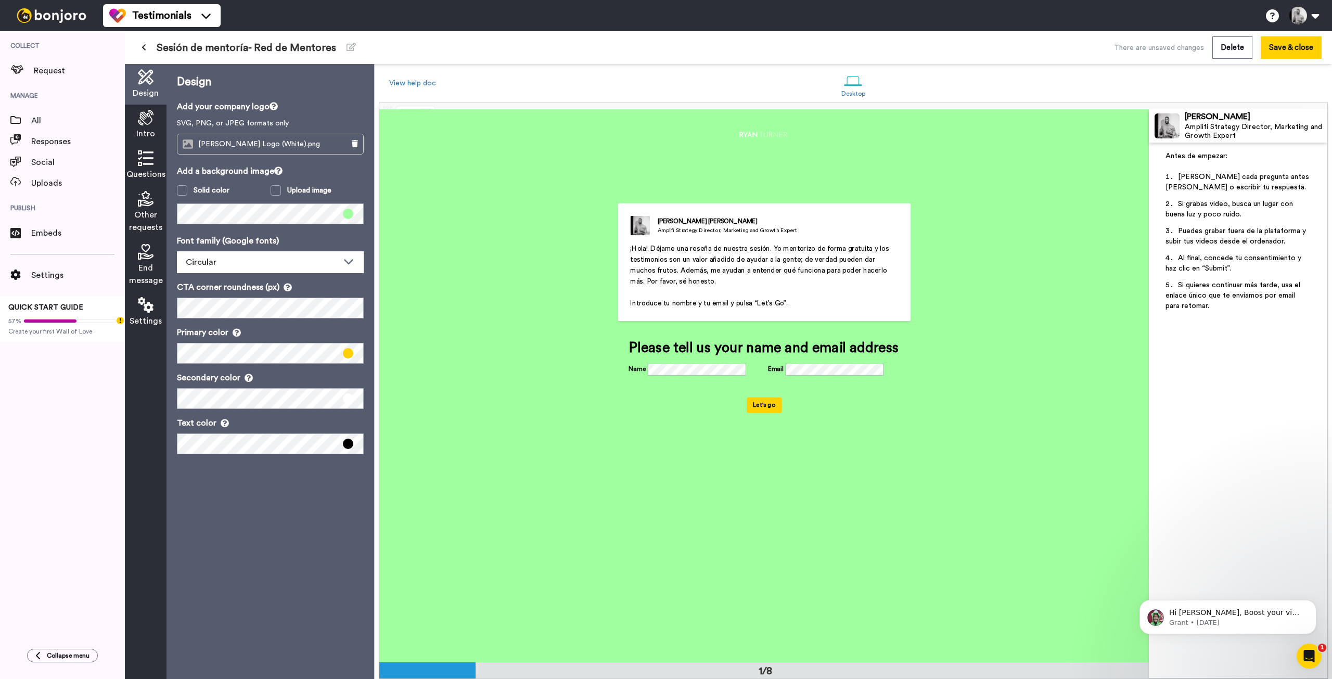
click at [352, 215] on span at bounding box center [348, 214] width 10 height 10
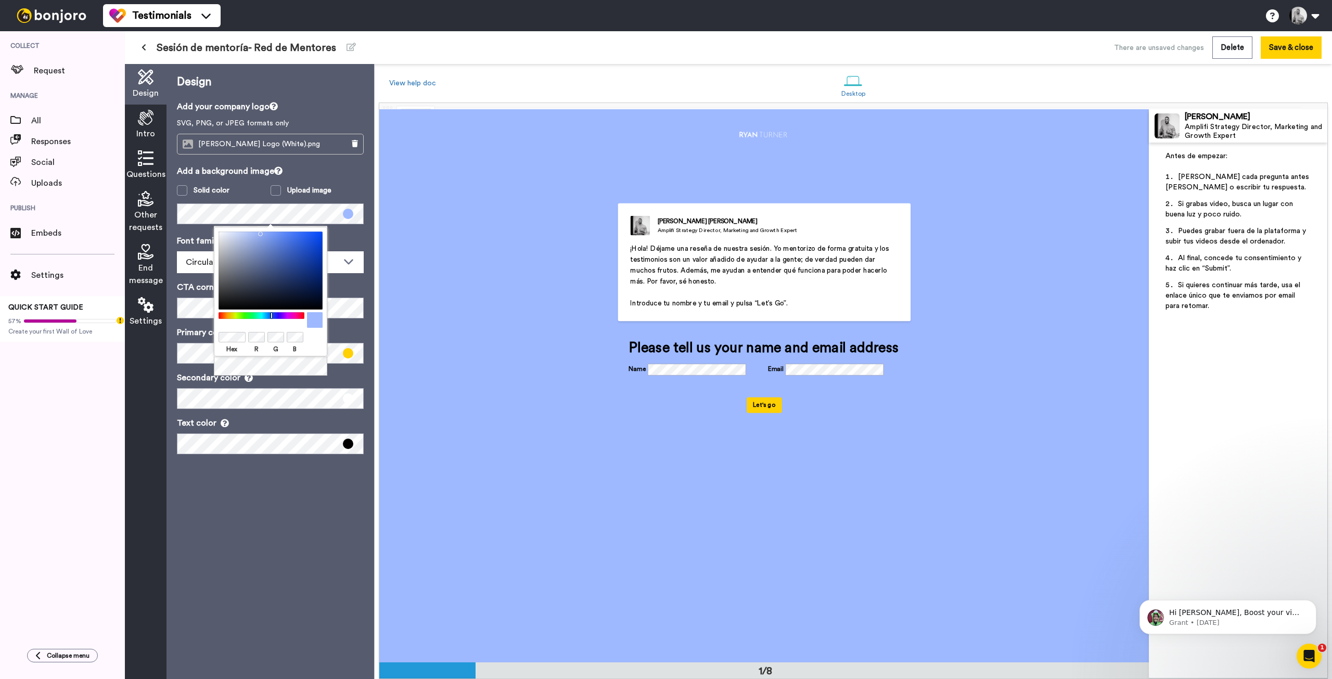
drag, startPoint x: 244, startPoint y: 316, endPoint x: 272, endPoint y: 316, distance: 27.1
click at [272, 316] on div at bounding box center [260, 315] width 89 height 7
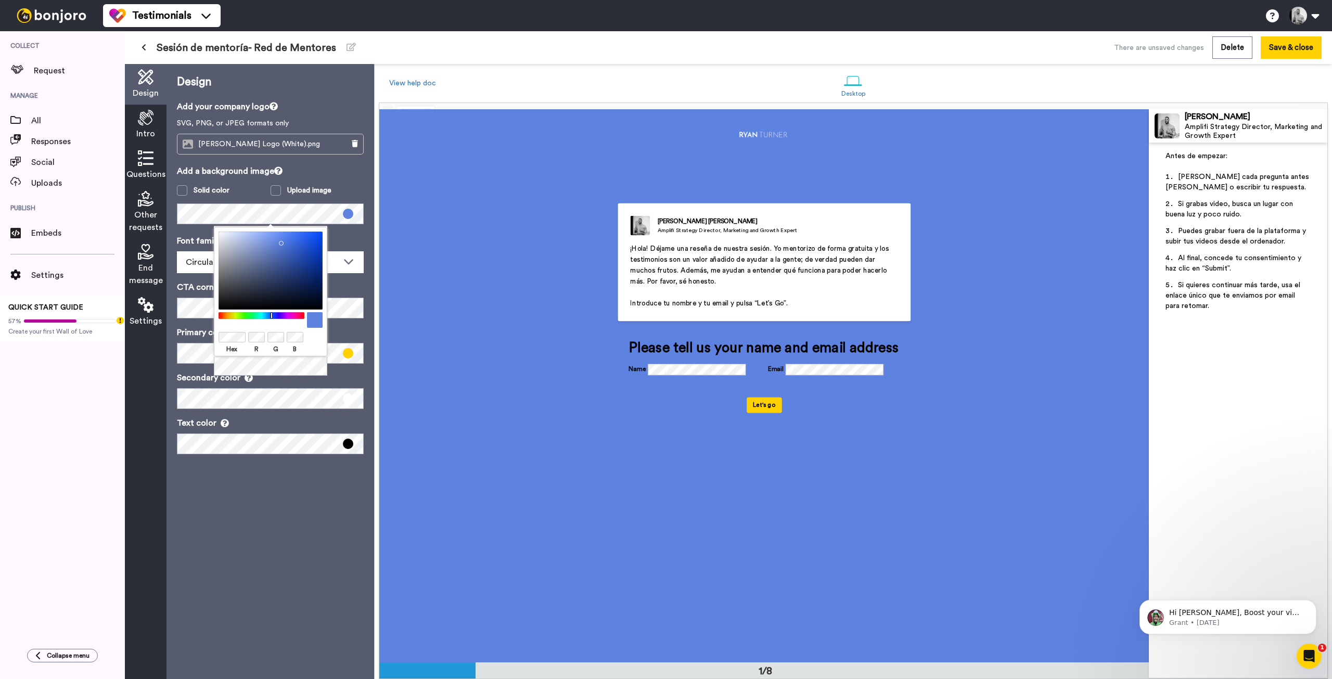
drag, startPoint x: 265, startPoint y: 235, endPoint x: 279, endPoint y: 241, distance: 14.7
click at [279, 241] on div at bounding box center [270, 270] width 104 height 78
click at [317, 500] on div "Design Add your company logo SVG, PNG, or JPEG formats only [PERSON_NAME] Logo …" at bounding box center [270, 371] width 208 height 615
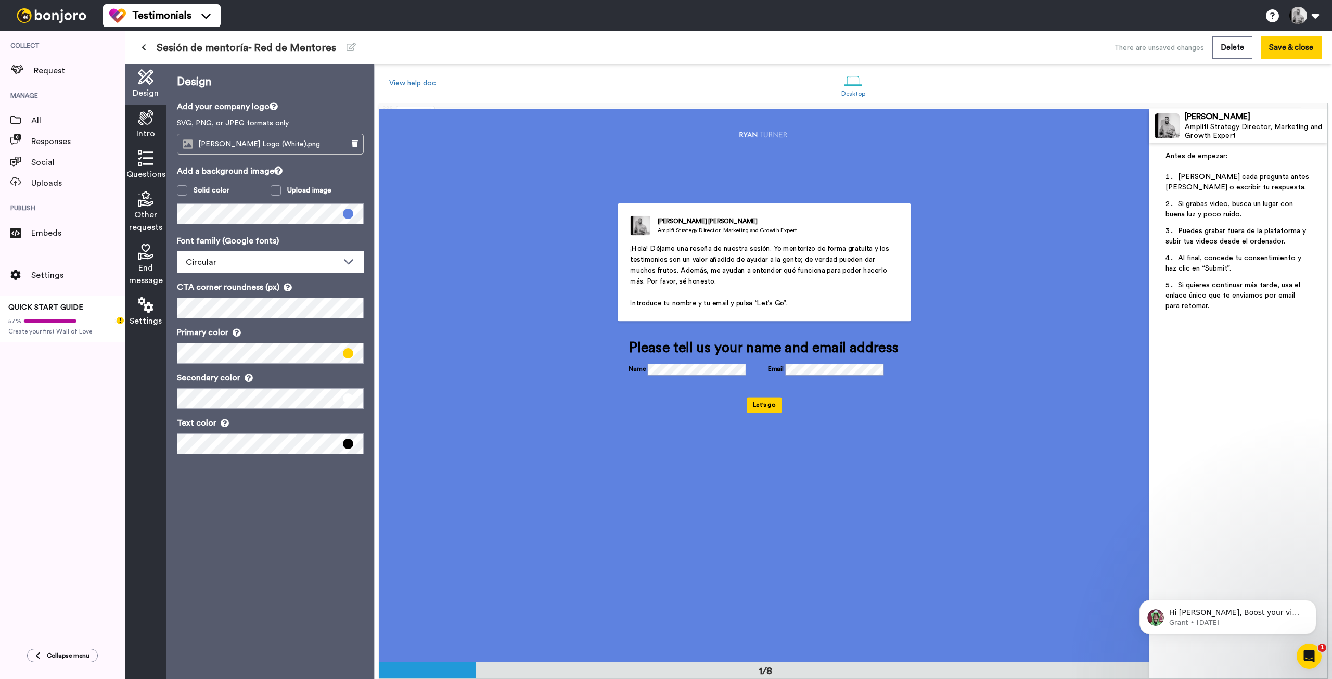
click at [147, 122] on icon at bounding box center [146, 118] width 16 height 16
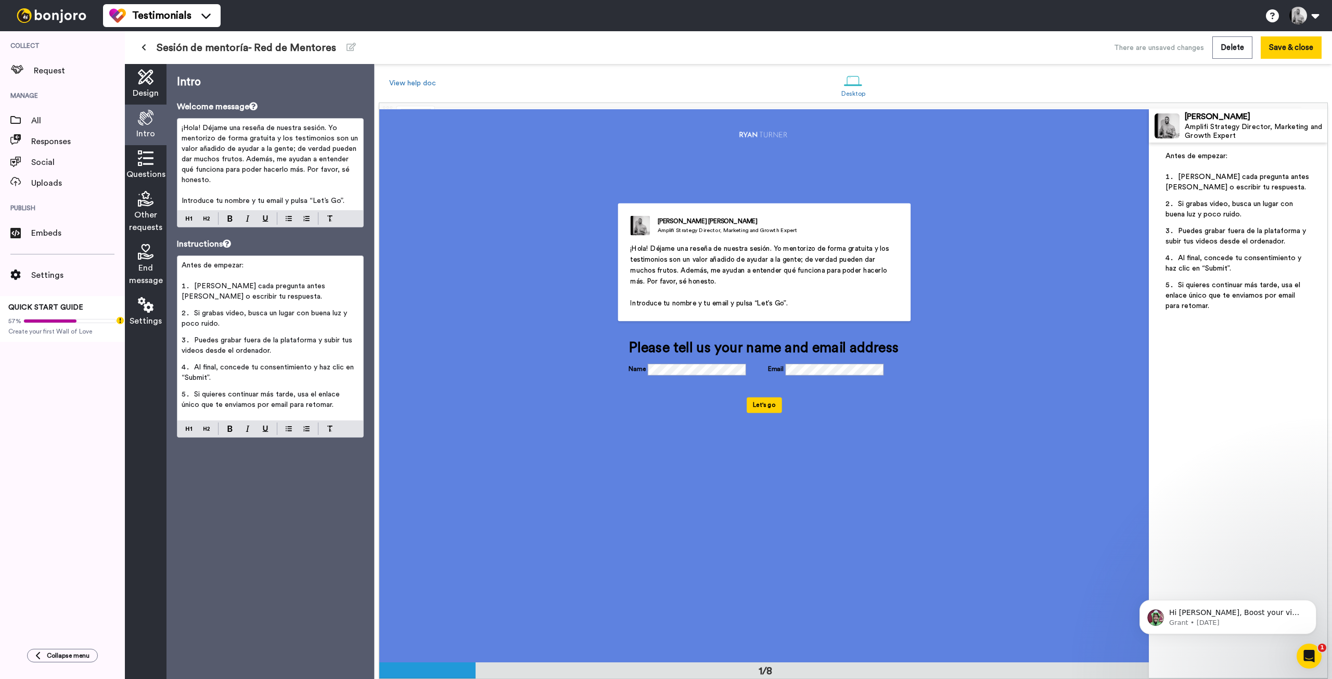
click at [147, 170] on span "Questions" at bounding box center [145, 174] width 39 height 12
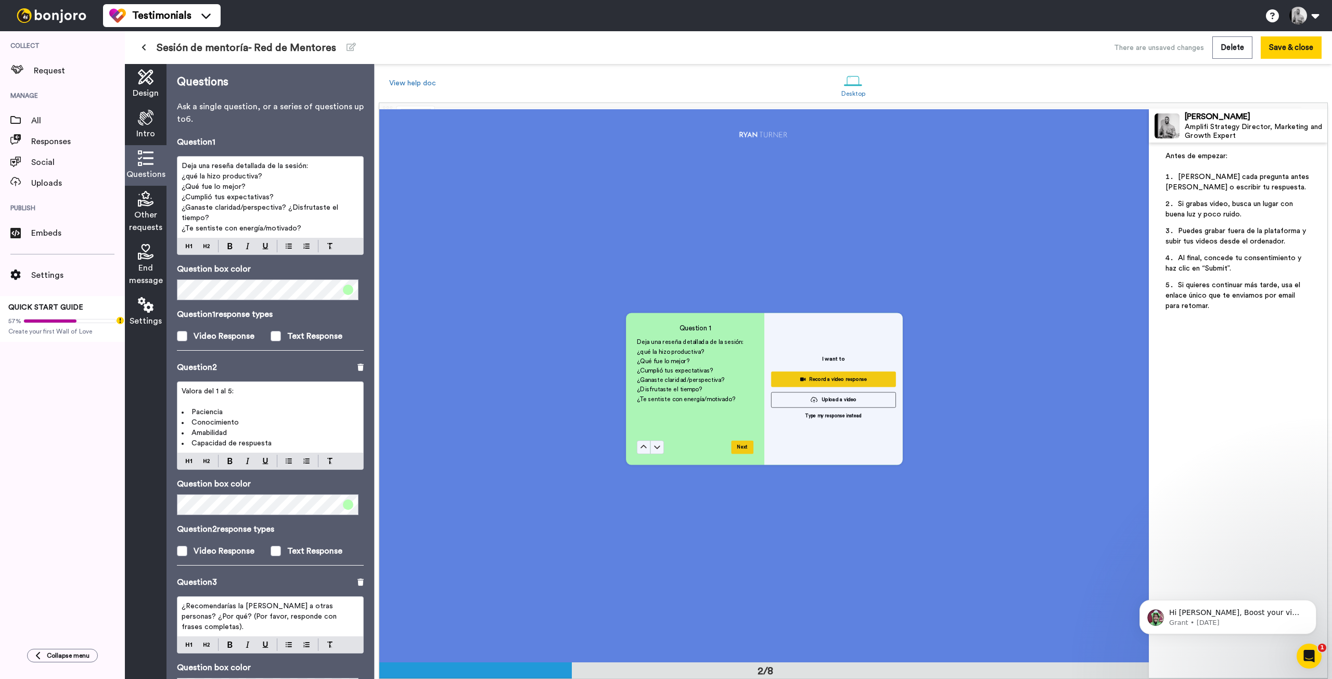
scroll to position [553, 0]
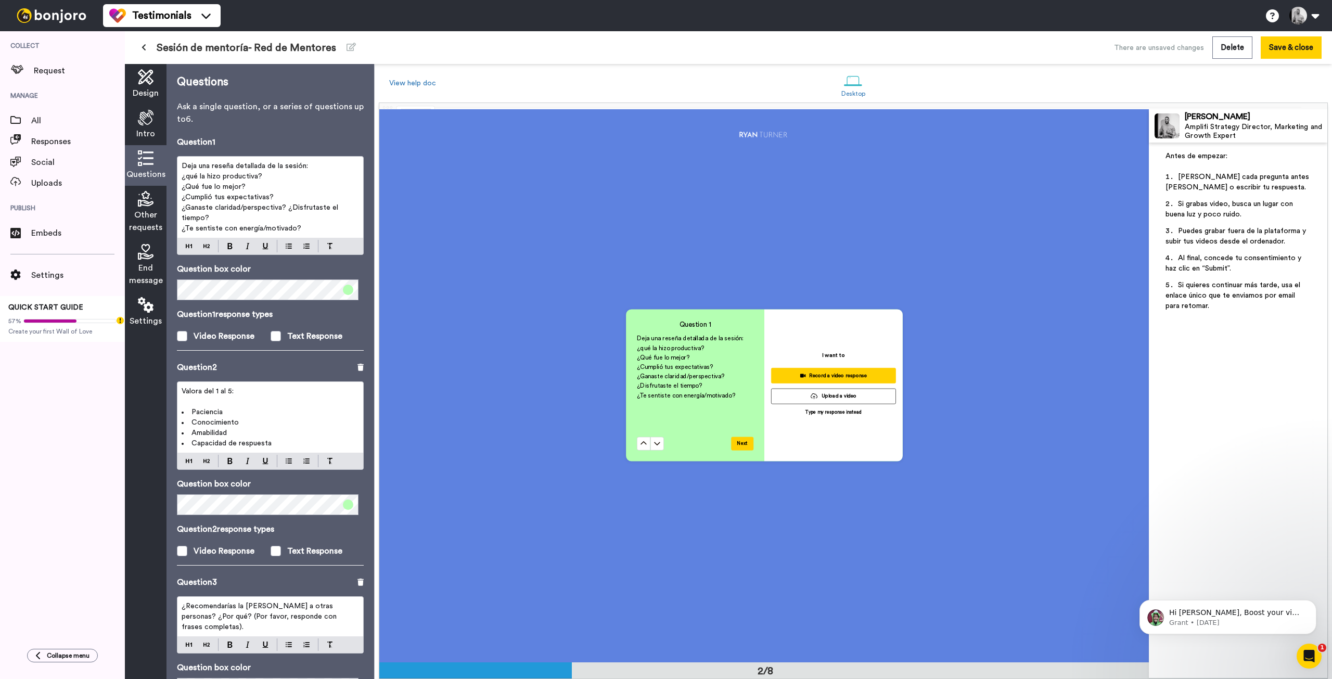
click at [150, 210] on span "Other requests" at bounding box center [145, 221] width 33 height 25
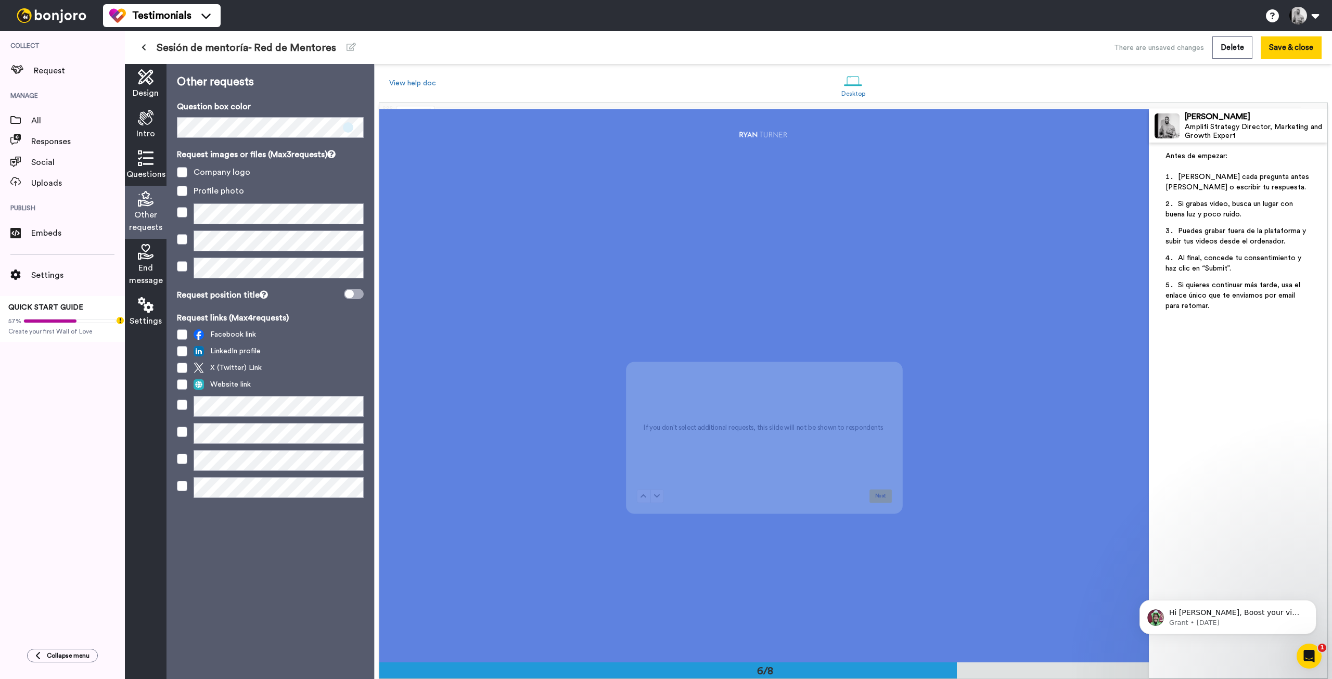
scroll to position [2767, 0]
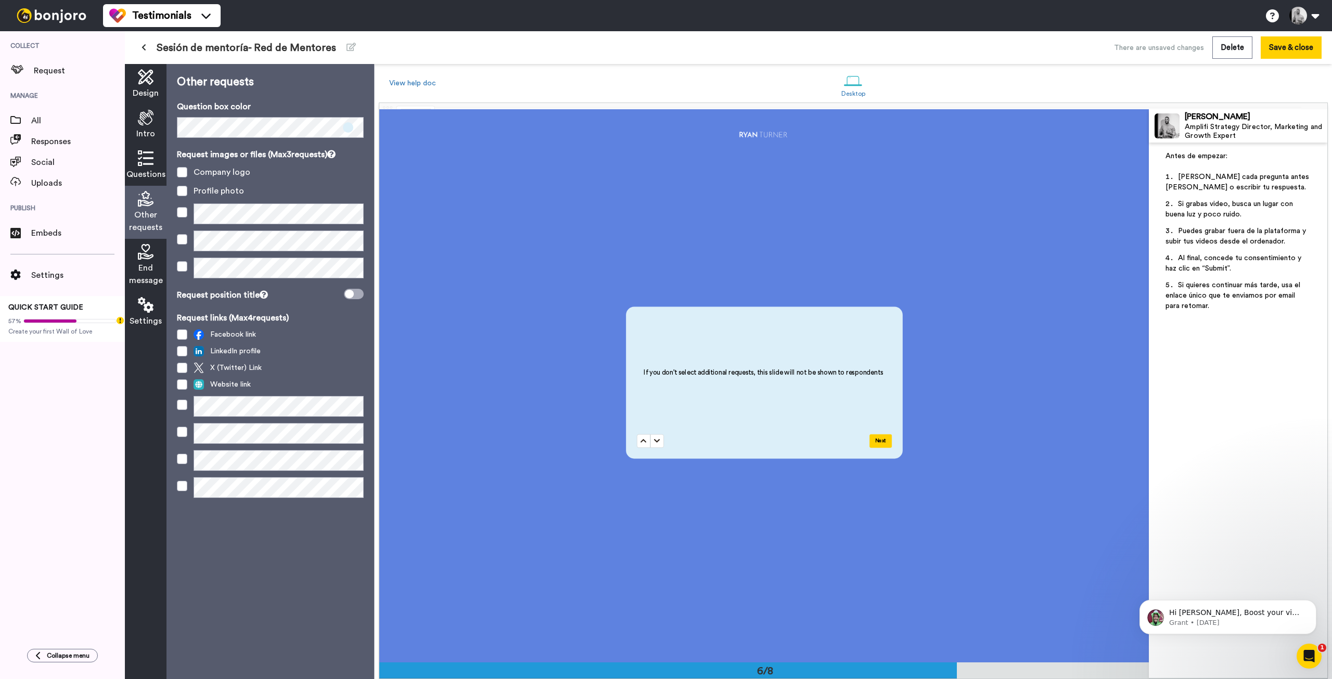
click at [148, 169] on span "Questions" at bounding box center [145, 174] width 39 height 12
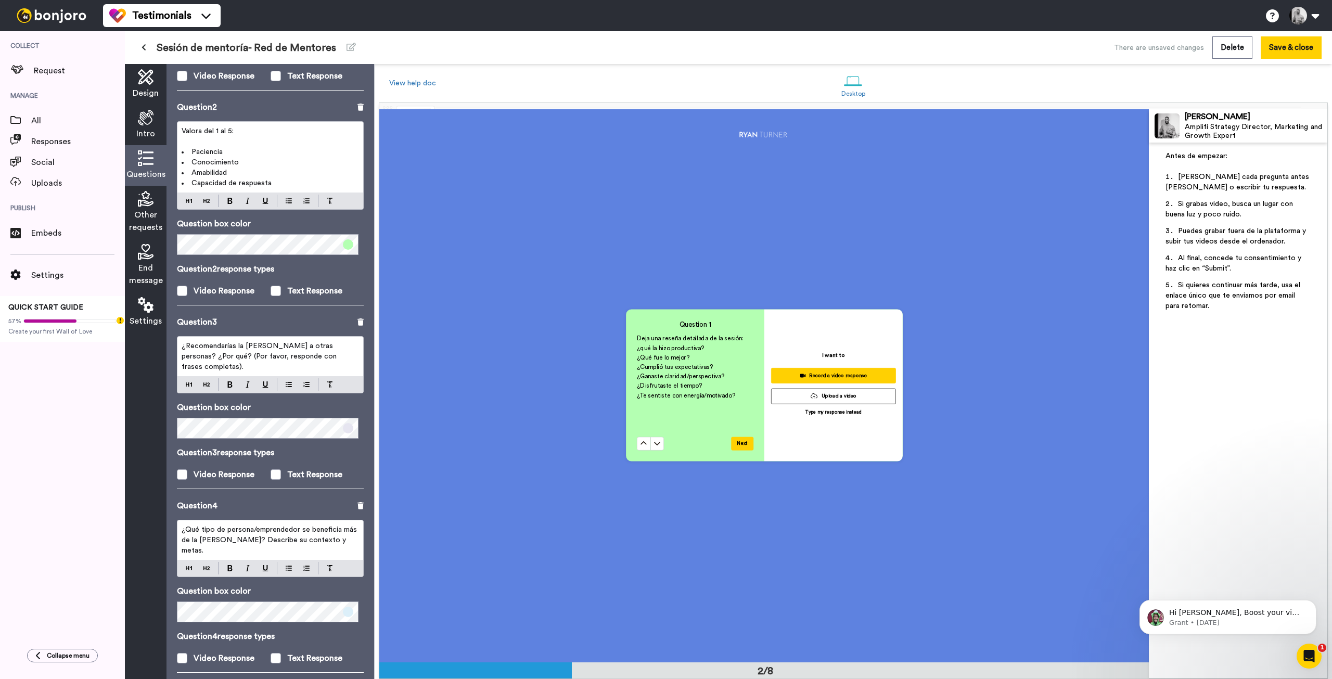
scroll to position [306, 0]
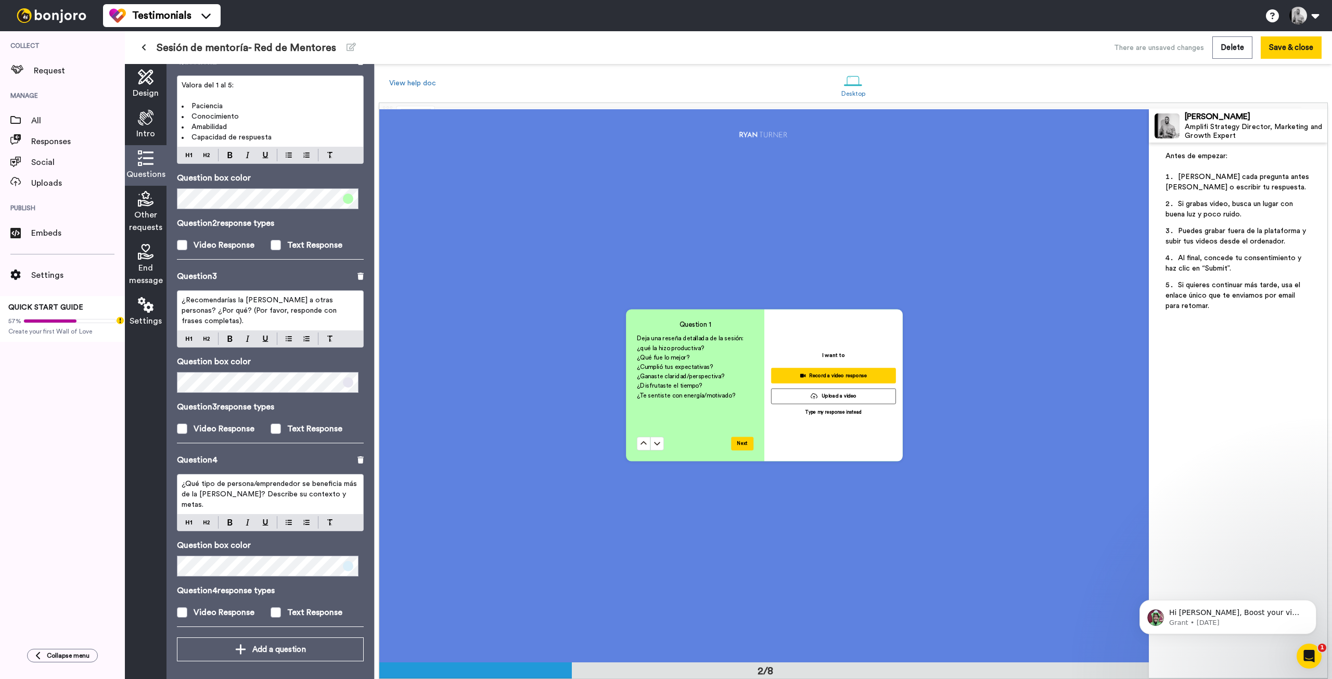
click at [344, 565] on span at bounding box center [348, 566] width 10 height 10
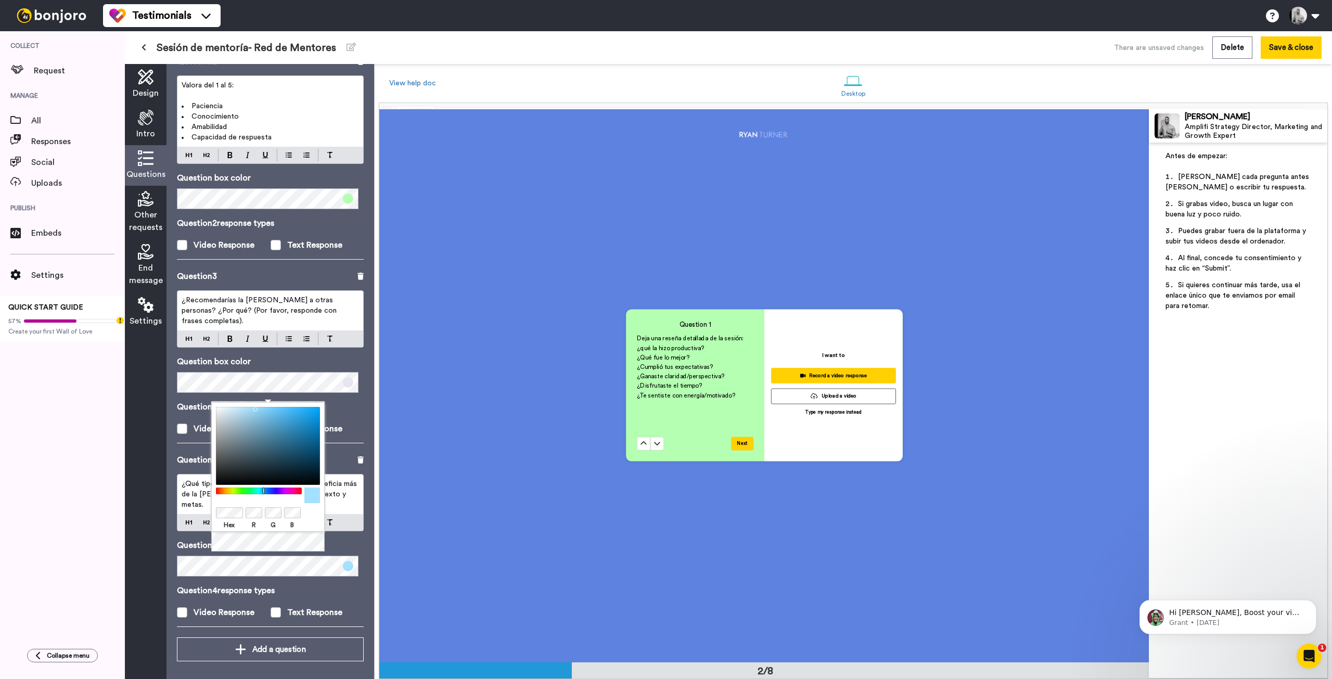
drag, startPoint x: 266, startPoint y: 431, endPoint x: 253, endPoint y: 403, distance: 31.0
click at [253, 403] on div "Hex R G B" at bounding box center [267, 467] width 113 height 130
drag, startPoint x: 251, startPoint y: 408, endPoint x: 268, endPoint y: 412, distance: 17.5
click at [268, 412] on div at bounding box center [268, 446] width 104 height 78
click at [346, 383] on span at bounding box center [348, 382] width 10 height 10
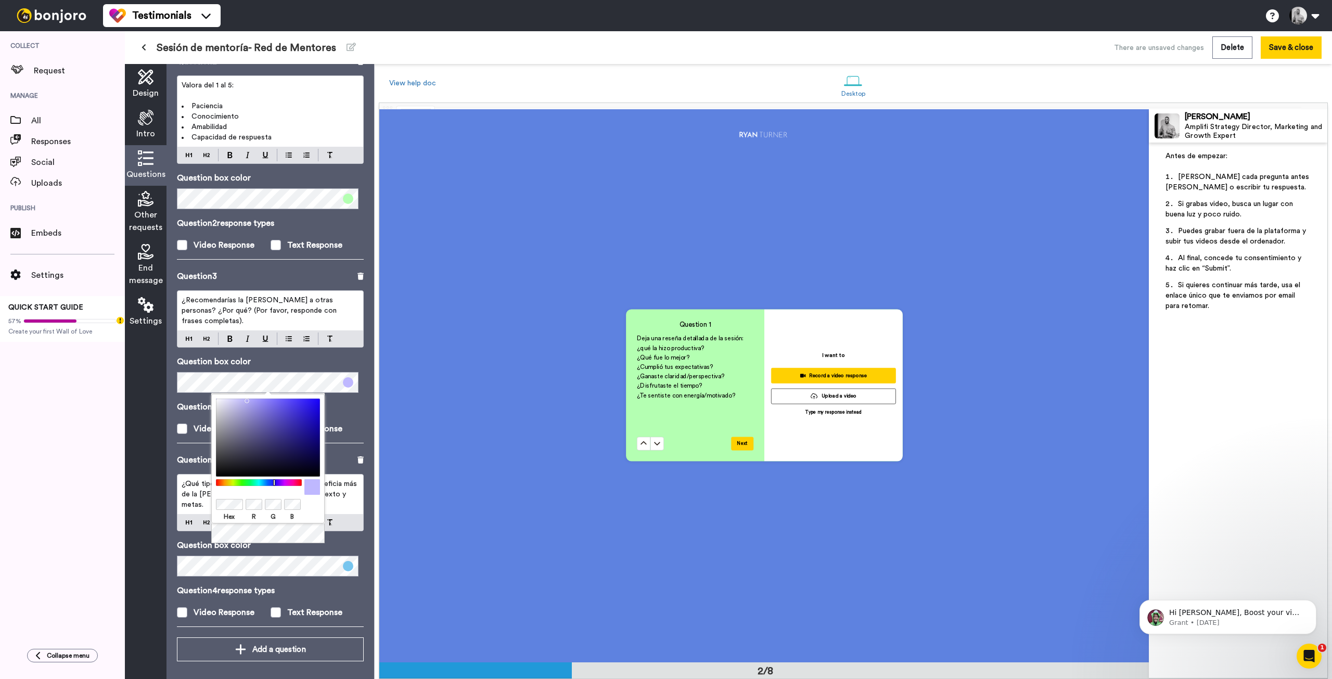
drag, startPoint x: 221, startPoint y: 407, endPoint x: 244, endPoint y: 398, distance: 25.0
click at [244, 398] on div "Hex R G B" at bounding box center [267, 459] width 113 height 130
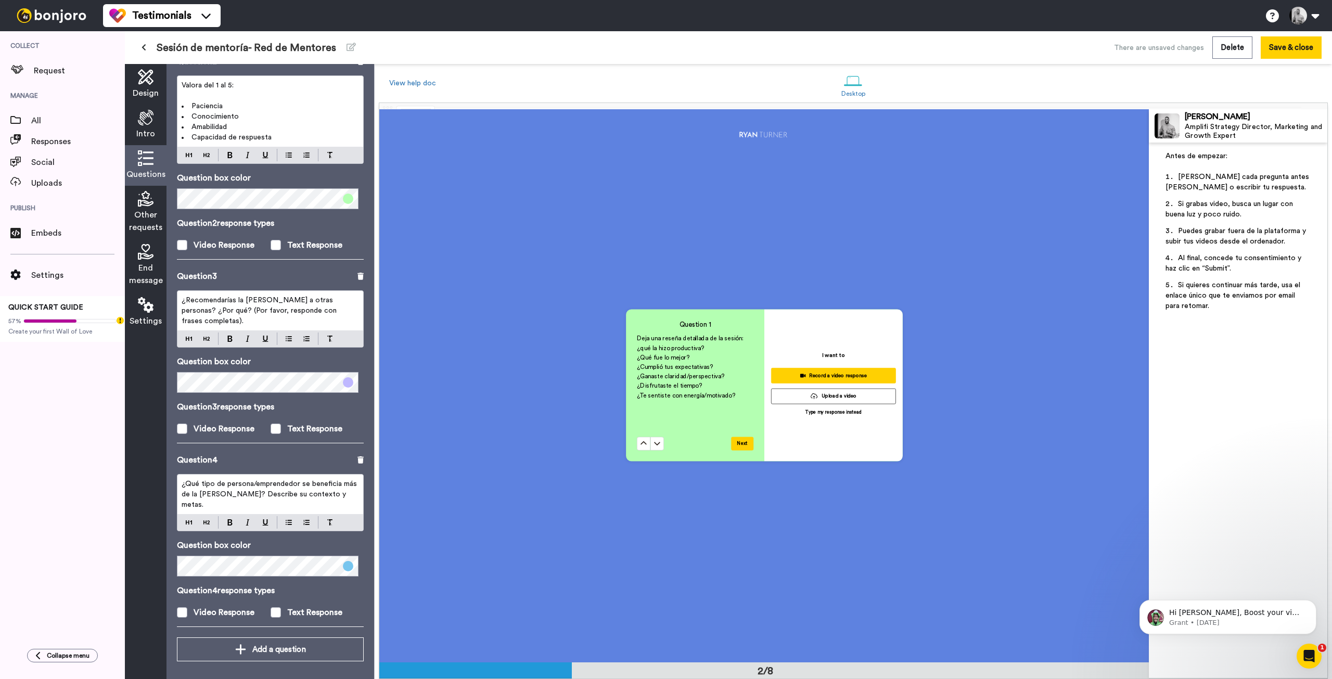
click at [357, 418] on div "Question 3 response types Video Response Text Response" at bounding box center [270, 417] width 187 height 34
click at [664, 47] on button "Save & close" at bounding box center [1290, 47] width 61 height 22
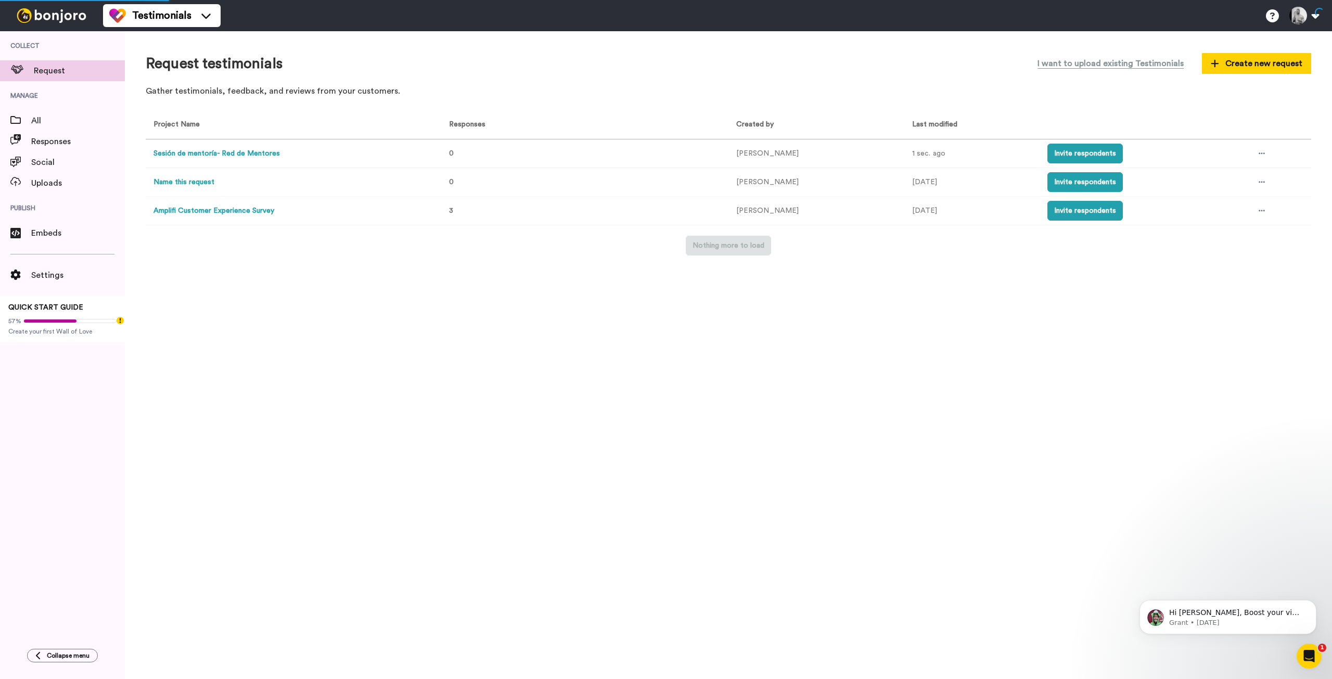
click at [242, 152] on button "Sesión de mentoría- Red de Mentores" at bounding box center [216, 153] width 126 height 11
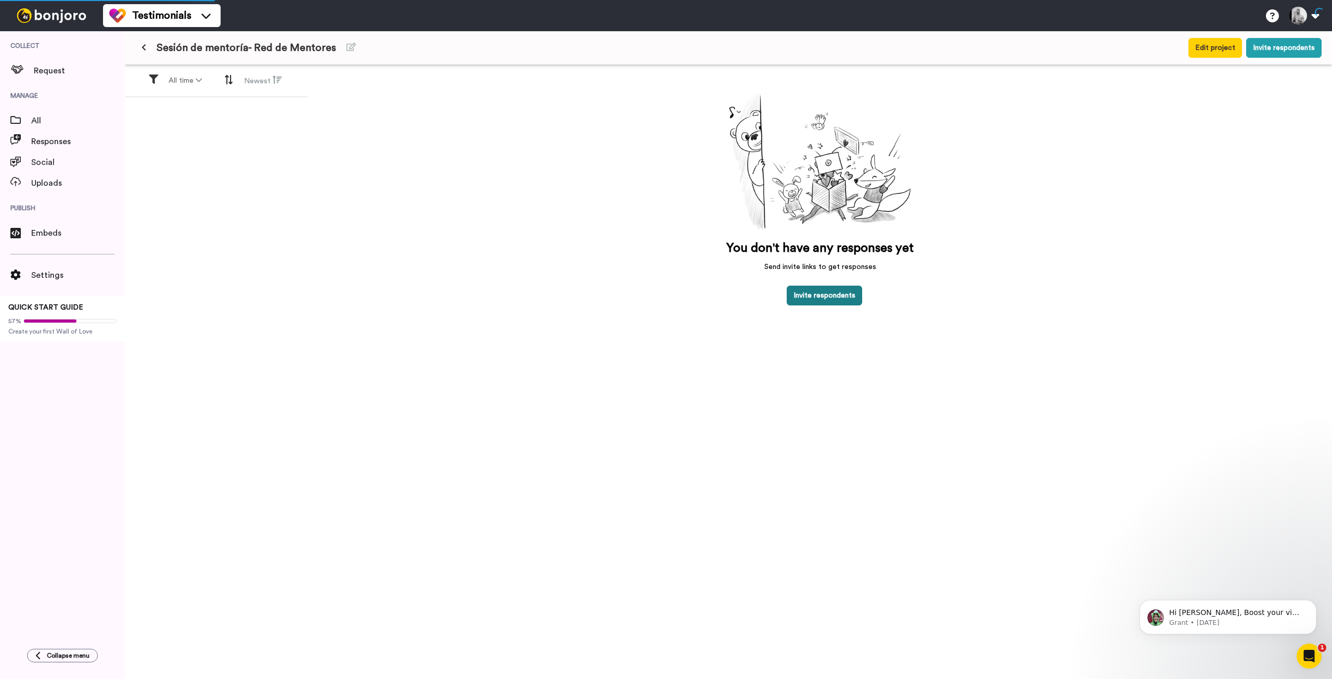
click at [664, 299] on button "Invite respondents" at bounding box center [823, 296] width 75 height 20
